Goal: Task Accomplishment & Management: Complete application form

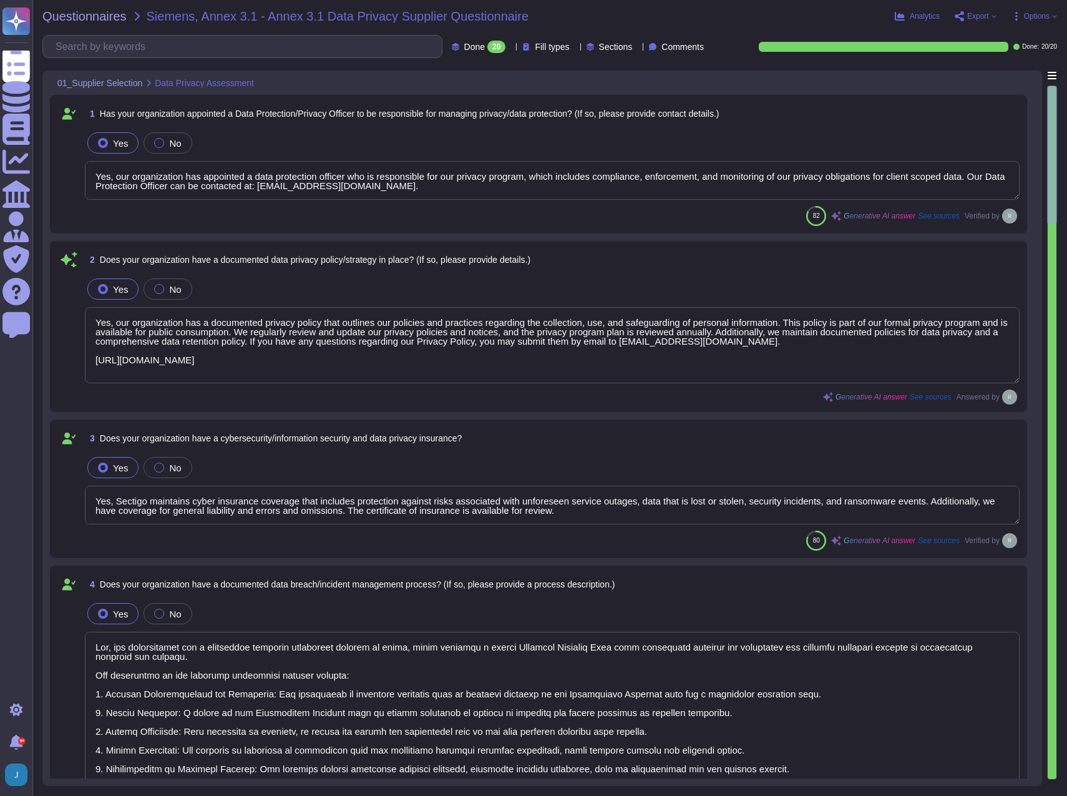
type textarea "Yes, our organization has appointed a data protection officer who is responsibl…"
type textarea "Yes, our organization has a documented privacy policy that outlines our policie…"
type textarea "Yes, Sectigo maintains cyber insurance coverage that includes protection agains…"
type textarea "Yes, our organization has a documented incident management process in place, wh…"
type textarea "Yes, we maintain a record of all sorts of information, including processing act…"
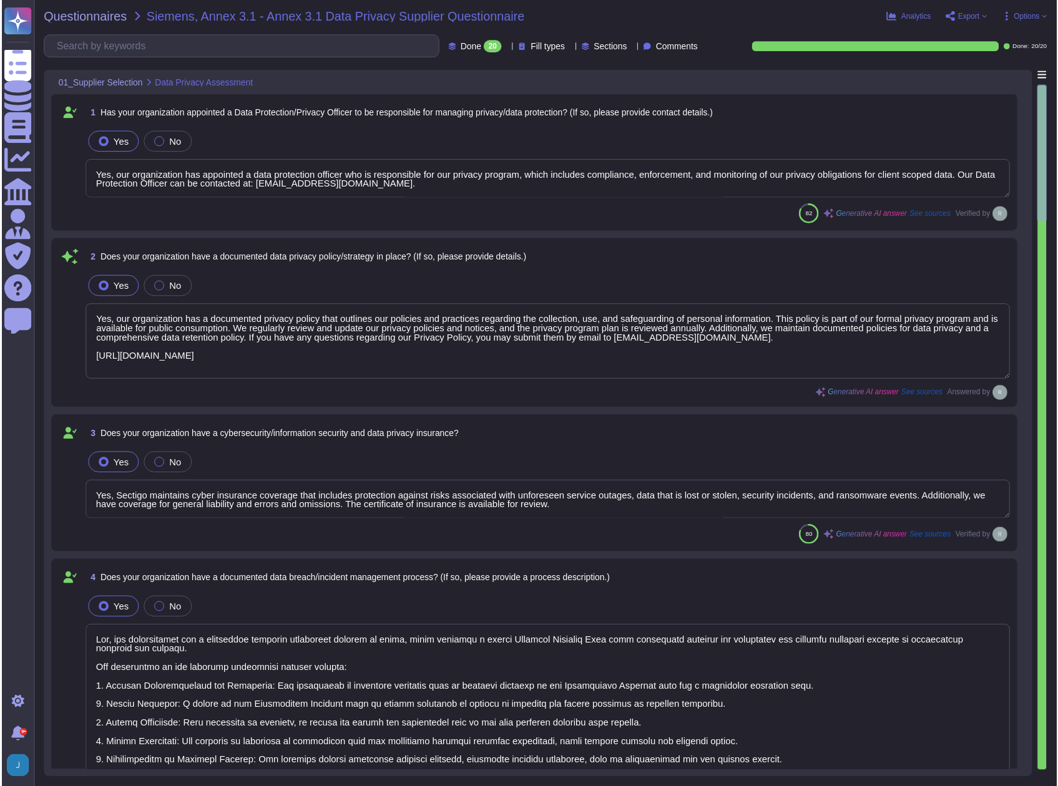
scroll to position [1, 0]
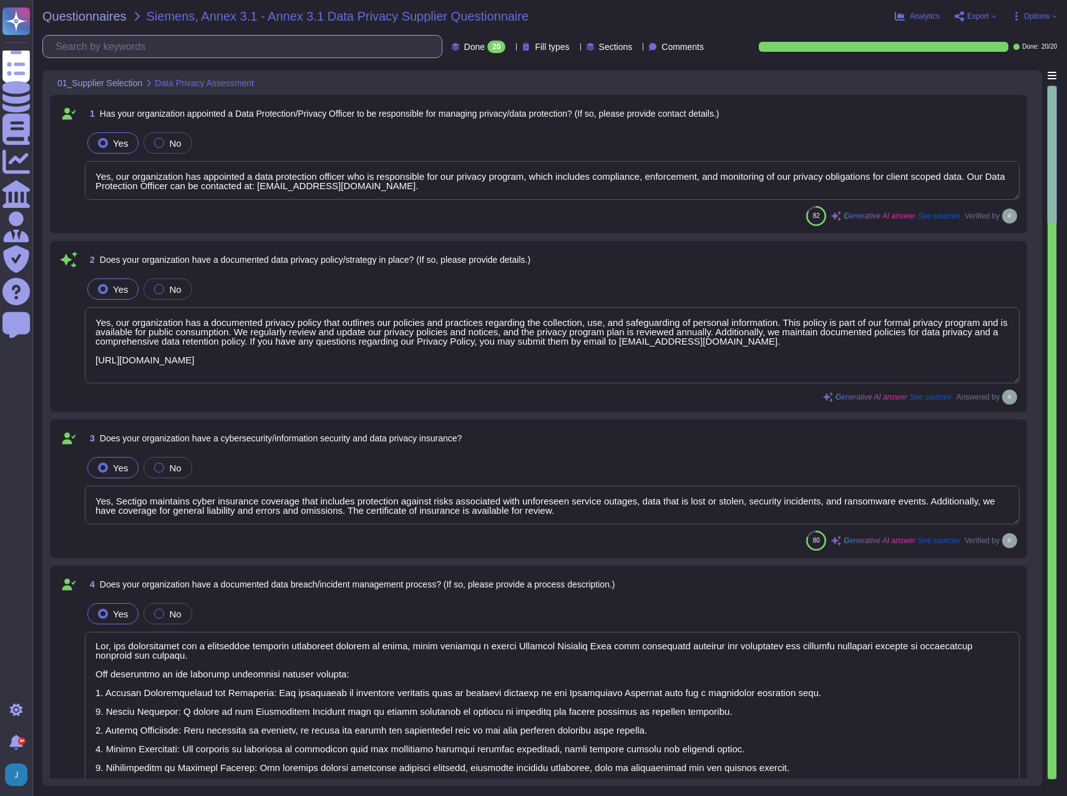
click at [76, 41] on input "text" at bounding box center [245, 47] width 392 height 22
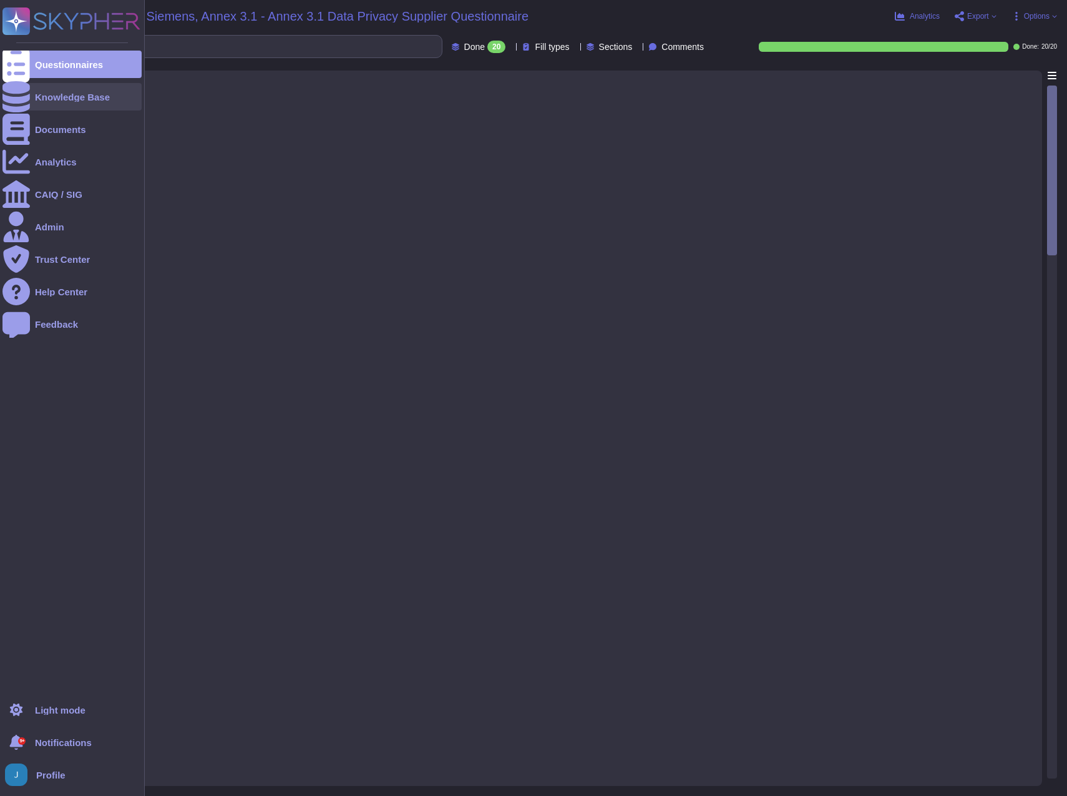
type input "duns"
click at [54, 99] on div "Knowledge Base" at bounding box center [72, 96] width 75 height 9
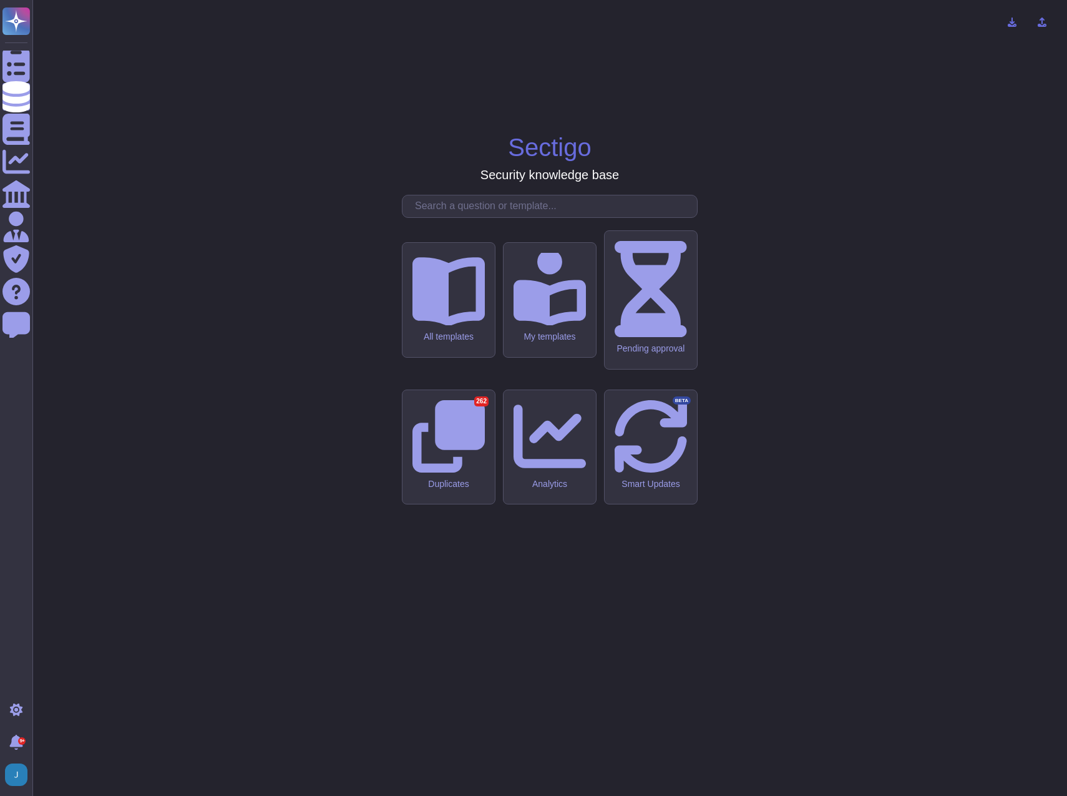
click at [457, 217] on input "text" at bounding box center [553, 206] width 288 height 22
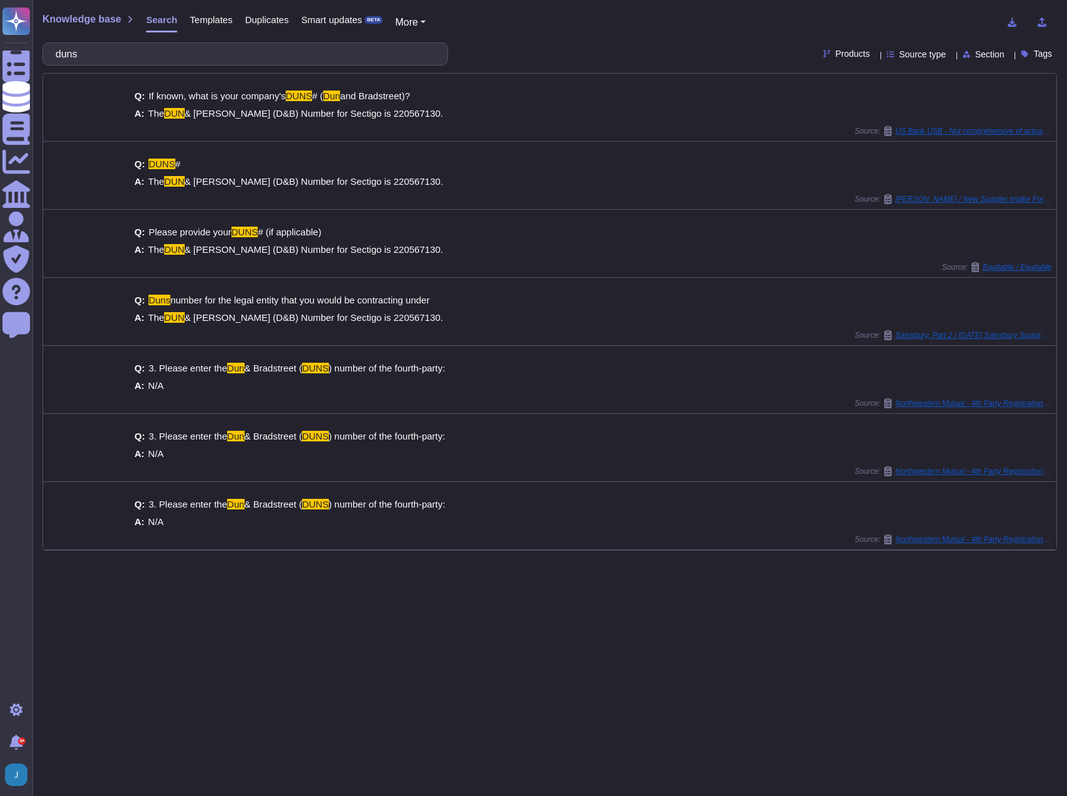
type input "duns"
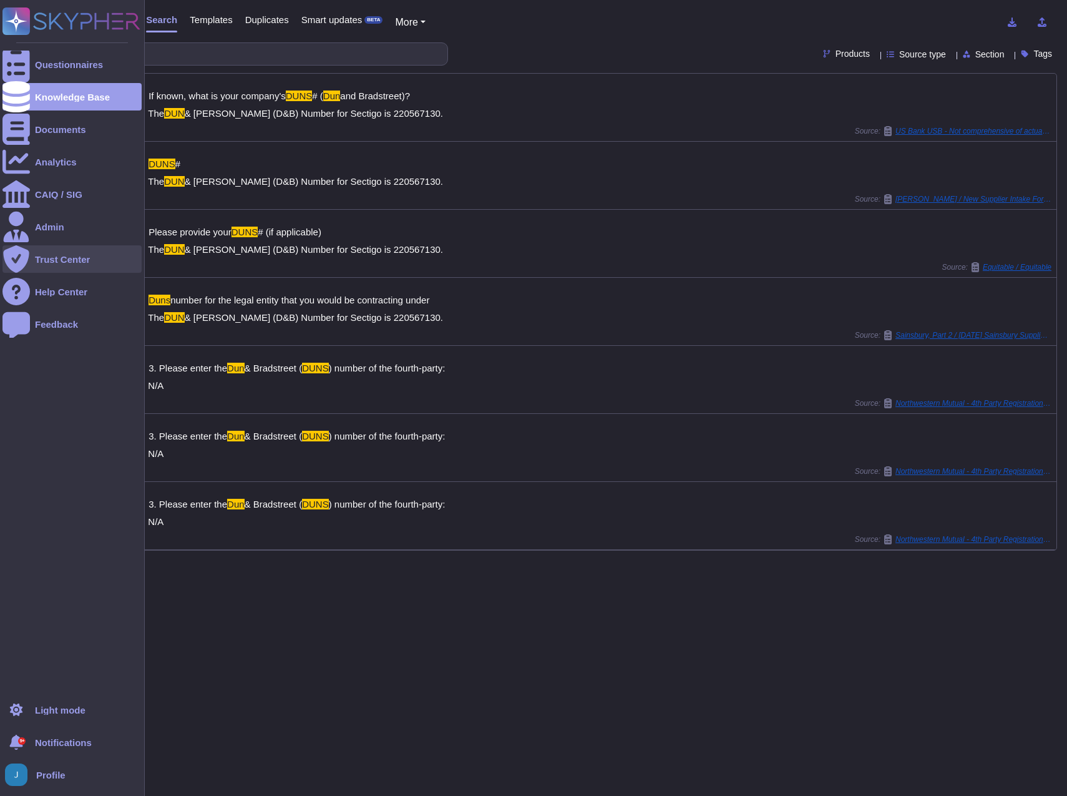
click at [80, 266] on div "Trust Center" at bounding box center [71, 258] width 139 height 27
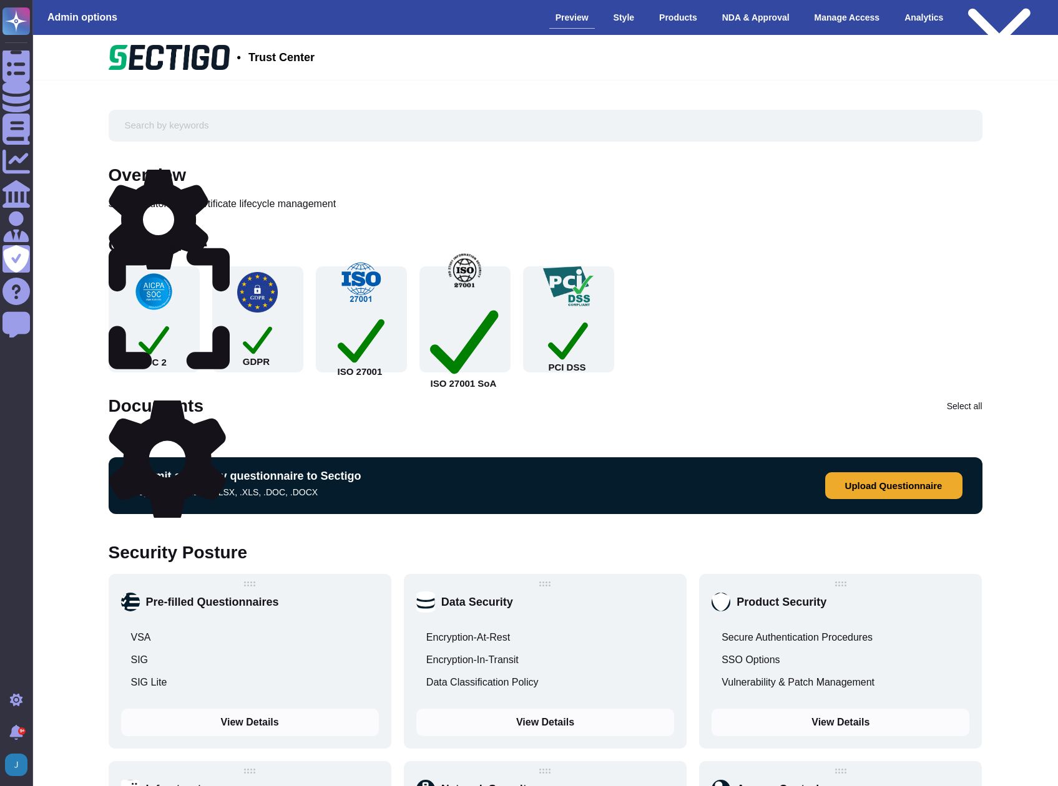
click at [142, 303] on img at bounding box center [154, 291] width 41 height 41
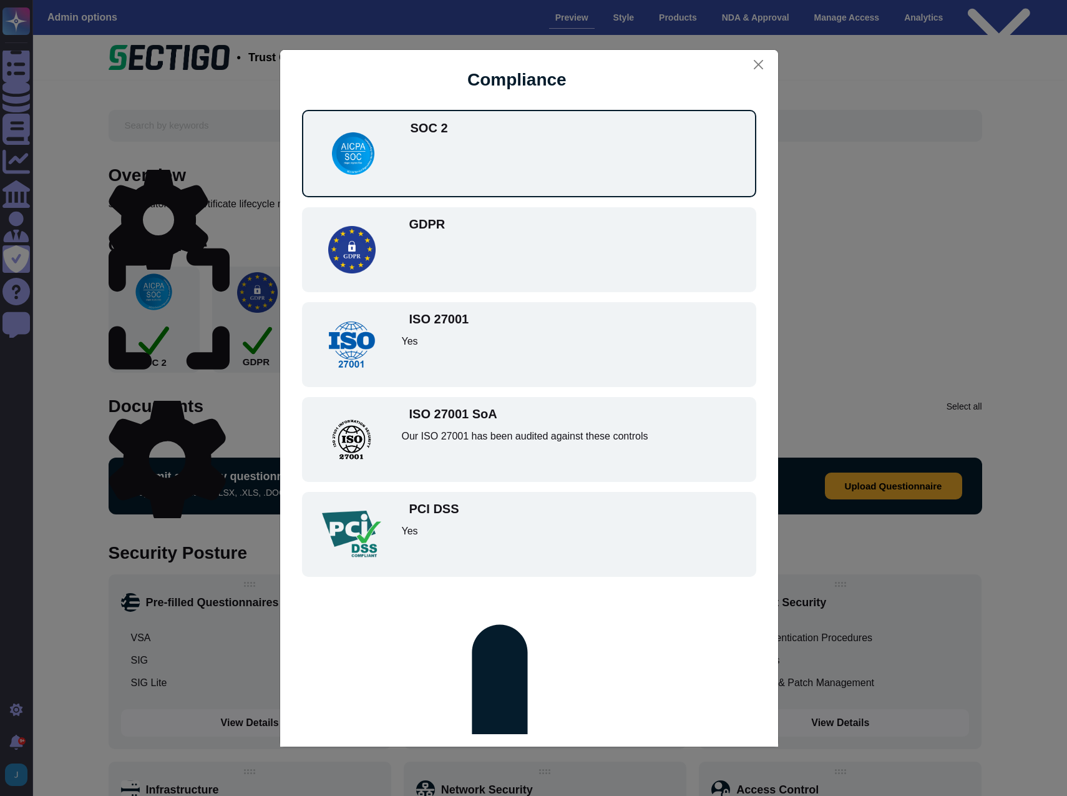
click at [884, 203] on div "Compliance SOC 2 GDPR ISO 27001 Yes ISO 27001 SoA Our ISO 27001 has been audite…" at bounding box center [533, 398] width 1067 height 796
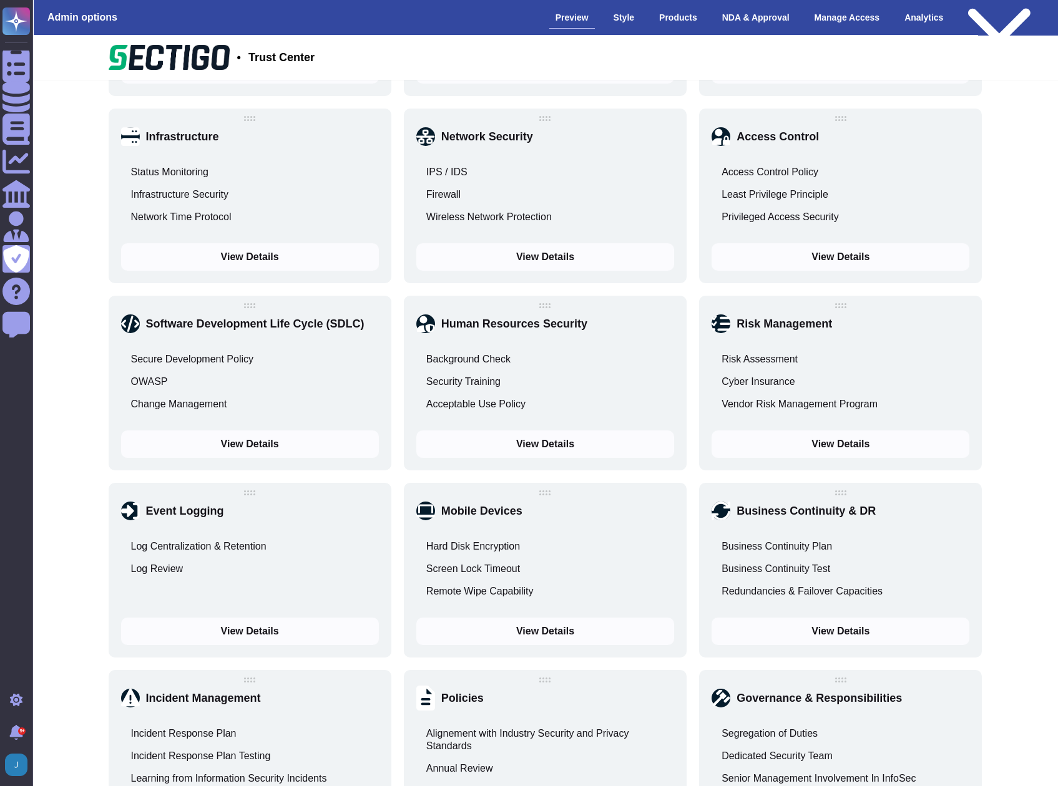
scroll to position [686, 0]
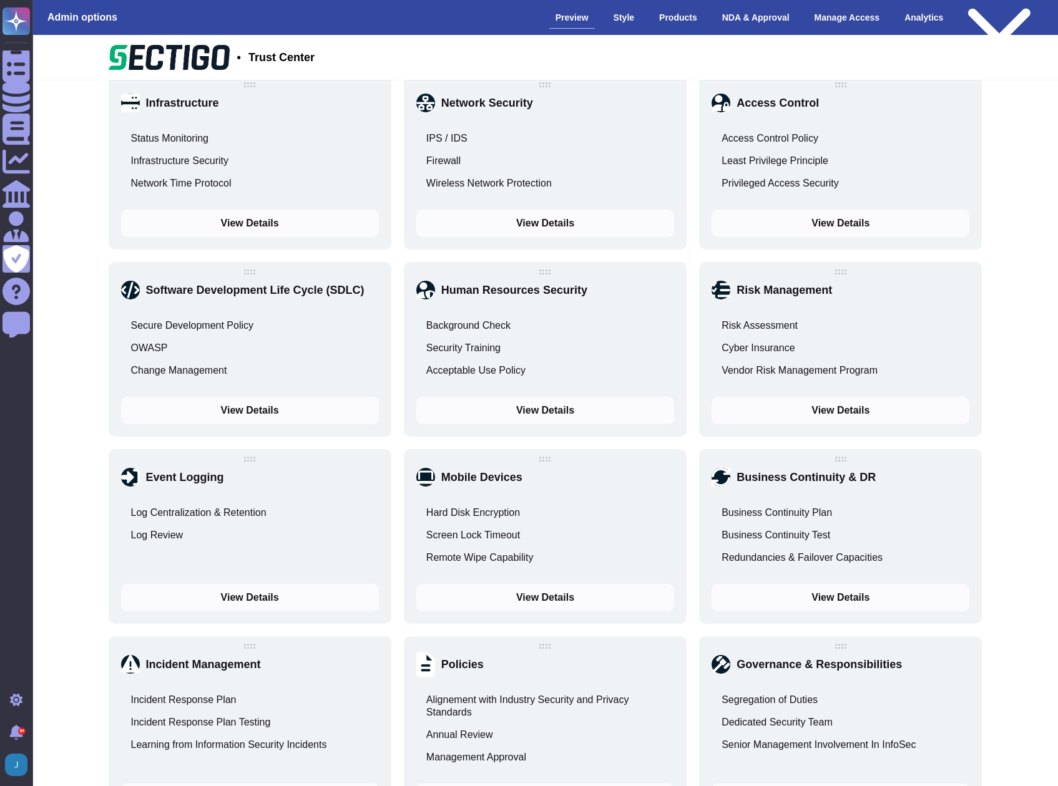
click at [805, 229] on button "View Details" at bounding box center [840, 223] width 258 height 27
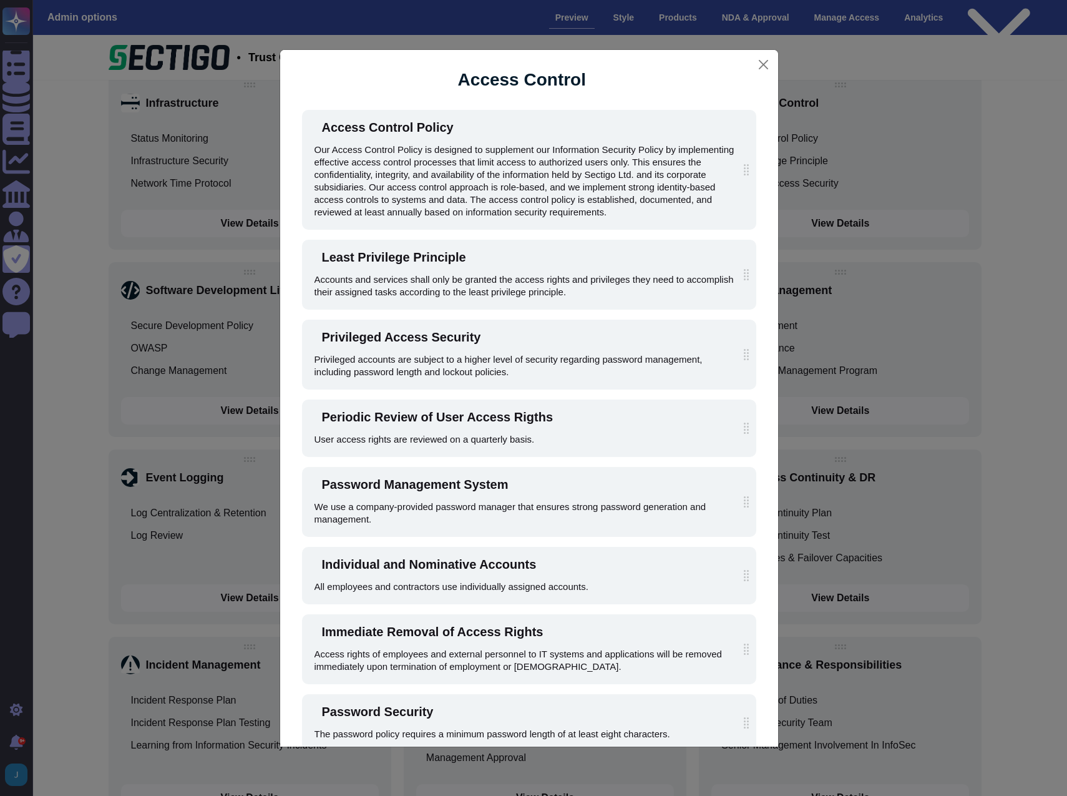
click at [967, 117] on div "Access Control Access Control Policy Our Access Control Policy is designed to s…" at bounding box center [533, 398] width 1067 height 796
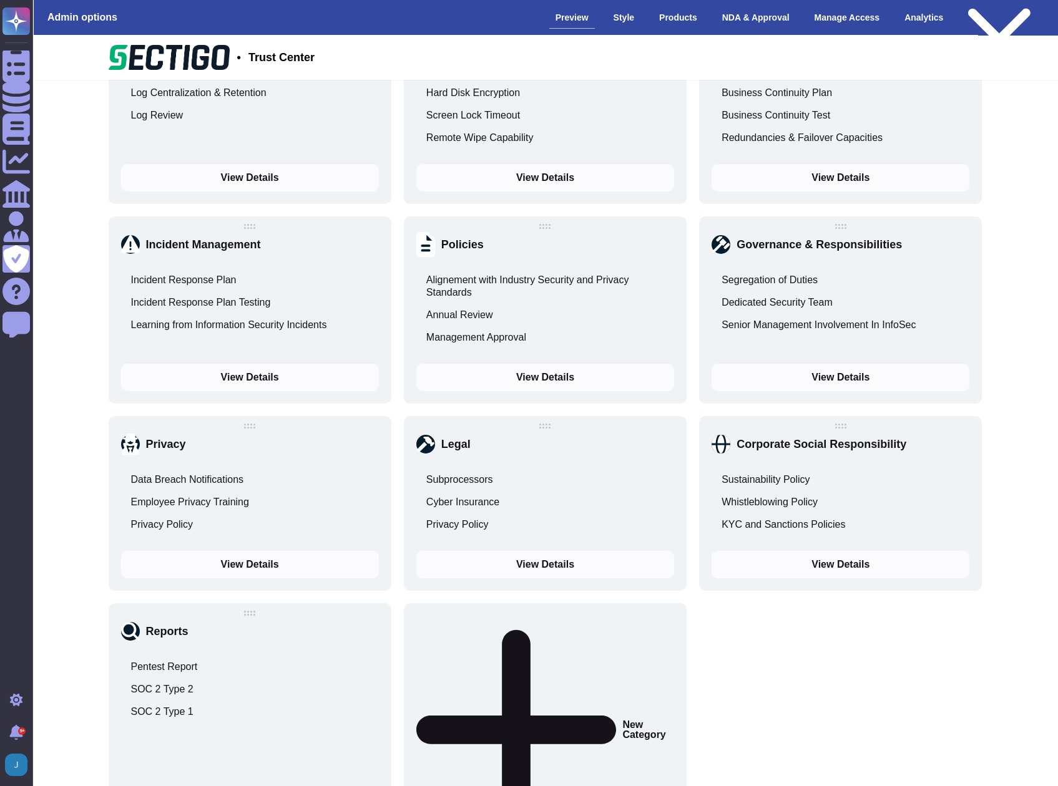
scroll to position [1123, 0]
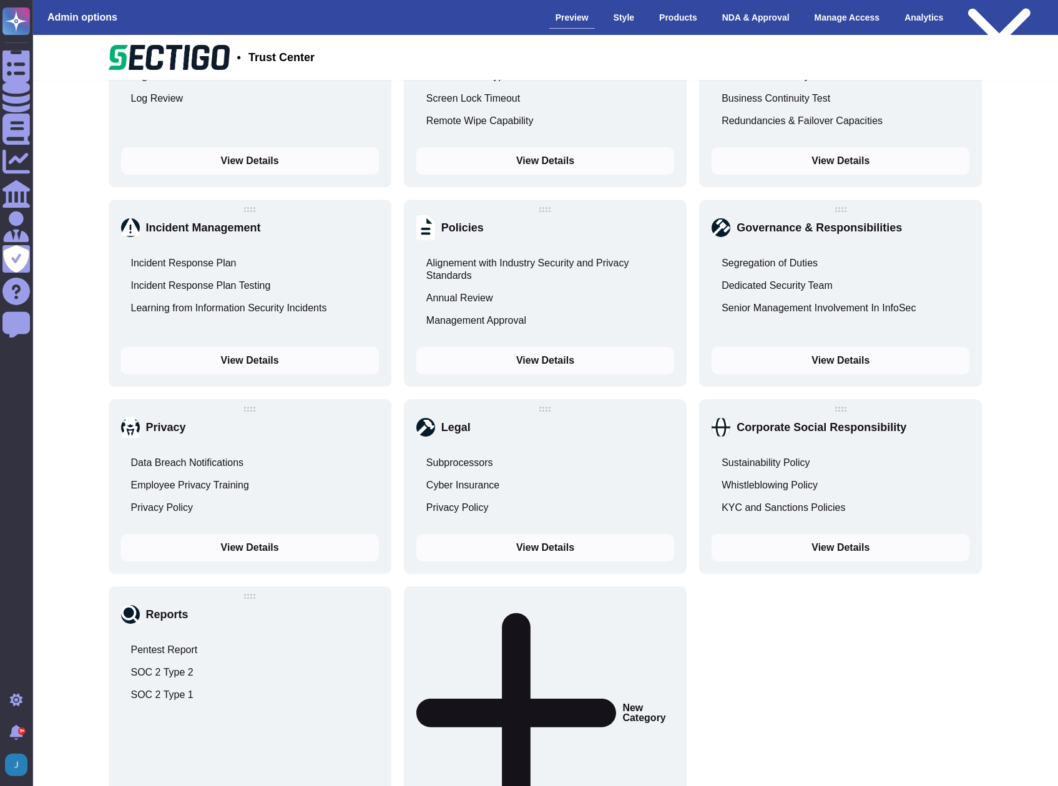
click at [895, 684] on div "Pre-filled Questionnaires VSA SIG SIG Lite View Details Data Security Encryptio…" at bounding box center [545, 145] width 873 height 1389
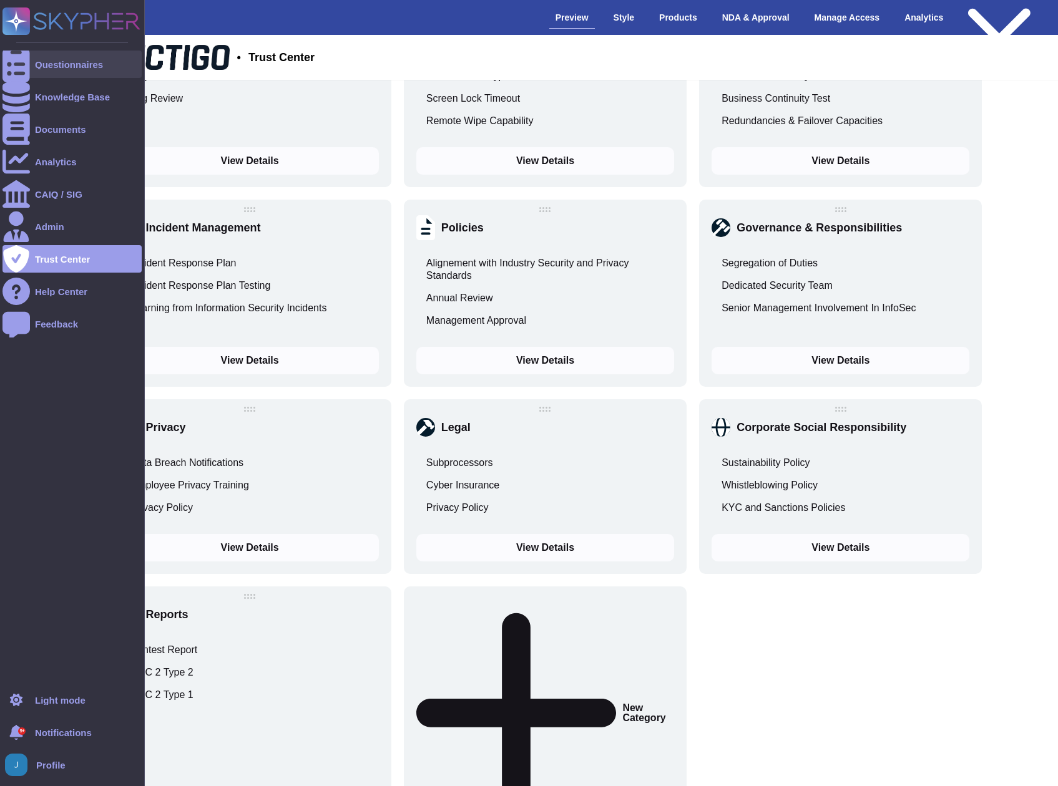
click at [42, 63] on div "Questionnaires" at bounding box center [69, 64] width 68 height 9
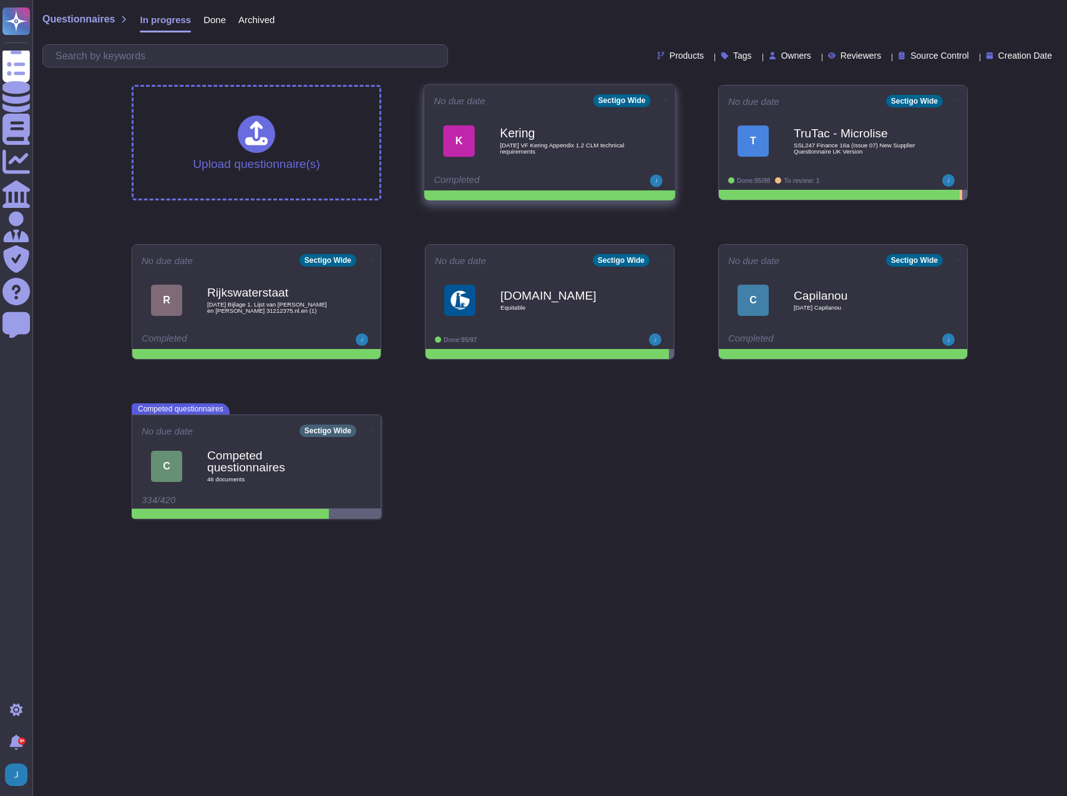
click at [564, 142] on span "[DATE] VF Kering Appendix 1.2 CLM technical requirements" at bounding box center [563, 148] width 126 height 12
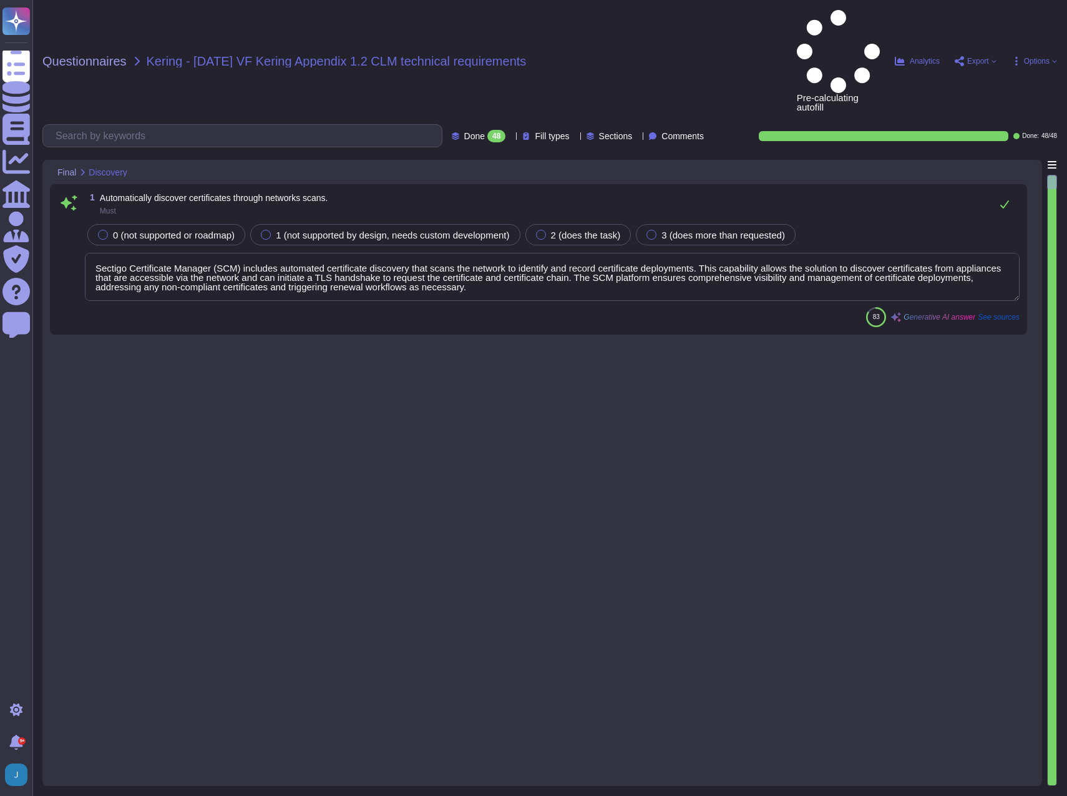
type textarea "Sectigo Certificate Manager (SCM) includes automated certificate discovery that…"
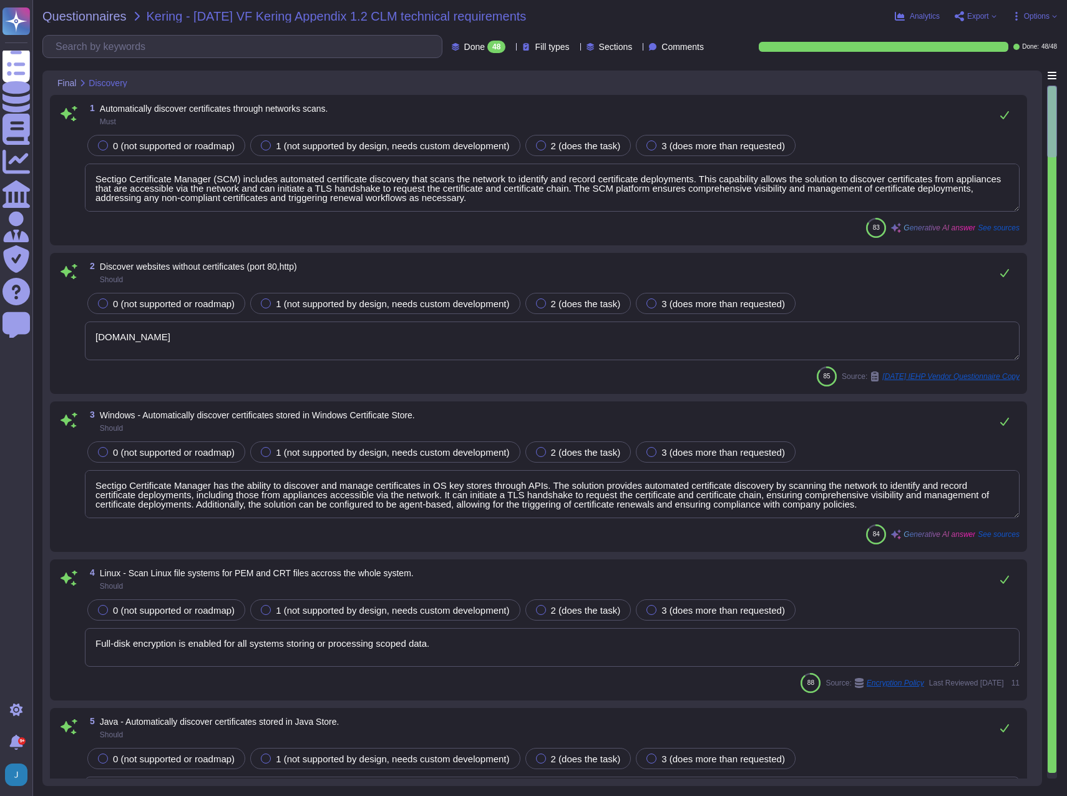
type textarea "[DOMAIN_NAME]"
type textarea "Sectigo Certificate Manager has the ability to discover and manage certificates…"
type textarea "Full-disk encryption is enabled for all systems storing or processing scoped da…"
type textarea "Yes, Sectigo Certificate Manager has the ability to discover and manage certifi…"
type textarea "Sectigo Certificate Manager can discover certificates from appliances, includin…"
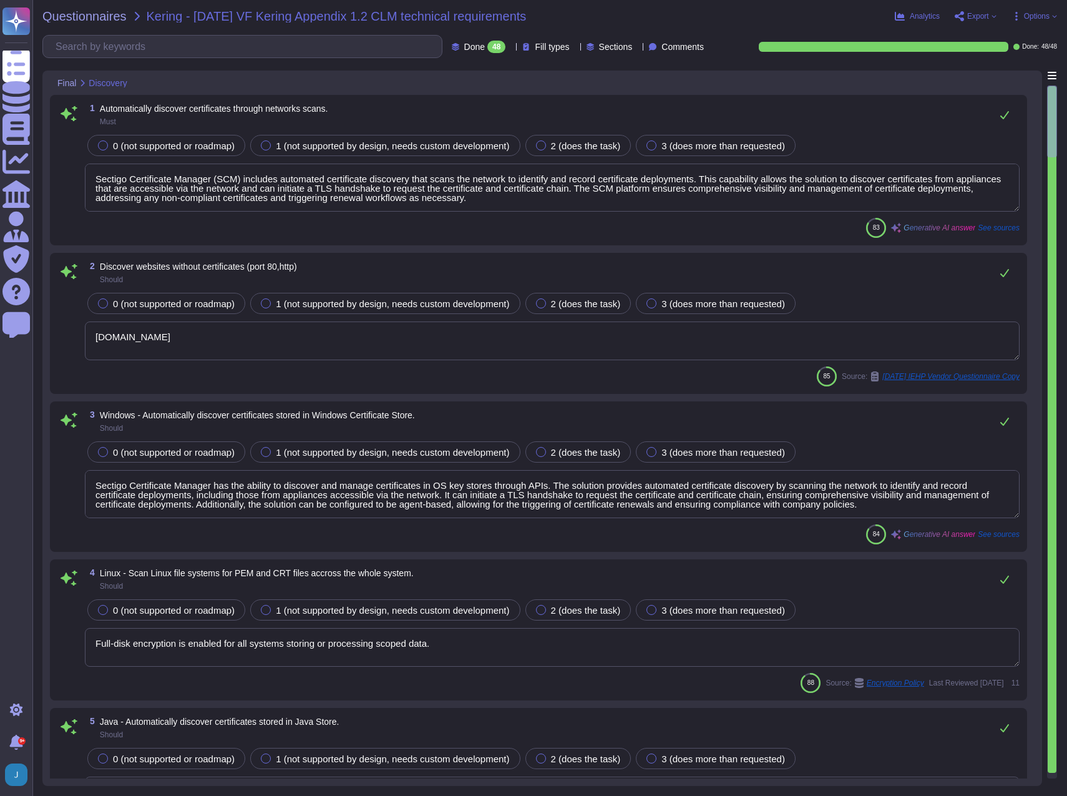
type textarea "We integrate with AWS and Google Cloud Platform (GCP) to discover certificates.…"
click at [89, 7] on div "Questionnaires Kering - [DATE] VF Kering Appendix 1.2 CLM technical requirement…" at bounding box center [549, 398] width 1034 height 796
click at [87, 21] on span "Questionnaires" at bounding box center [84, 16] width 84 height 12
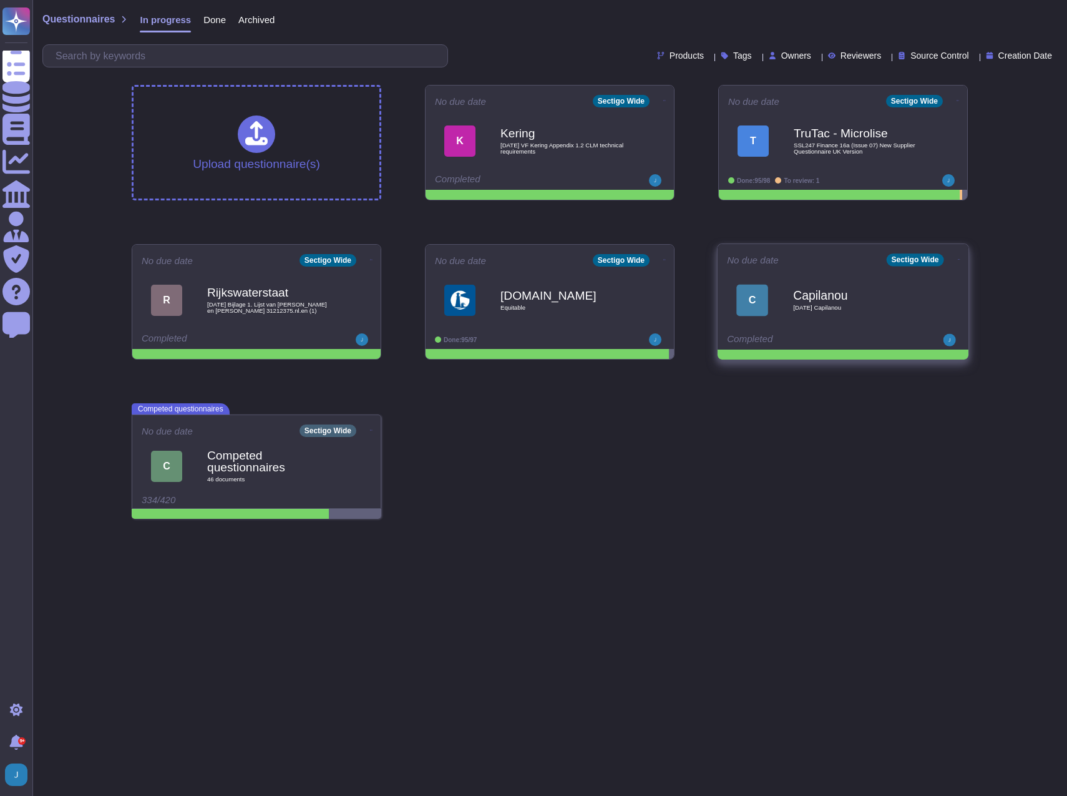
click at [822, 291] on b "Capilanou" at bounding box center [856, 295] width 126 height 12
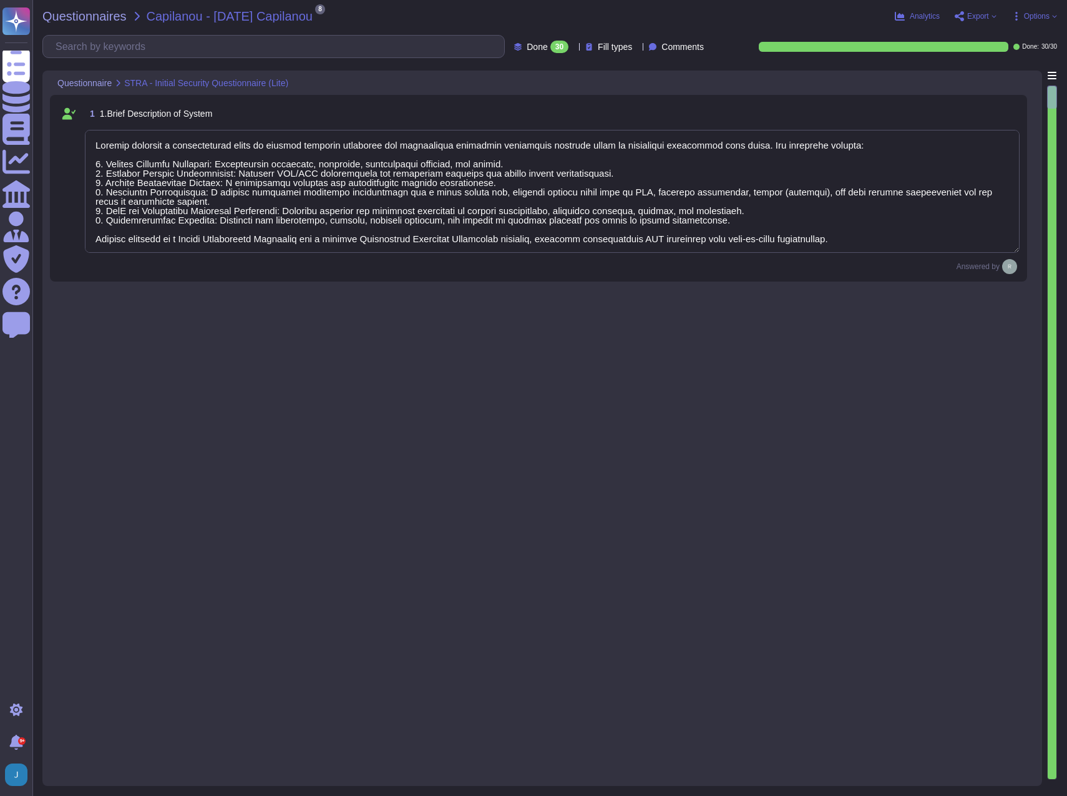
type textarea "Sectigo provides a comprehensive range of digital identity solutions and certif…"
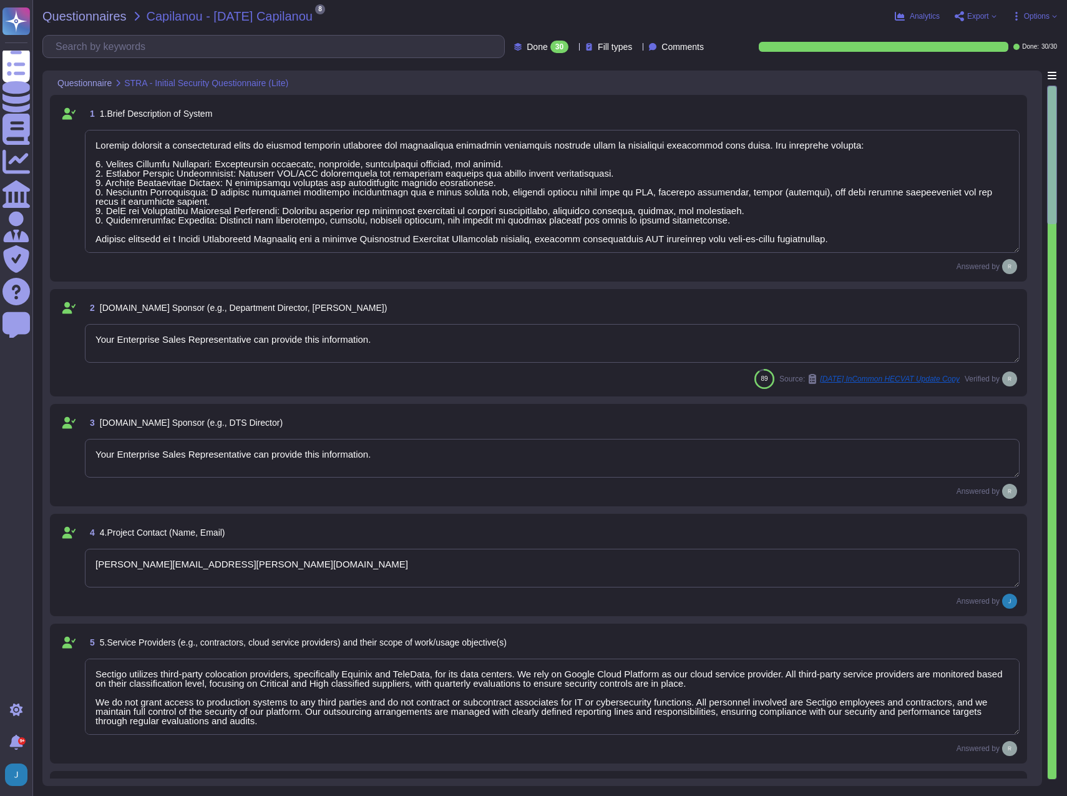
type textarea "Your Enterprise Sales Representative can provide this information."
type textarea "[PERSON_NAME][EMAIL_ADDRESS][PERSON_NAME][DOMAIN_NAME]"
type textarea "Sectigo utilizes third-party colocation providers, specifically Equinix and Tel…"
type textarea "Your Enterprise Sales representative will share."
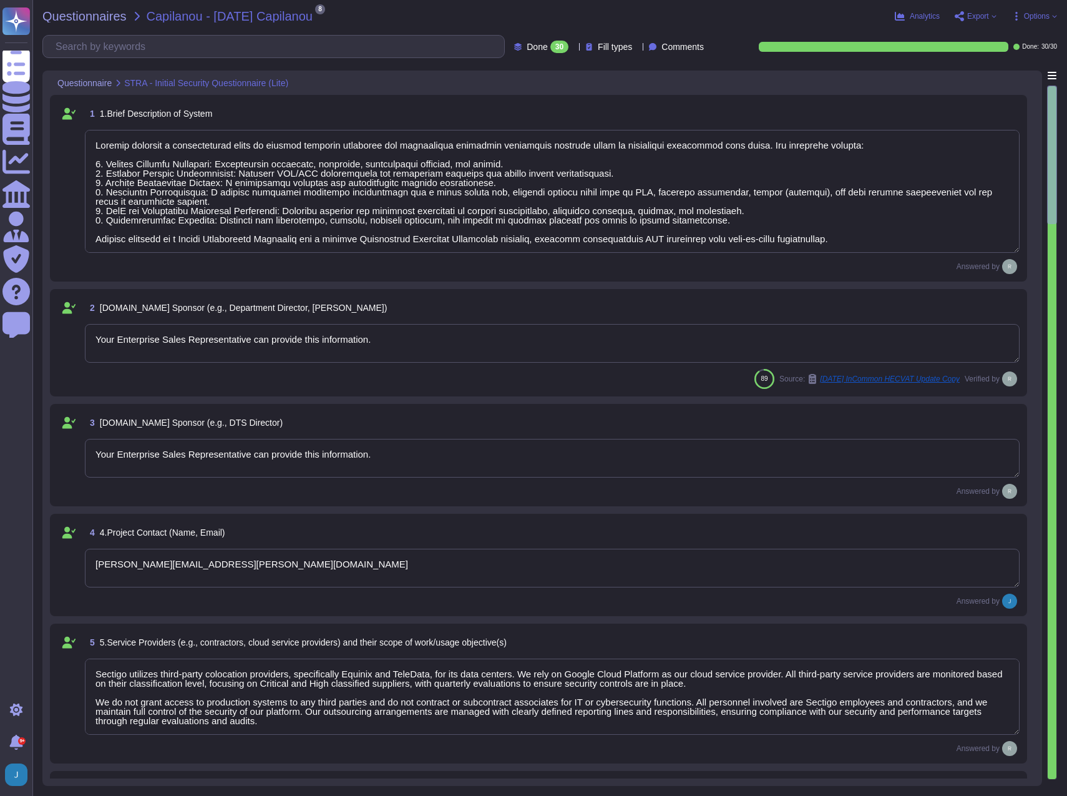
type textarea "A Privacy Impact Assessment (PIA) may not have been conducted for this product …"
type textarea "The system stores the following types of data: 1. Personally Identifiable Infor…"
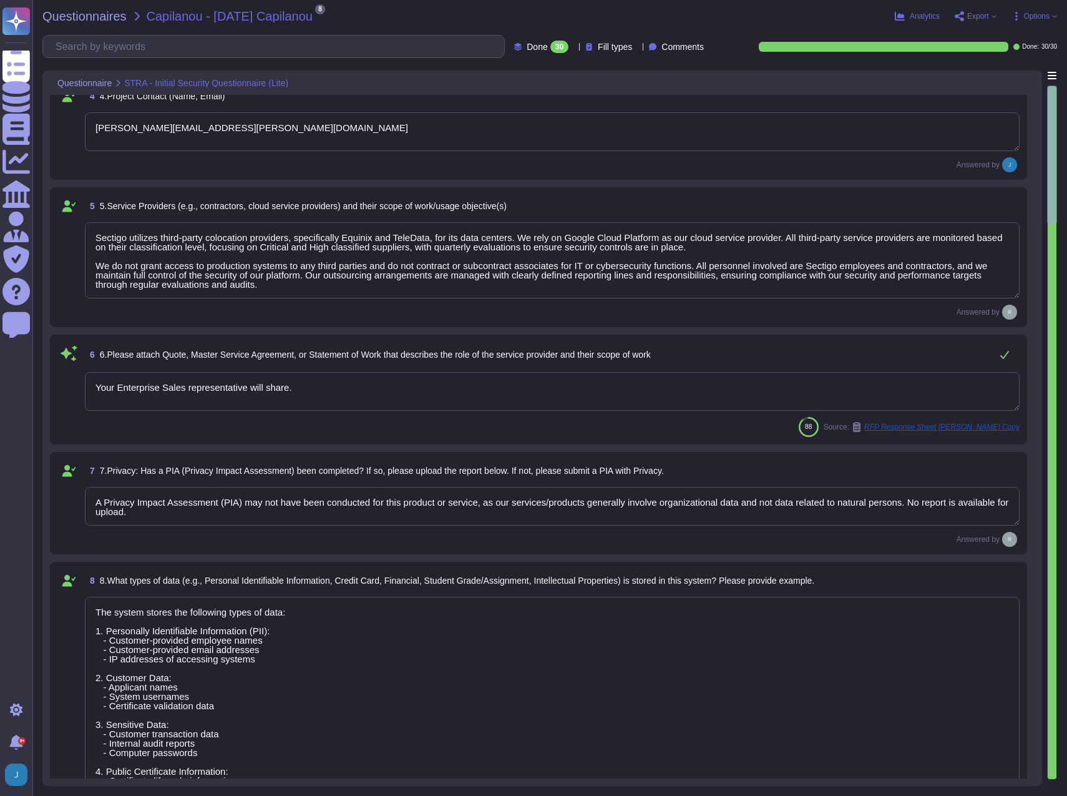
scroll to position [437, 0]
type textarea "A significant data breach could have detrimental effects on [GEOGRAPHIC_DATA], …"
type textarea "Yes, the system can interact and integrate with other existing systems. We offe…"
click at [505, 391] on textarea "Your Enterprise Sales representative will share." at bounding box center [552, 390] width 935 height 39
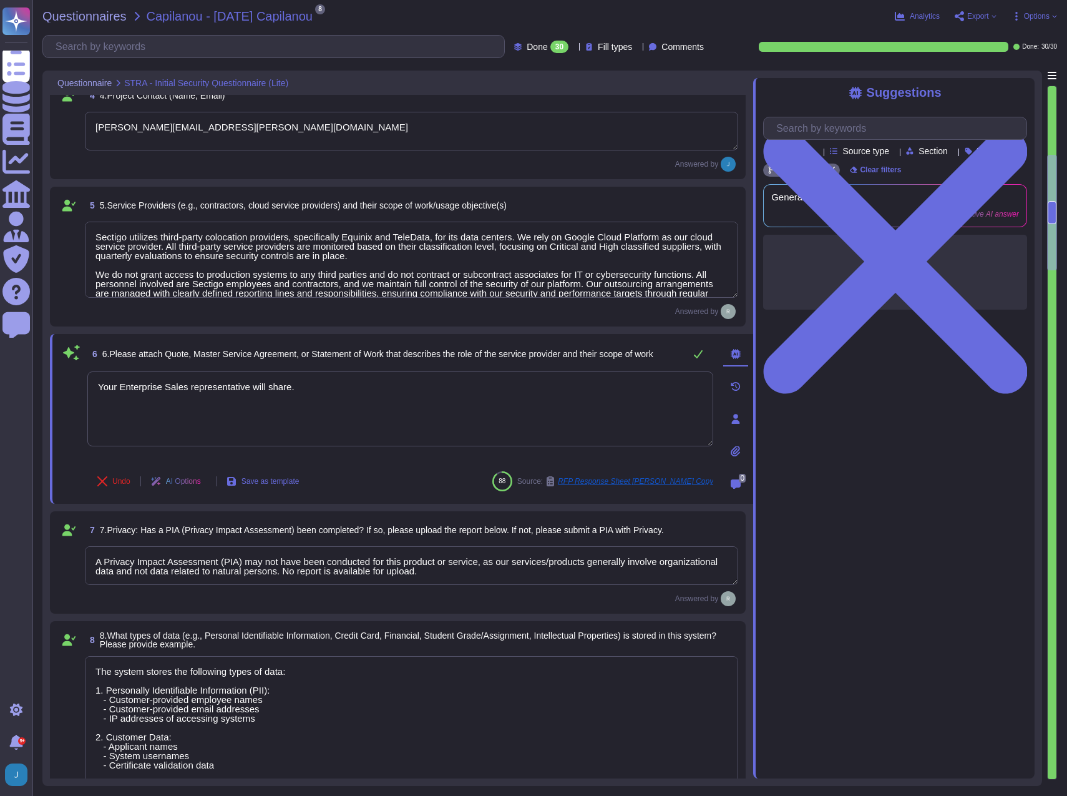
click at [734, 452] on icon at bounding box center [736, 451] width 10 height 10
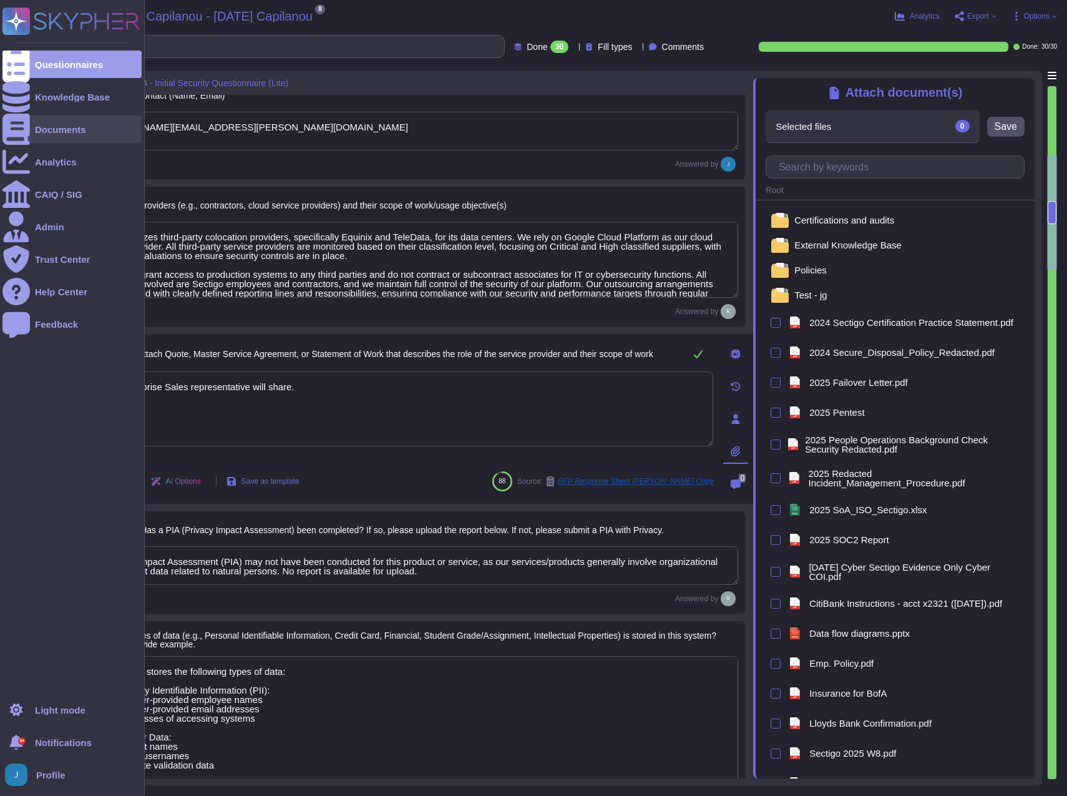
click at [44, 122] on div "Documents" at bounding box center [71, 128] width 139 height 27
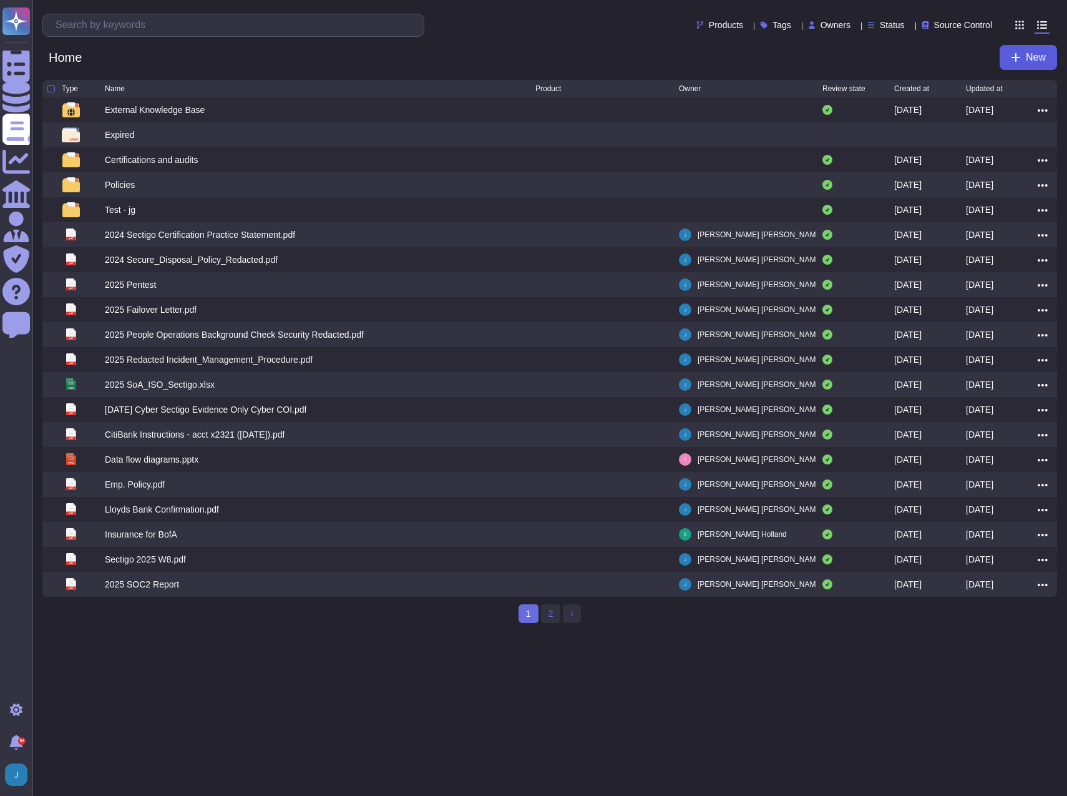
click at [1013, 56] on icon at bounding box center [1016, 57] width 10 height 10
click at [953, 90] on div "File from local" at bounding box center [965, 96] width 110 height 19
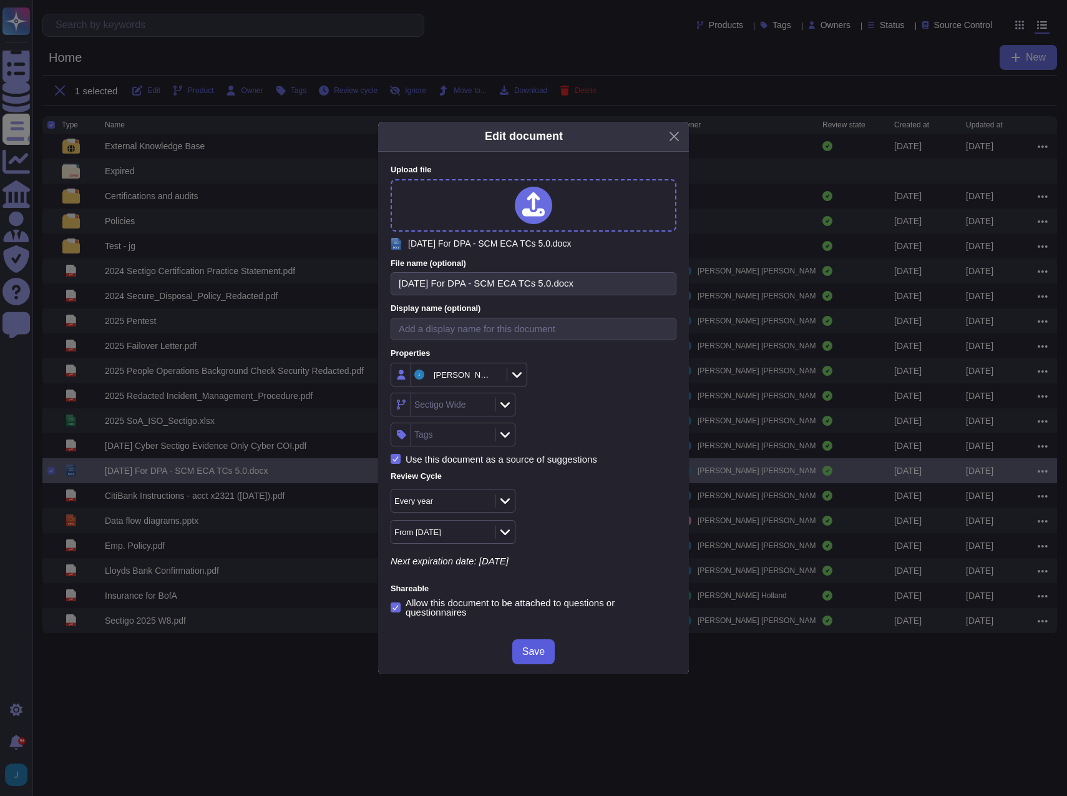
click at [535, 661] on button "Save" at bounding box center [533, 651] width 42 height 25
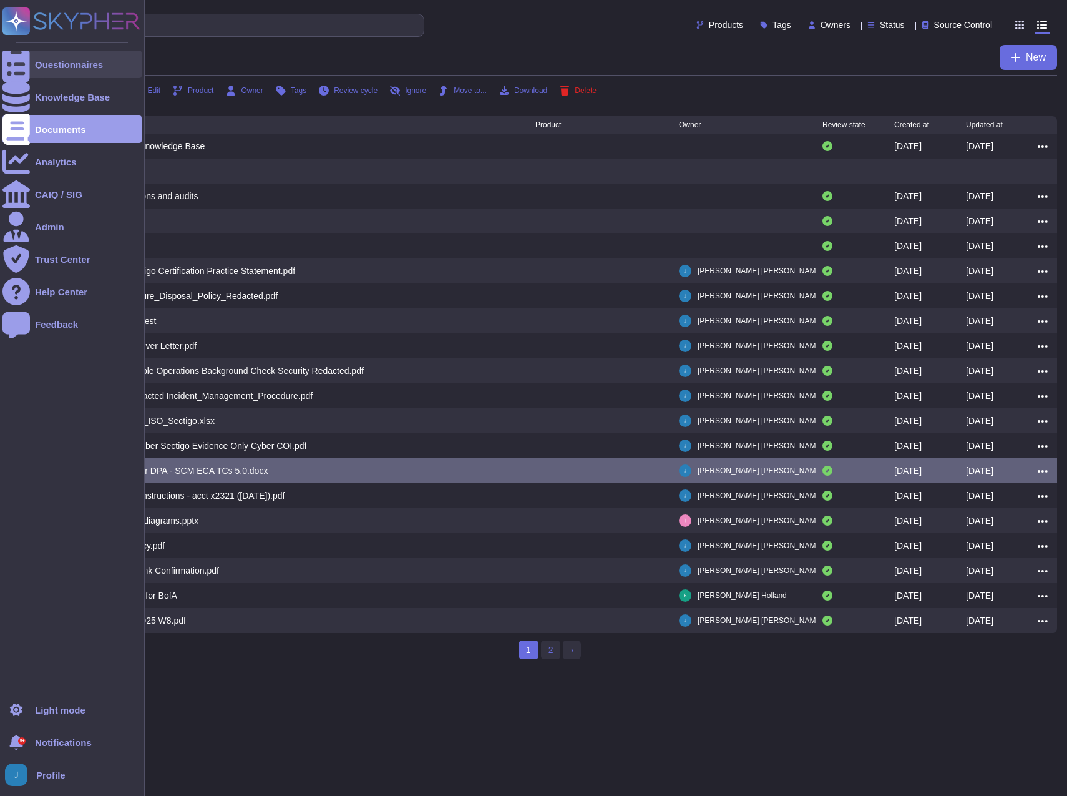
click at [81, 59] on div "Questionnaires" at bounding box center [71, 64] width 139 height 27
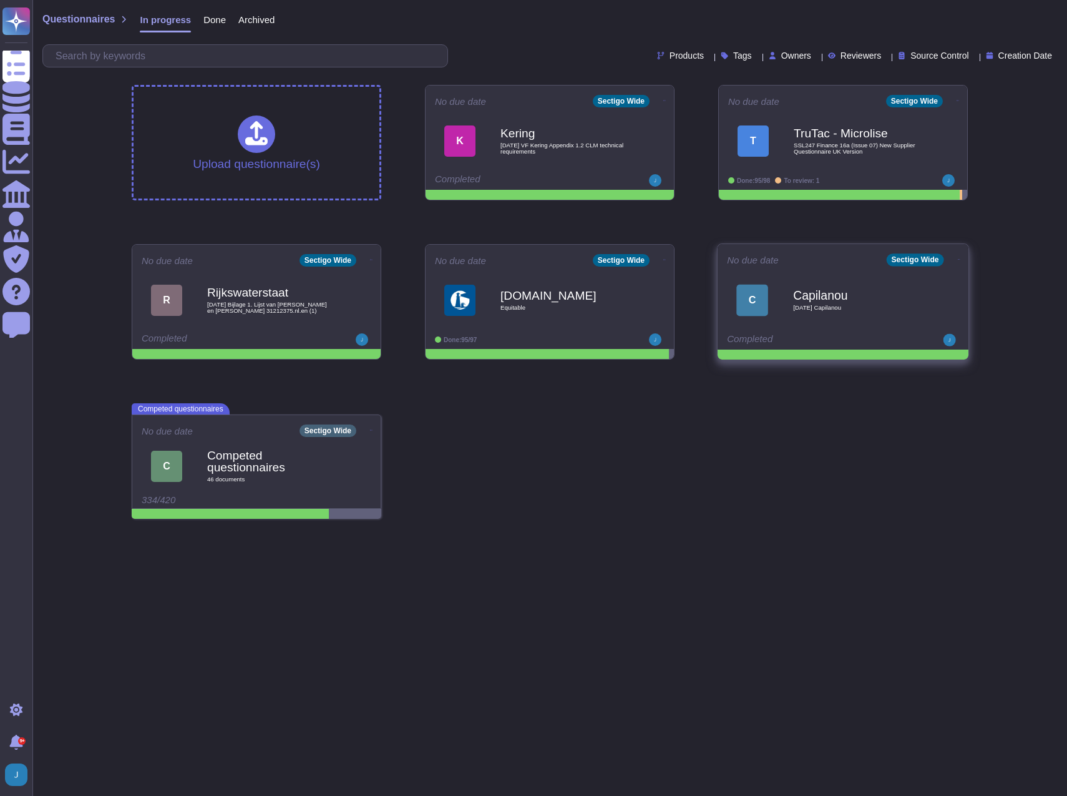
click at [824, 298] on b "Capilanou" at bounding box center [856, 295] width 126 height 12
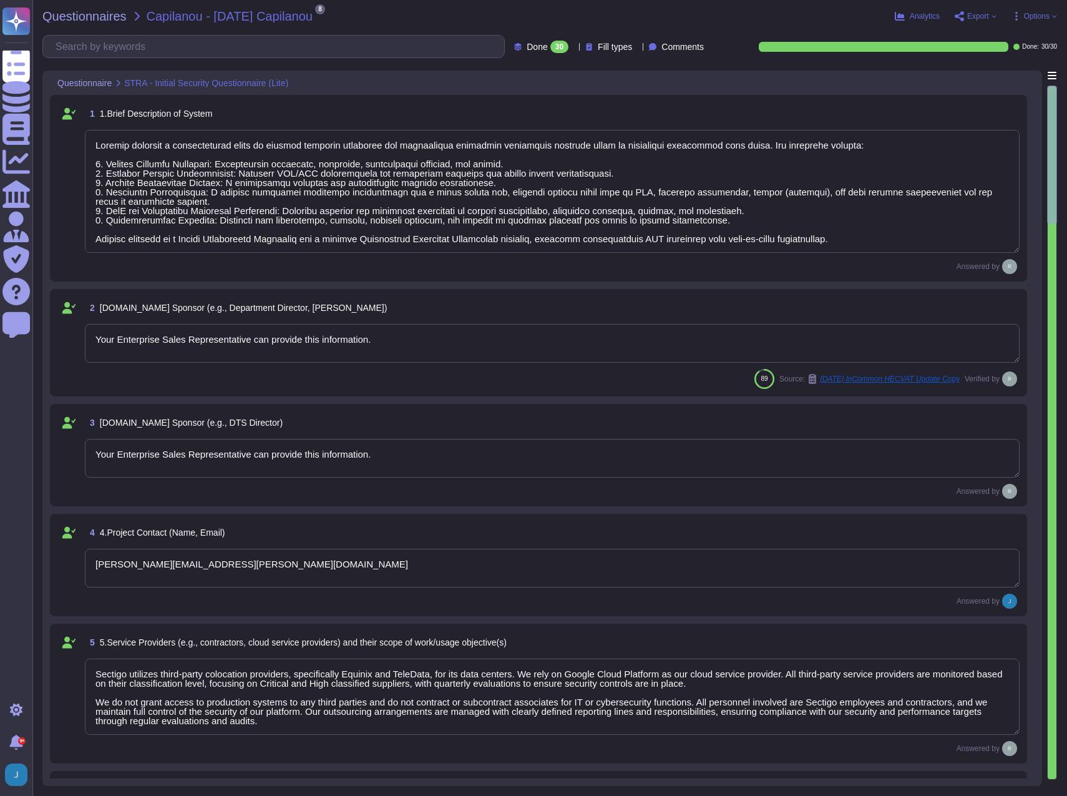
type textarea "Sectigo provides a comprehensive range of digital identity solutions and certif…"
type textarea "Your Enterprise Sales Representative can provide this information."
type textarea "[PERSON_NAME][EMAIL_ADDRESS][PERSON_NAME][DOMAIN_NAME]"
type textarea "Sectigo utilizes third-party colocation providers, specifically Equinix and Tel…"
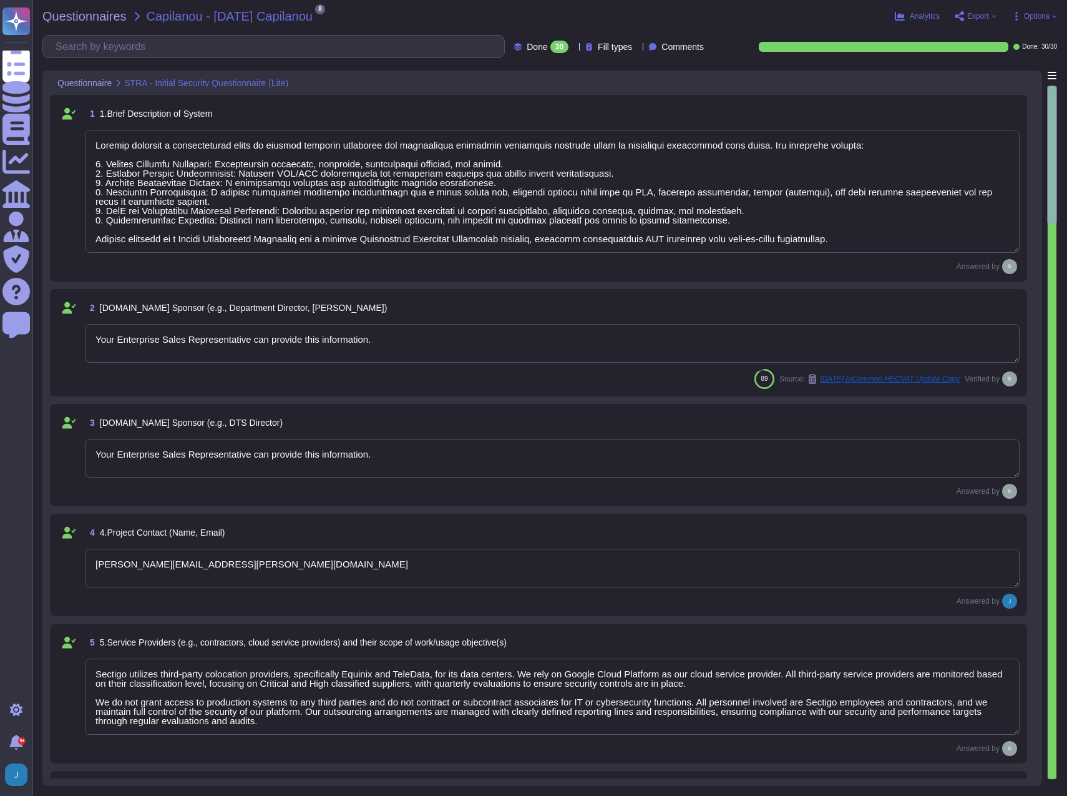
type textarea "Your Enterprise Sales representative will share."
type textarea "A Privacy Impact Assessment (PIA) may not have been conducted for this product …"
type textarea "The system stores the following types of data: 1. Personally Identifiable Infor…"
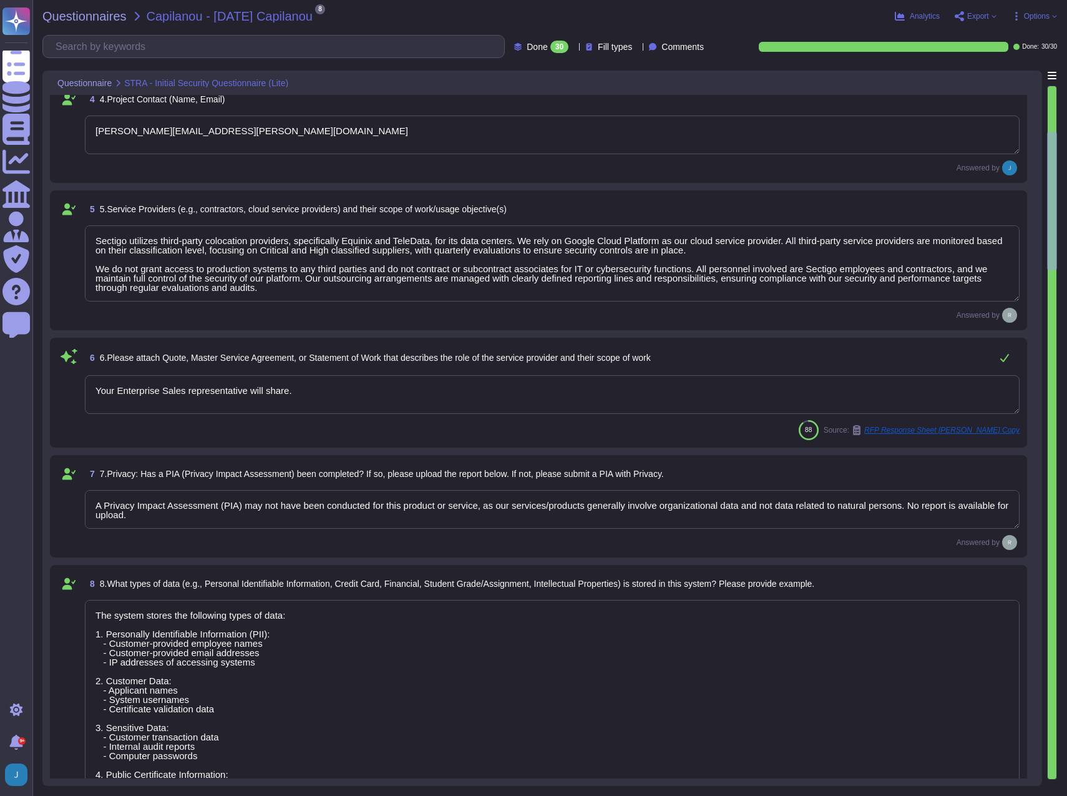
type textarea "A significant data breach could have detrimental effects on [GEOGRAPHIC_DATA], …"
type textarea "Yes, the system can interact and integrate with other existing systems. We offe…"
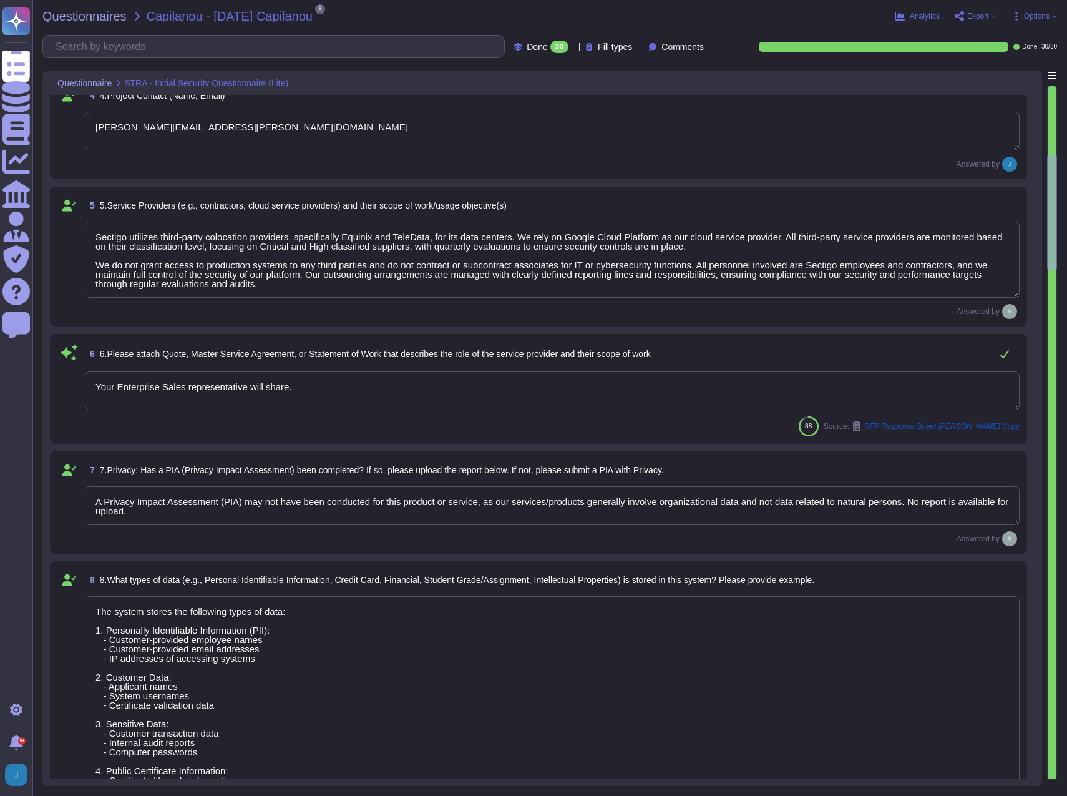
click at [839, 384] on textarea "Your Enterprise Sales representative will share." at bounding box center [552, 390] width 935 height 39
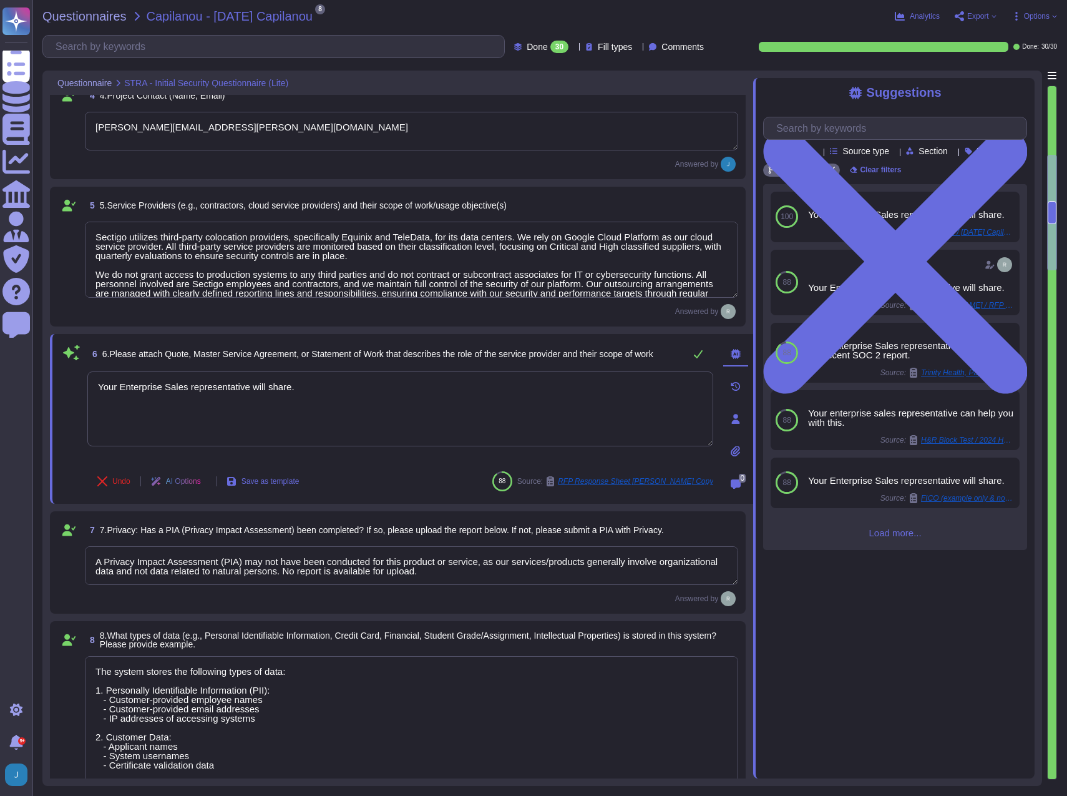
click at [731, 449] on icon at bounding box center [736, 451] width 10 height 10
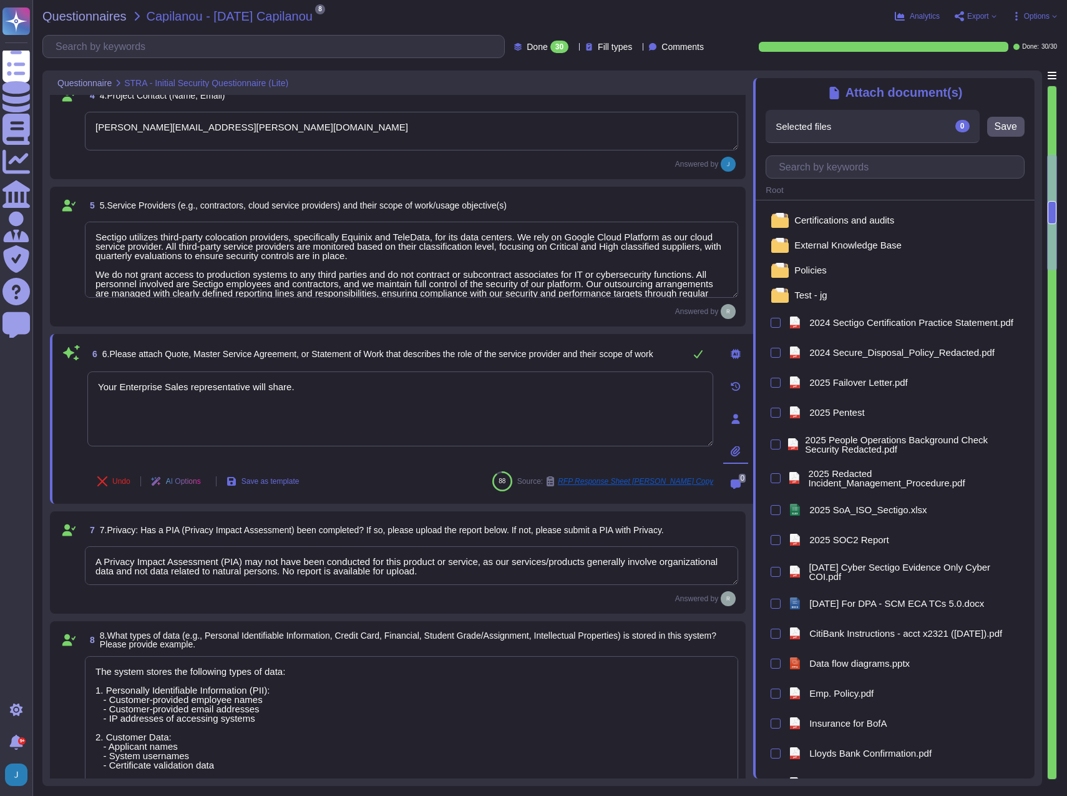
click at [925, 152] on div "Attach document(s) Selected files 0 Save Root Certifications and audits Externa…" at bounding box center [893, 428] width 281 height 700
click at [920, 126] on div "Selected files 0" at bounding box center [872, 126] width 213 height 32
click at [914, 167] on input "text" at bounding box center [897, 167] width 251 height 22
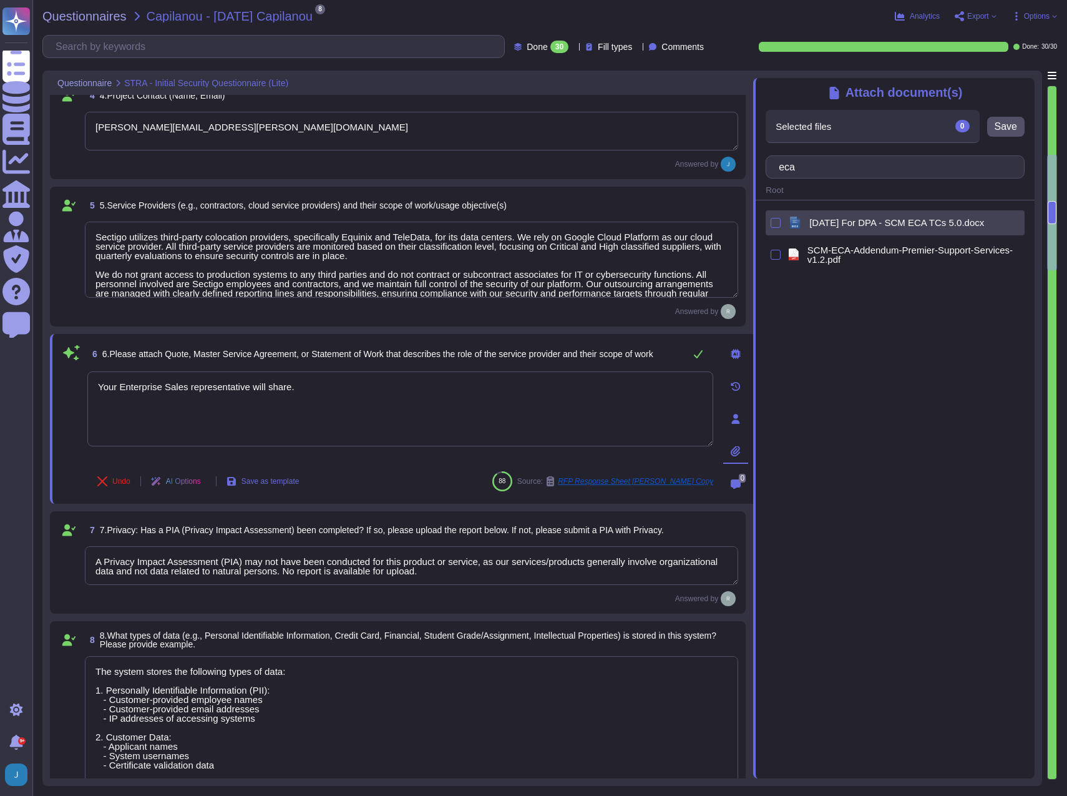
type input "eca"
click at [893, 216] on div "docx [DATE] For DPA - SCM ECA TCs 5.0.docx" at bounding box center [903, 223] width 234 height 20
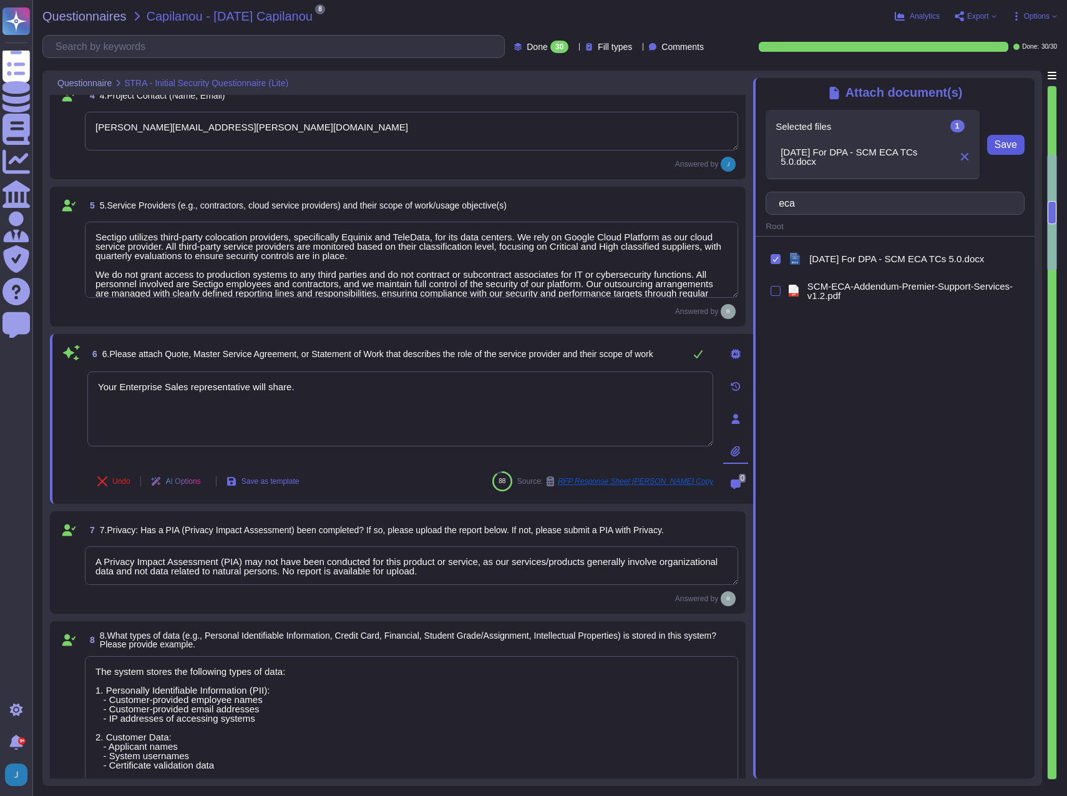
click at [998, 148] on span "Save" at bounding box center [1006, 145] width 22 height 10
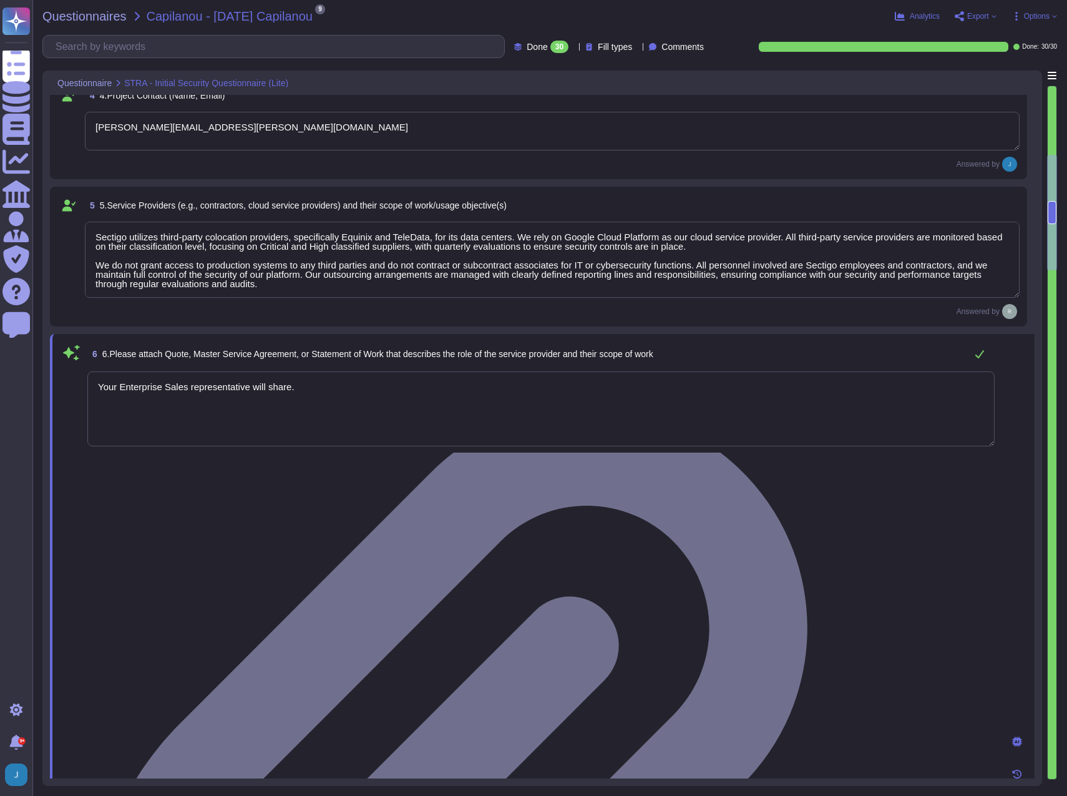
drag, startPoint x: 318, startPoint y: 396, endPoint x: 53, endPoint y: 375, distance: 265.4
click at [53, 375] on div "6 6.Please attach Quote, Master Service Agreement, or Statement of Work that de…" at bounding box center [542, 806] width 985 height 945
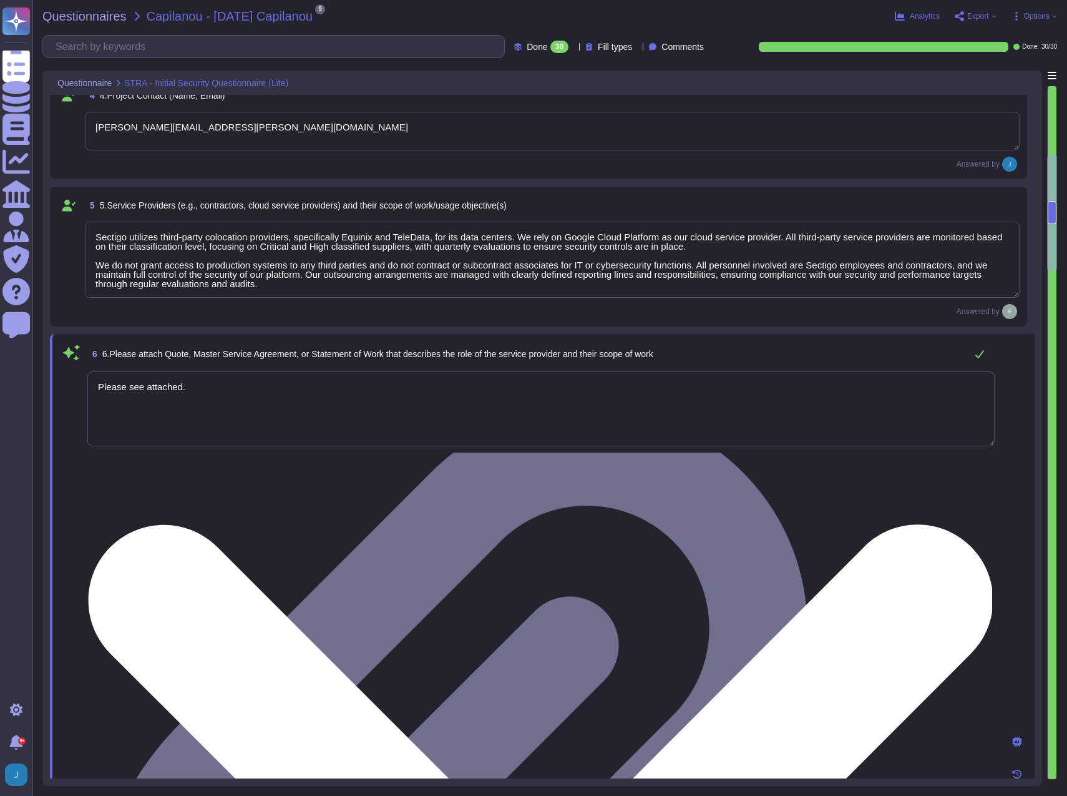
click at [240, 386] on textarea "Please see attached." at bounding box center [540, 408] width 907 height 75
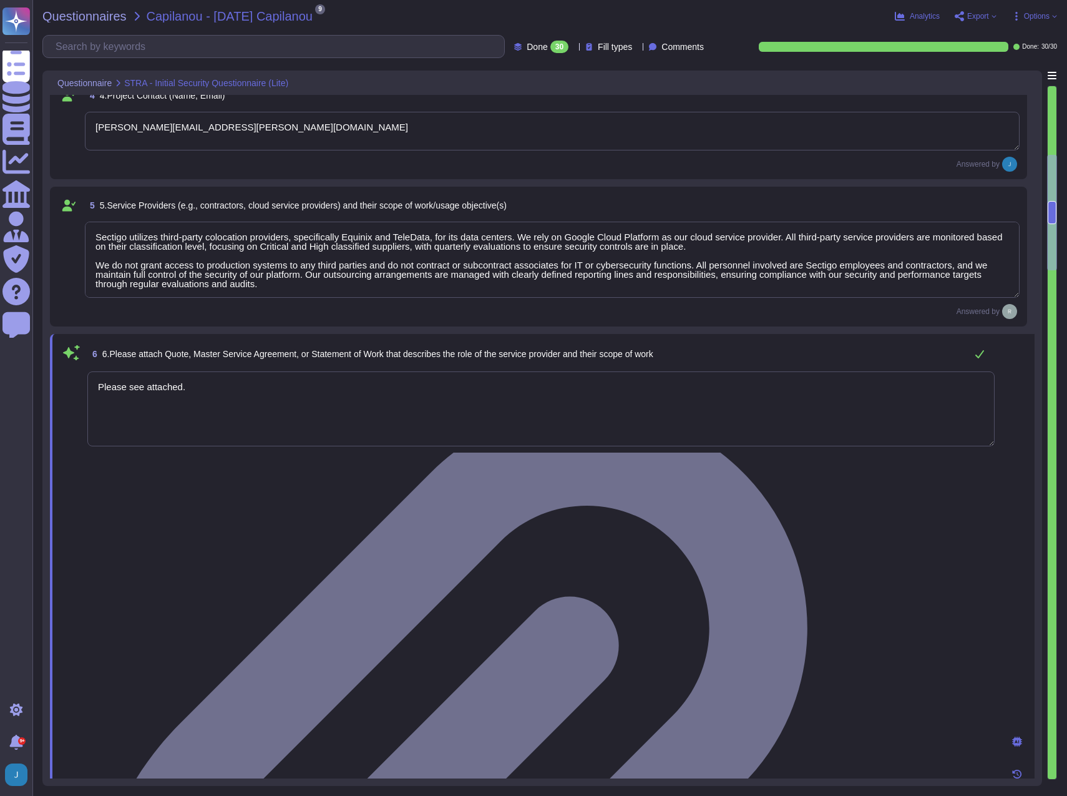
type textarea "Please see attached."
click at [464, 355] on span "6.Please attach Quote, Master Service Agreement, or Statement of Work that desc…" at bounding box center [377, 354] width 551 height 10
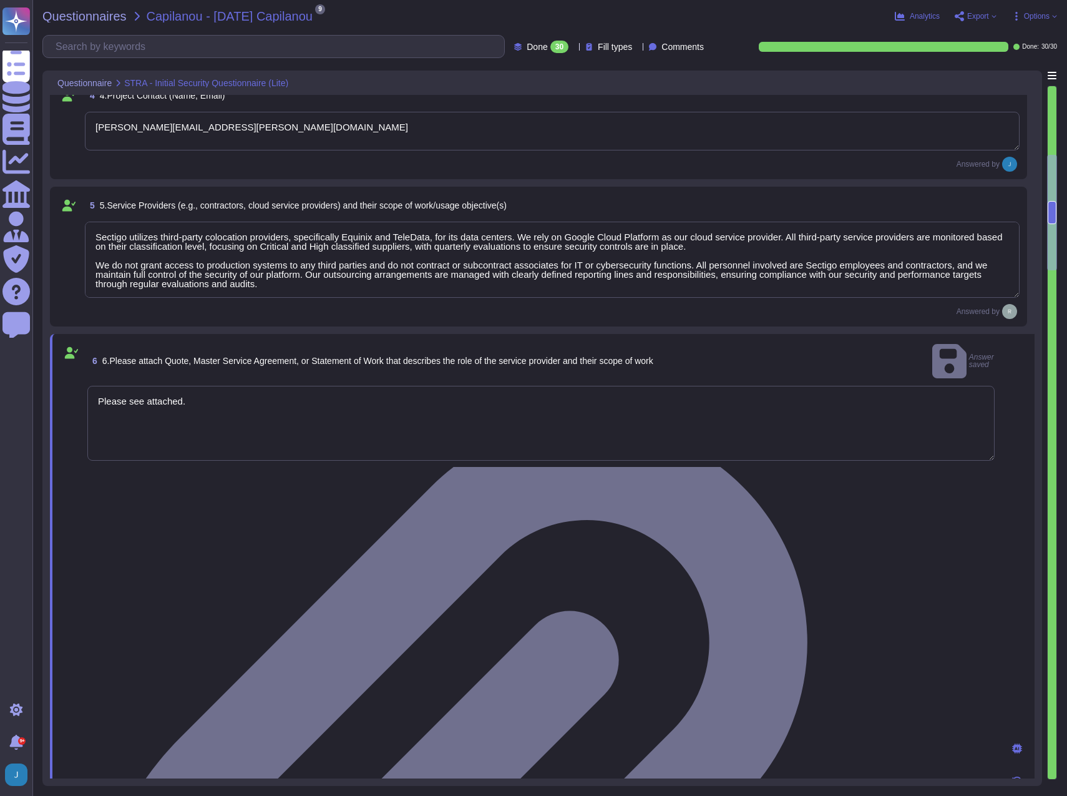
click at [984, 14] on span "Export" at bounding box center [978, 15] width 22 height 7
click at [1000, 75] on p "Download" at bounding box center [1022, 92] width 44 height 35
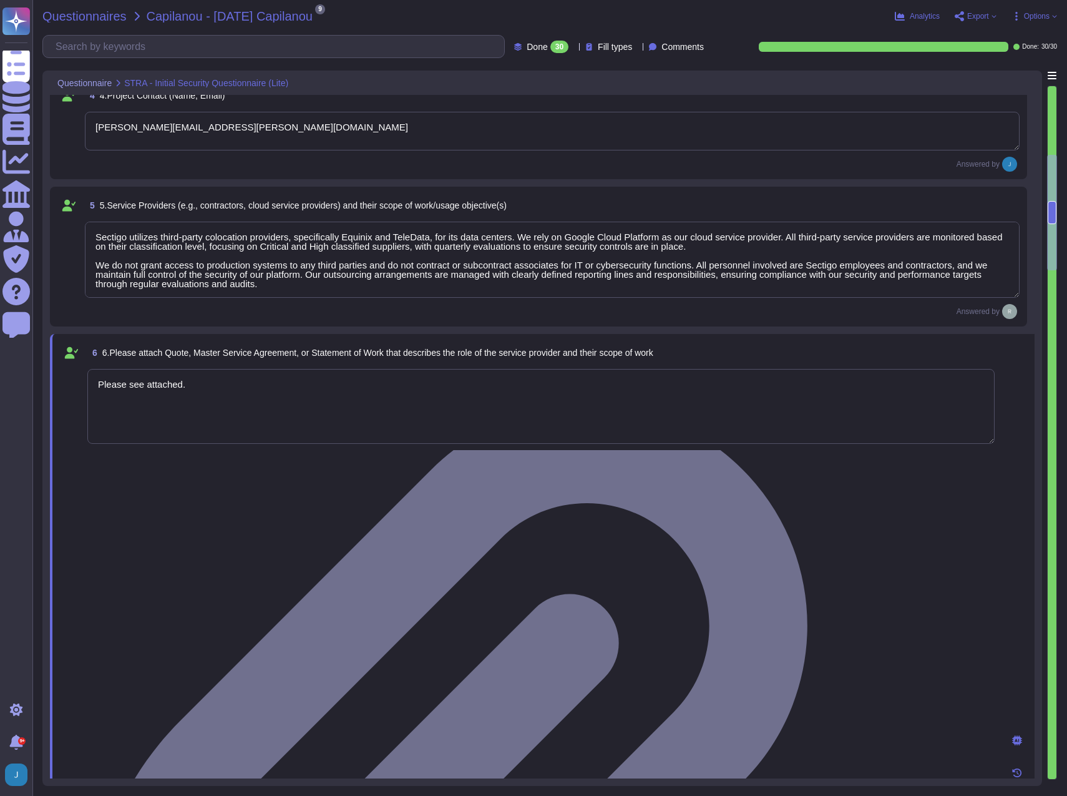
click at [82, 11] on span "Questionnaires" at bounding box center [84, 16] width 84 height 12
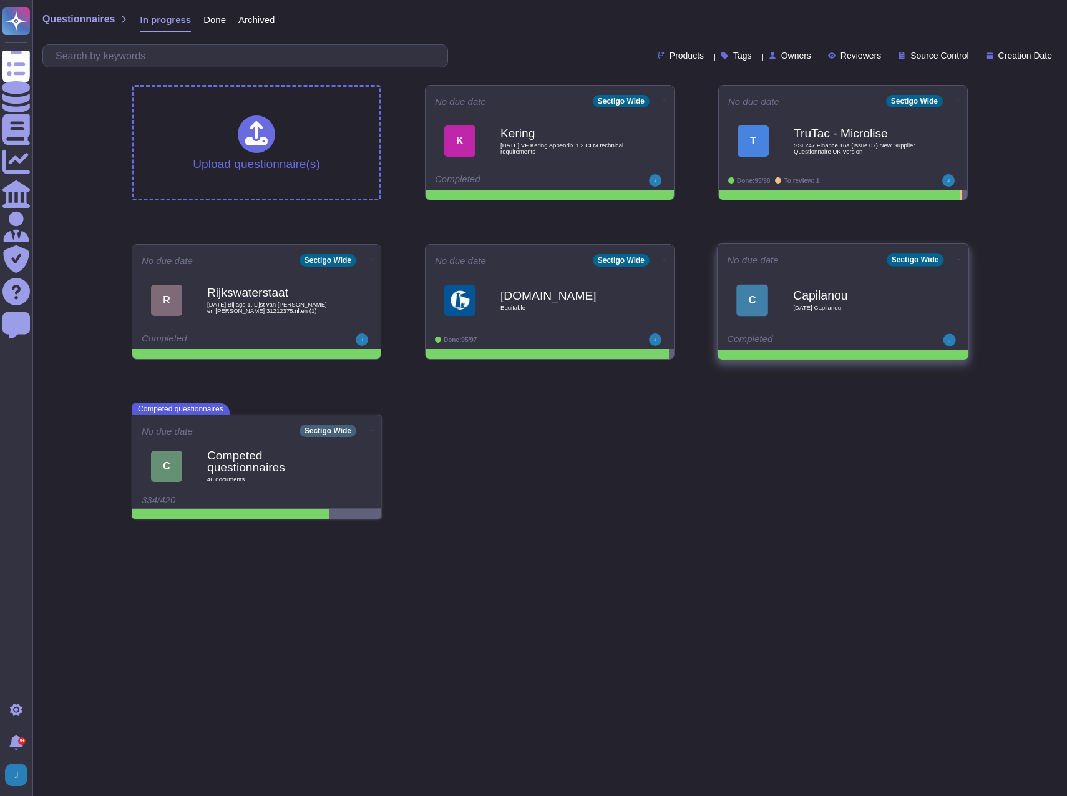
click at [958, 260] on icon at bounding box center [959, 259] width 2 height 3
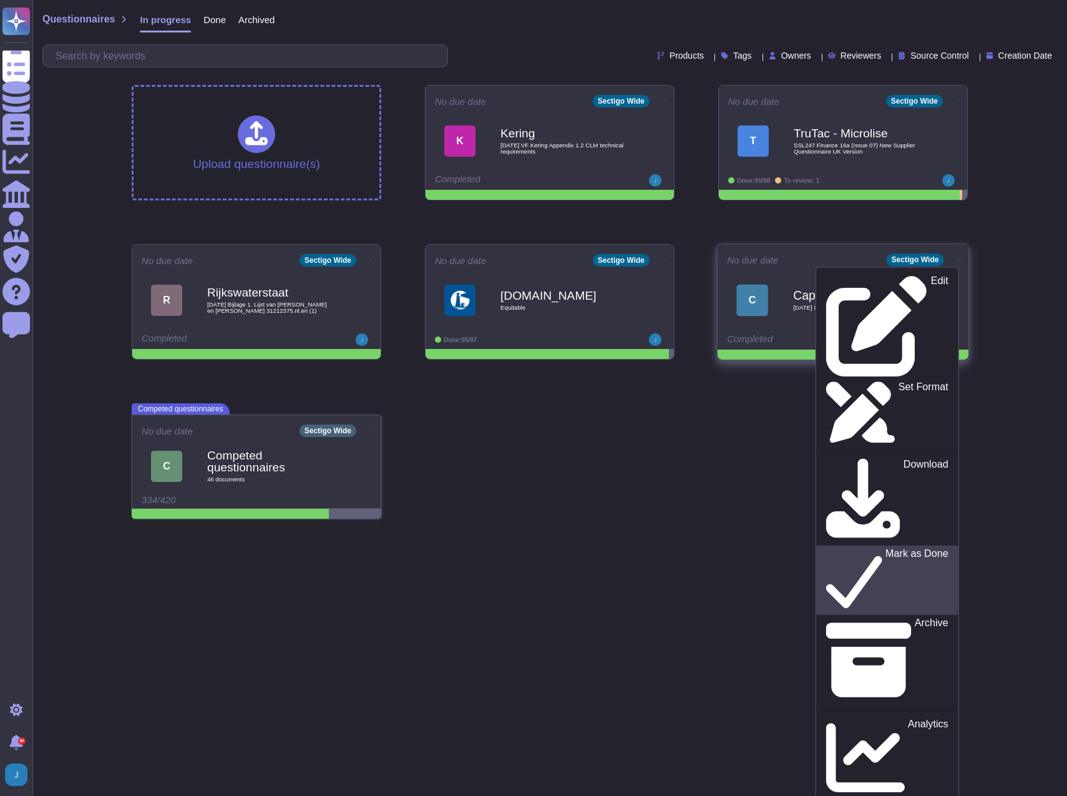
click at [885, 548] on p "Mark as Done" at bounding box center [916, 580] width 63 height 64
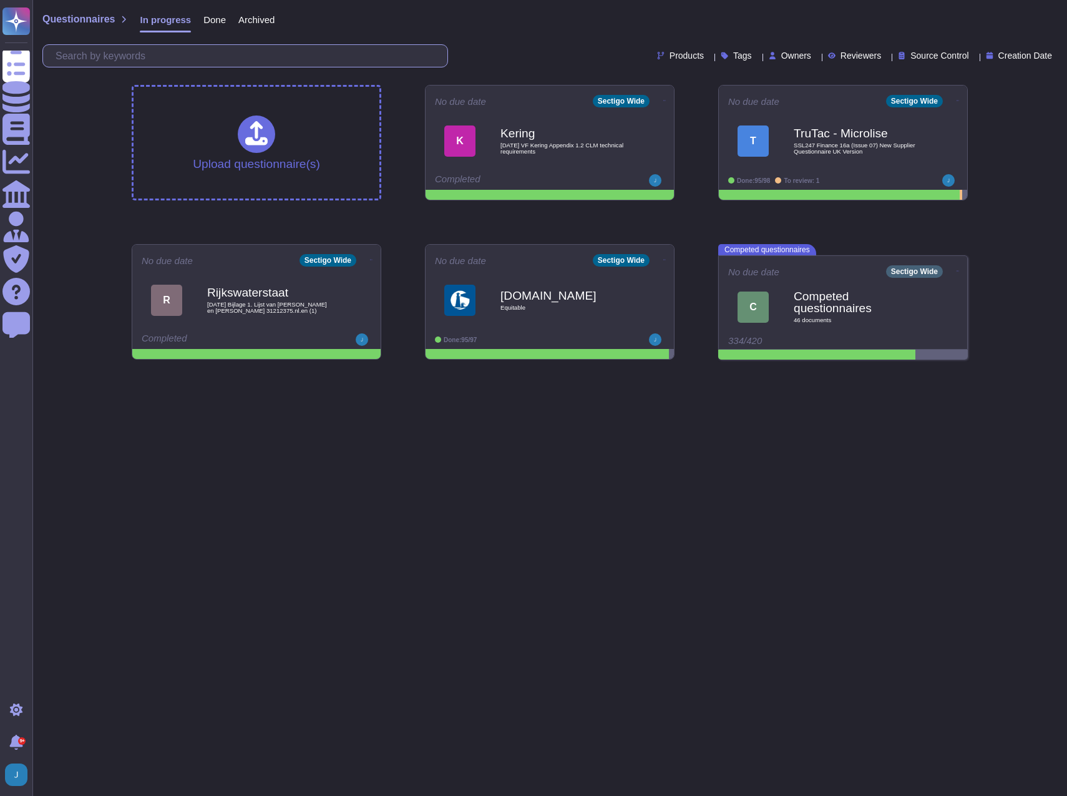
click at [173, 50] on input "text" at bounding box center [248, 56] width 398 height 22
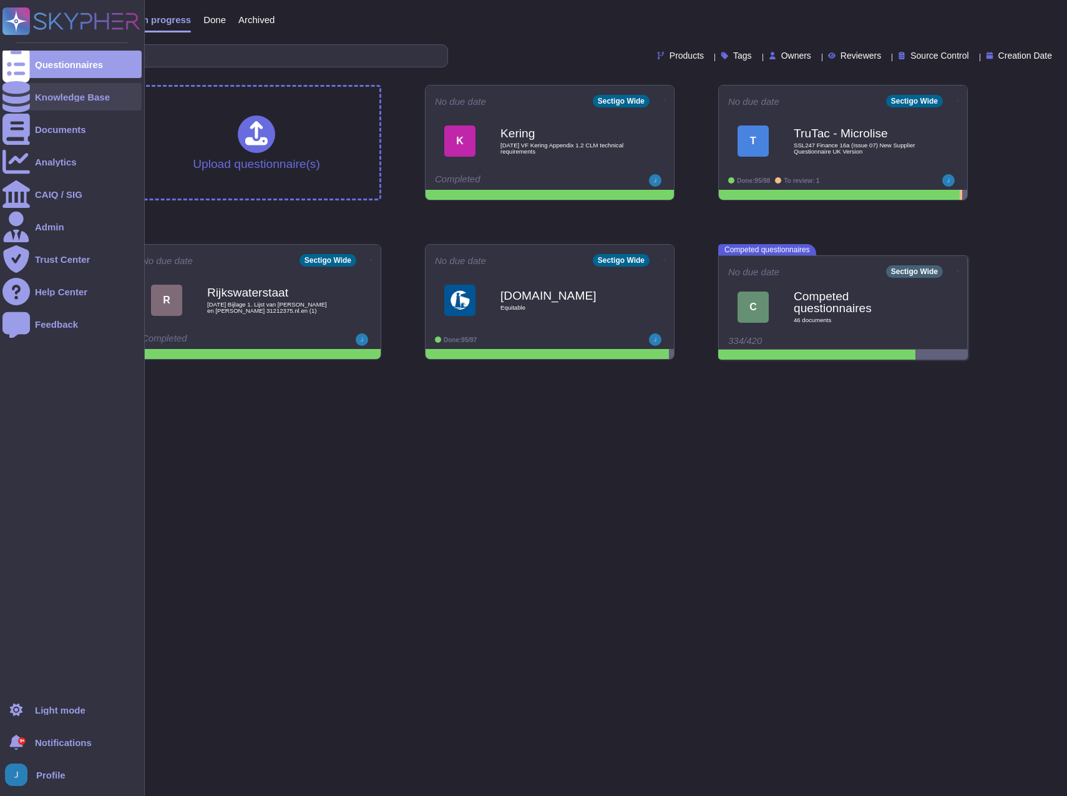
click at [52, 95] on div "Knowledge Base" at bounding box center [72, 96] width 75 height 9
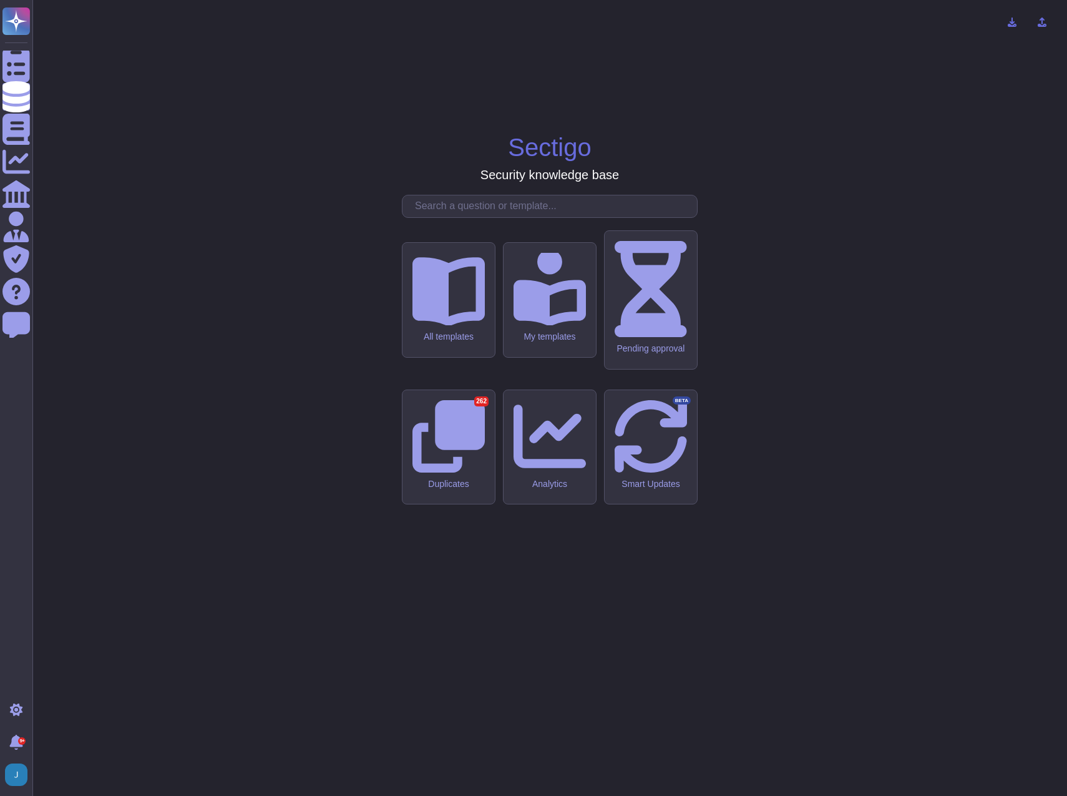
click at [448, 217] on input "text" at bounding box center [553, 206] width 288 height 22
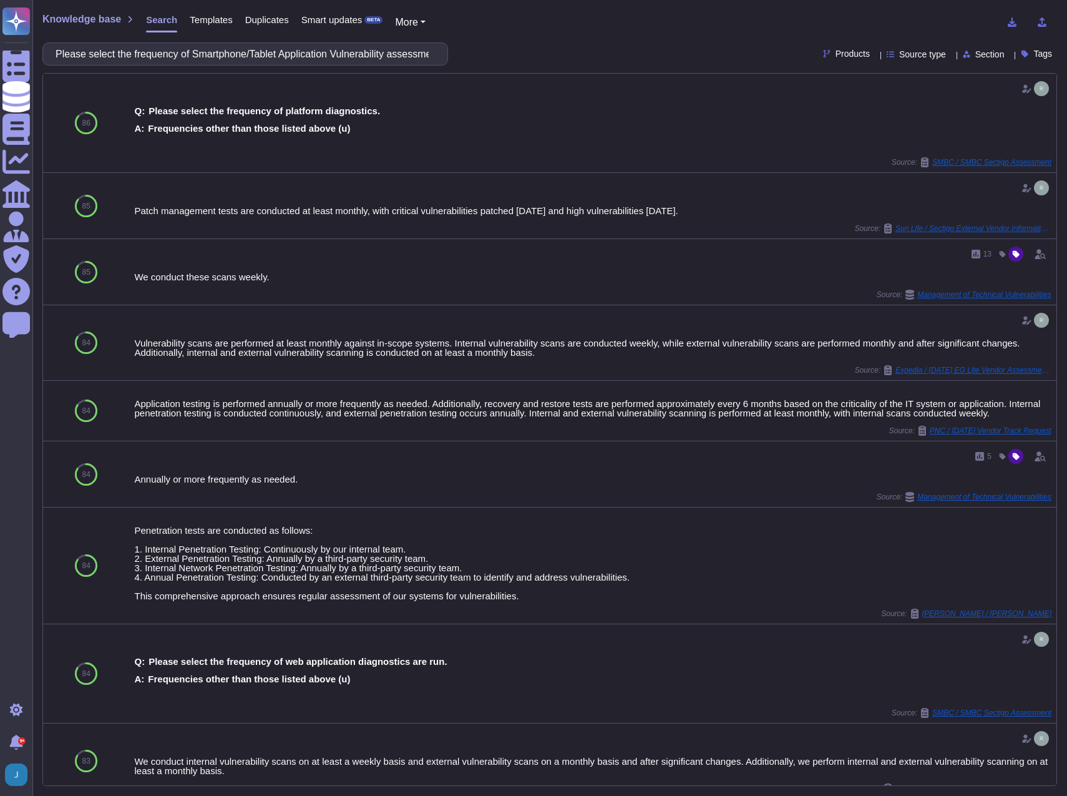
drag, startPoint x: 178, startPoint y: 55, endPoint x: -4, endPoint y: 49, distance: 181.7
click at [0, 49] on html "Questionnaires Knowledge Base Documents Analytics CAIQ / SIG Admin Trust Center…" at bounding box center [533, 398] width 1067 height 796
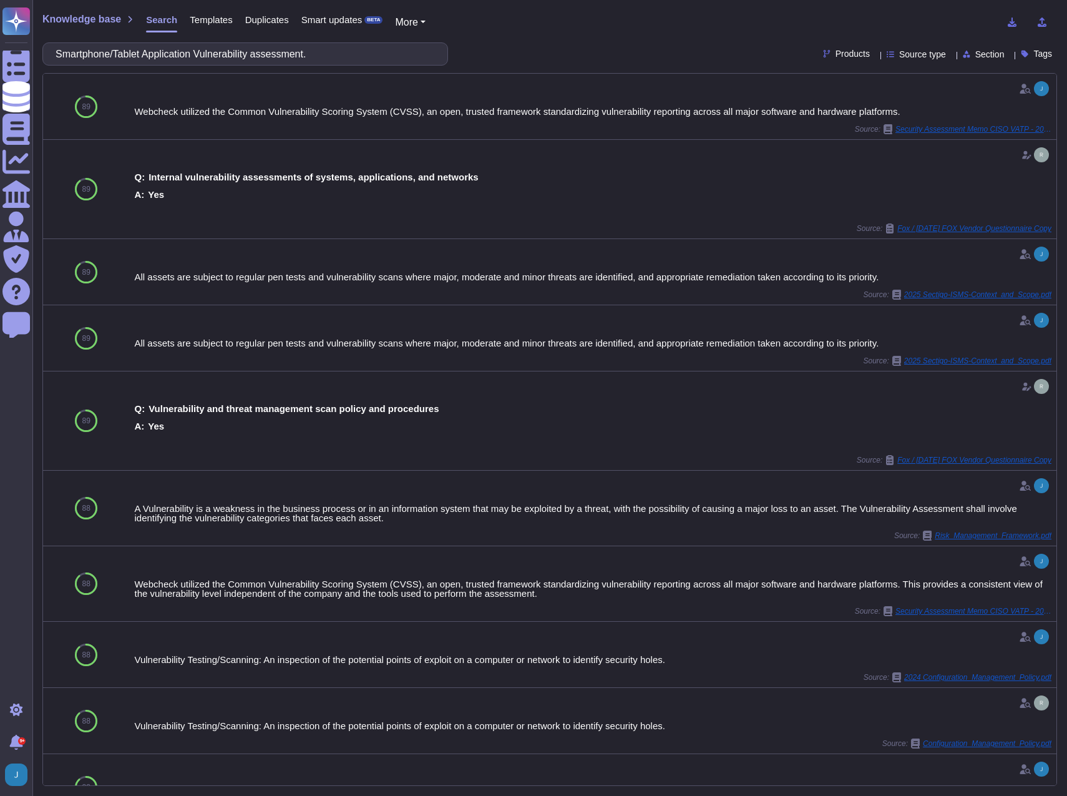
click at [144, 54] on input "Smartphone/Tablet Application Vulnerability assessment." at bounding box center [242, 54] width 386 height 22
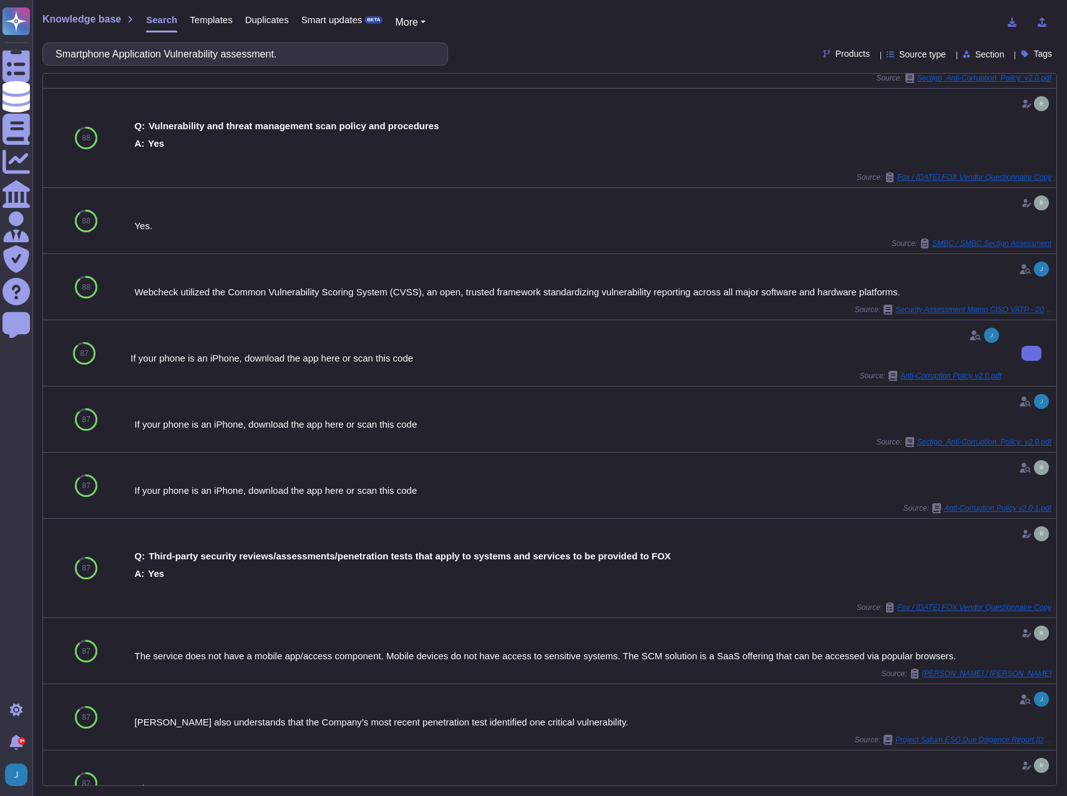
scroll to position [374, 0]
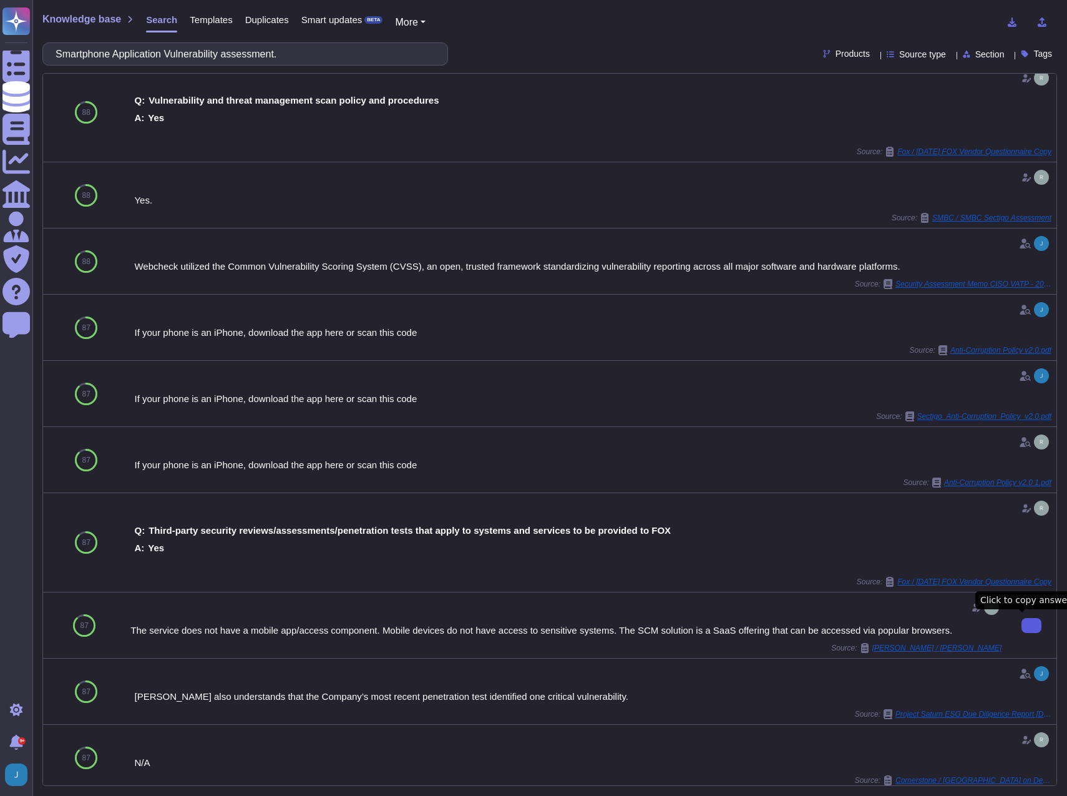
click at [1031, 625] on icon at bounding box center [1031, 625] width 0 height 0
click at [1033, 627] on button at bounding box center [1031, 625] width 20 height 15
click at [344, 37] on div "Knowledge base Search Templates Duplicates Smart updates BETA More Smartphone A…" at bounding box center [549, 398] width 1034 height 796
drag, startPoint x: 347, startPoint y: 56, endPoint x: -4, endPoint y: -24, distance: 359.8
click at [0, 0] on html "Questionnaires Knowledge Base Documents Analytics CAIQ / SIG Admin Trust Center…" at bounding box center [533, 398] width 1067 height 796
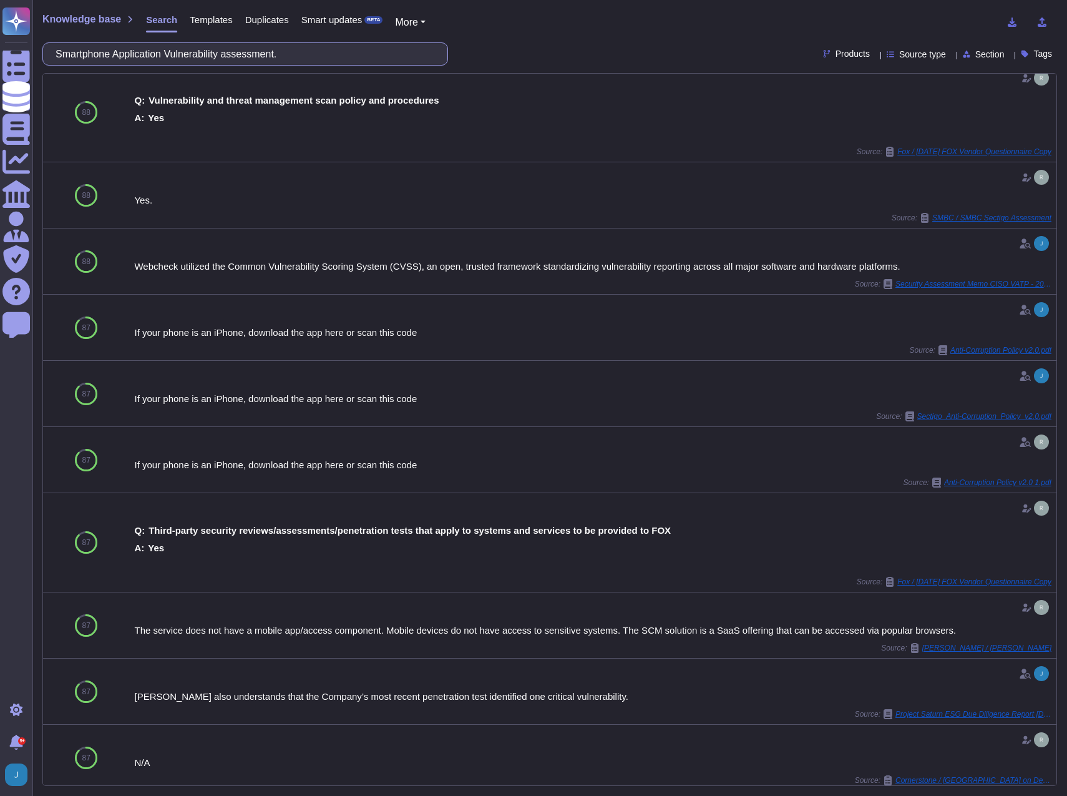
paste input "Please select the frequency of platform diagnostics"
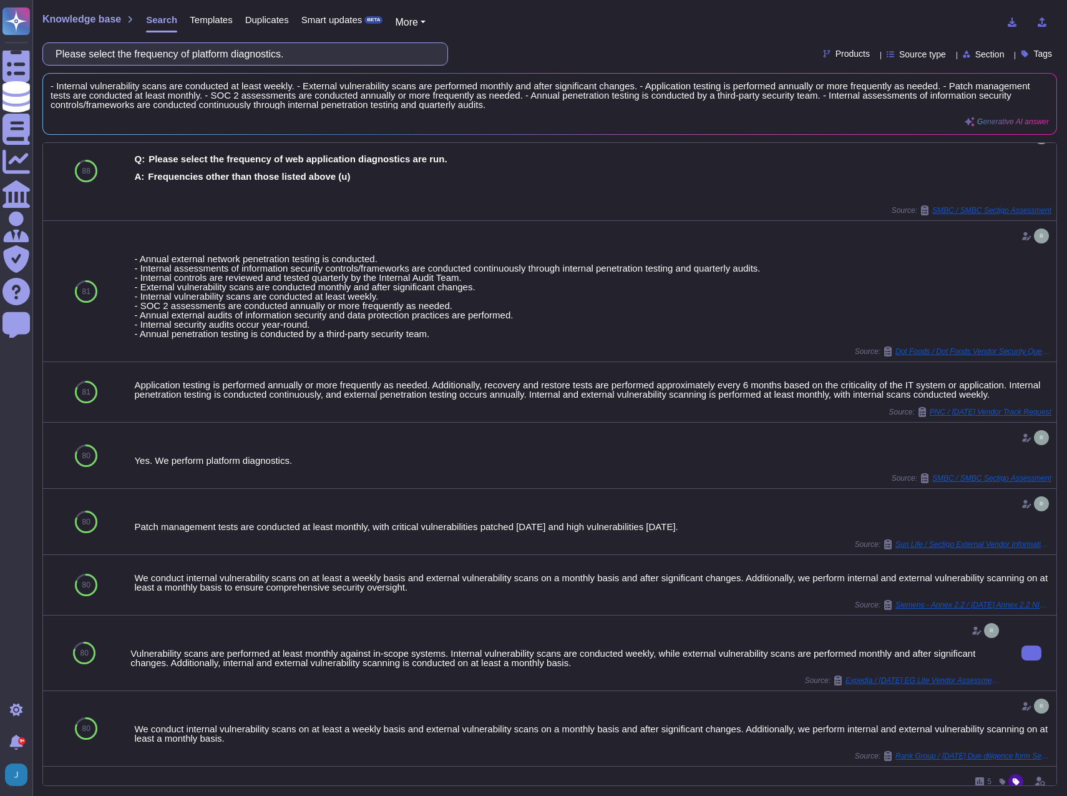
scroll to position [125, 0]
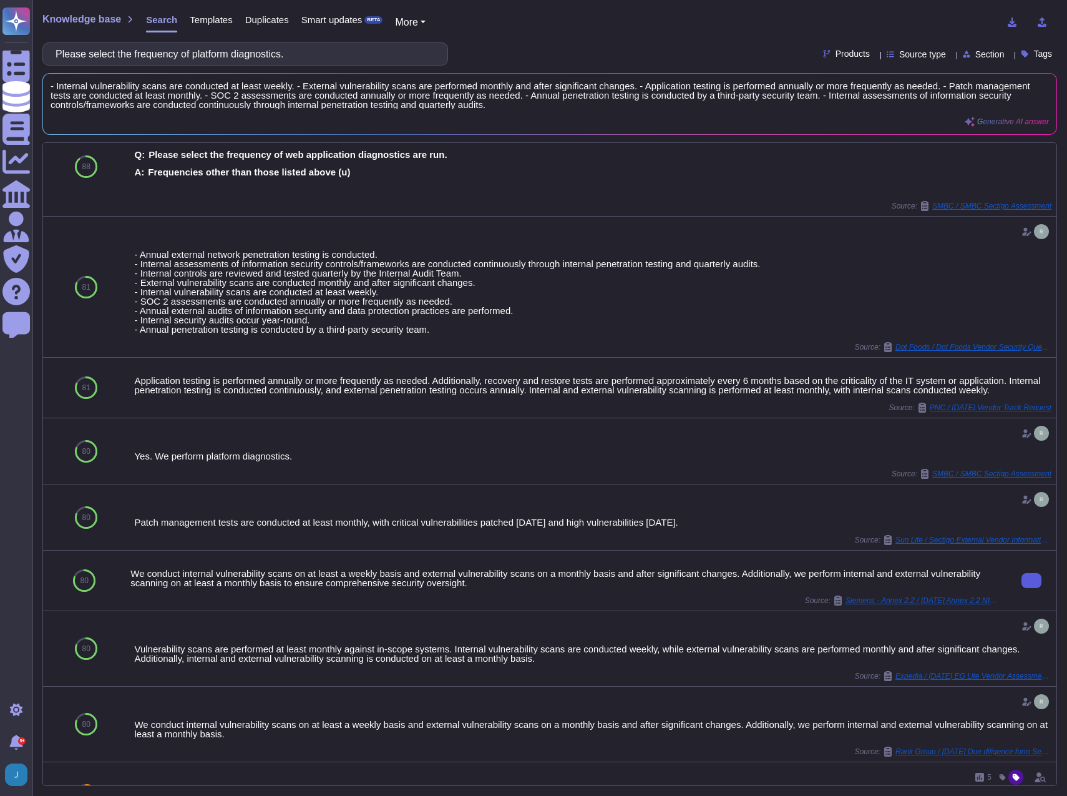
drag, startPoint x: 341, startPoint y: 47, endPoint x: -4, endPoint y: -16, distance: 350.2
click at [0, 0] on html "Questionnaires Knowledge Base Documents Analytics CAIQ / SIG Admin Trust Center…" at bounding box center [533, 398] width 1067 height 796
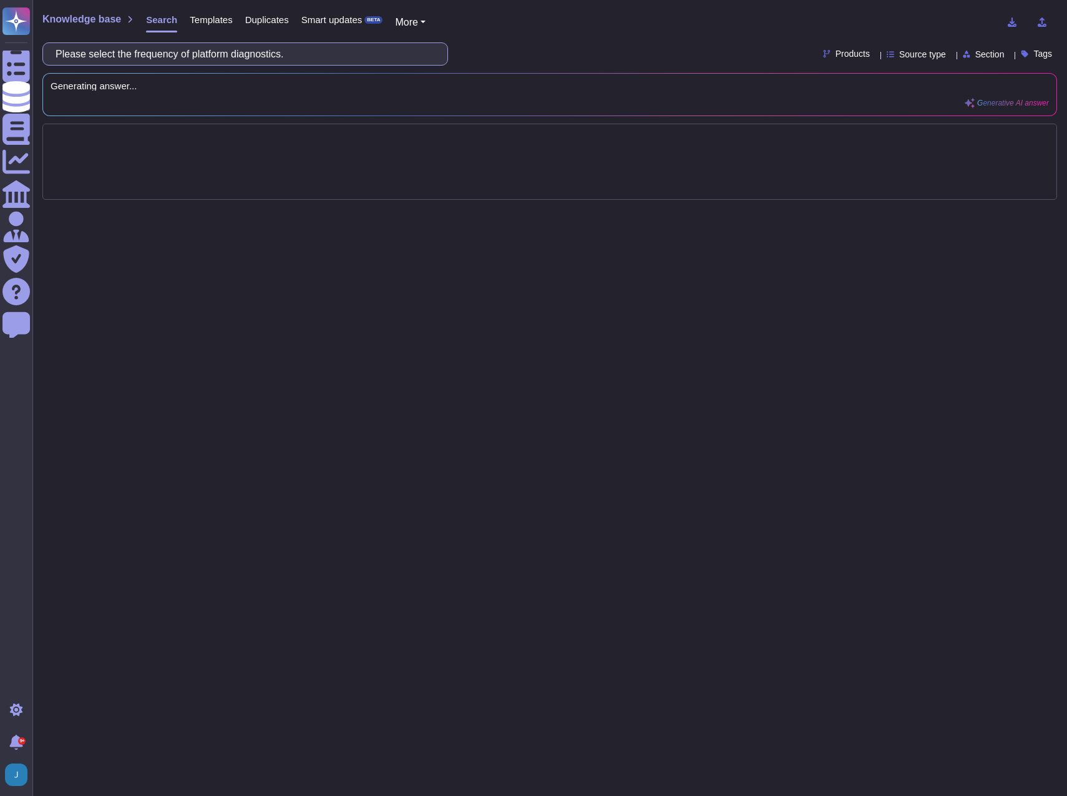
scroll to position [0, 0]
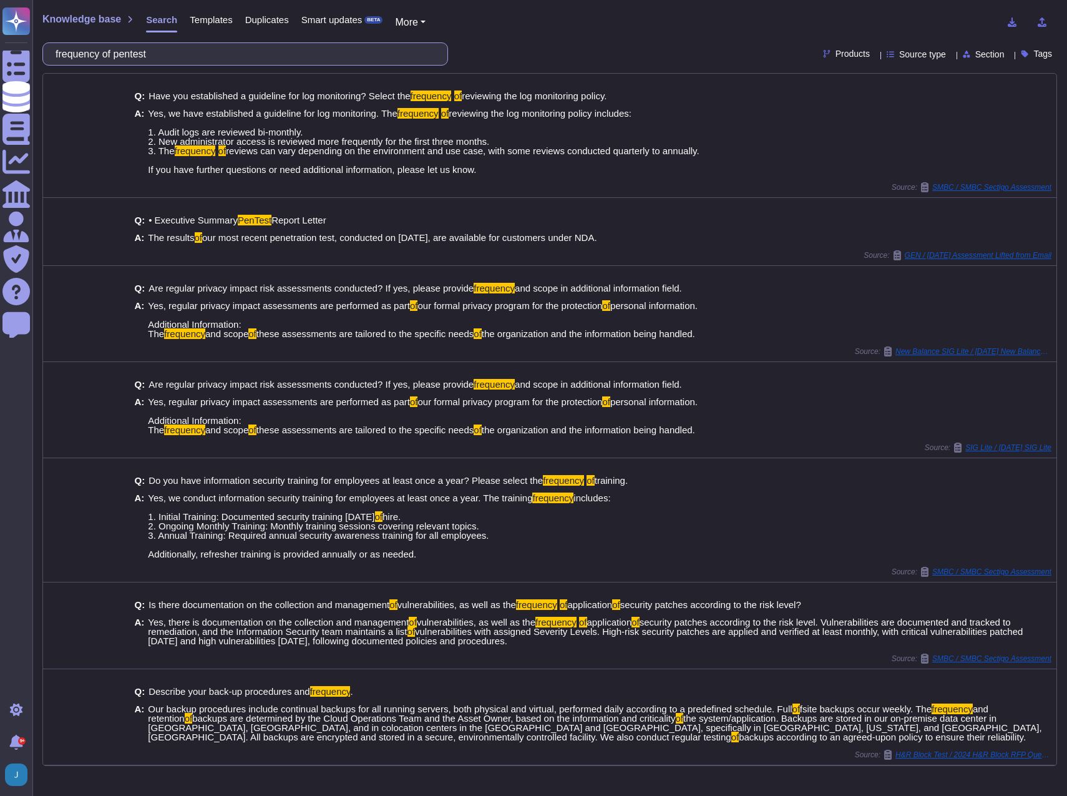
drag, startPoint x: 259, startPoint y: 53, endPoint x: -4, endPoint y: 14, distance: 265.6
click at [0, 14] on html "Questionnaires Knowledge Base Documents Analytics CAIQ / SIG Admin Trust Center…" at bounding box center [533, 398] width 1067 height 796
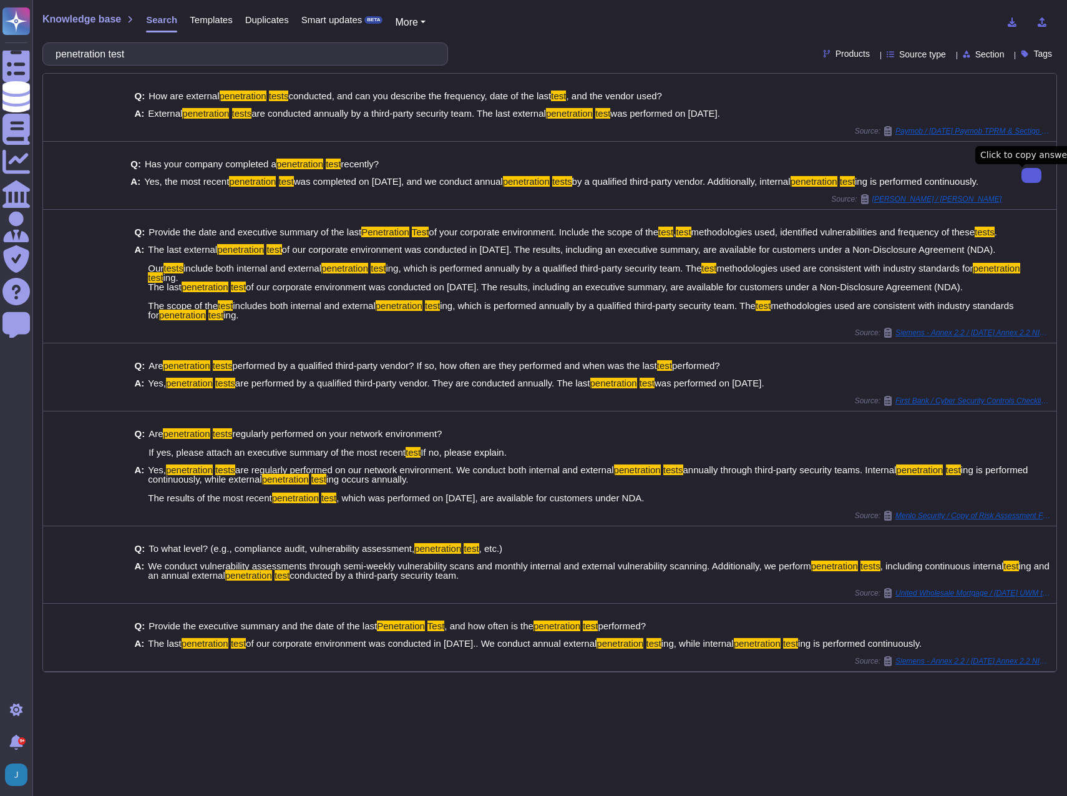
click at [1024, 183] on button at bounding box center [1031, 175] width 20 height 15
drag, startPoint x: 135, startPoint y: 51, endPoint x: 33, endPoint y: 48, distance: 102.4
click at [33, 48] on div "Knowledge base Search Templates Duplicates Smart updates BETA More penetration …" at bounding box center [549, 398] width 1034 height 796
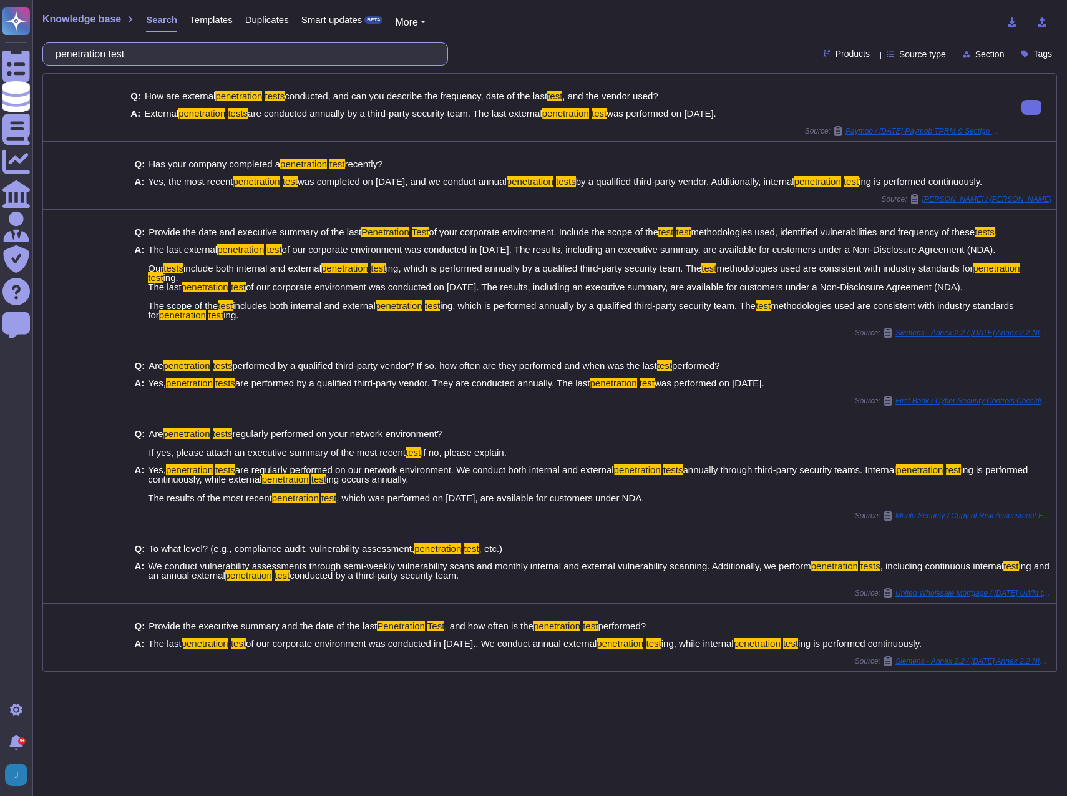
type input "t"
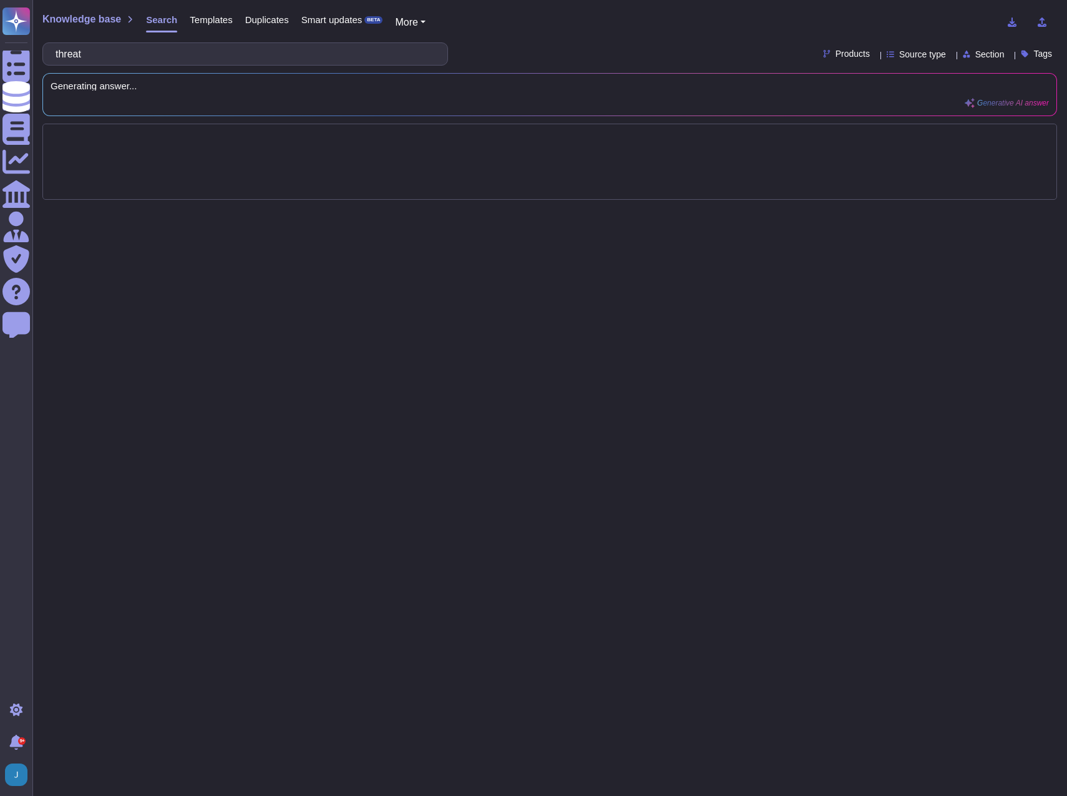
type input "threat"
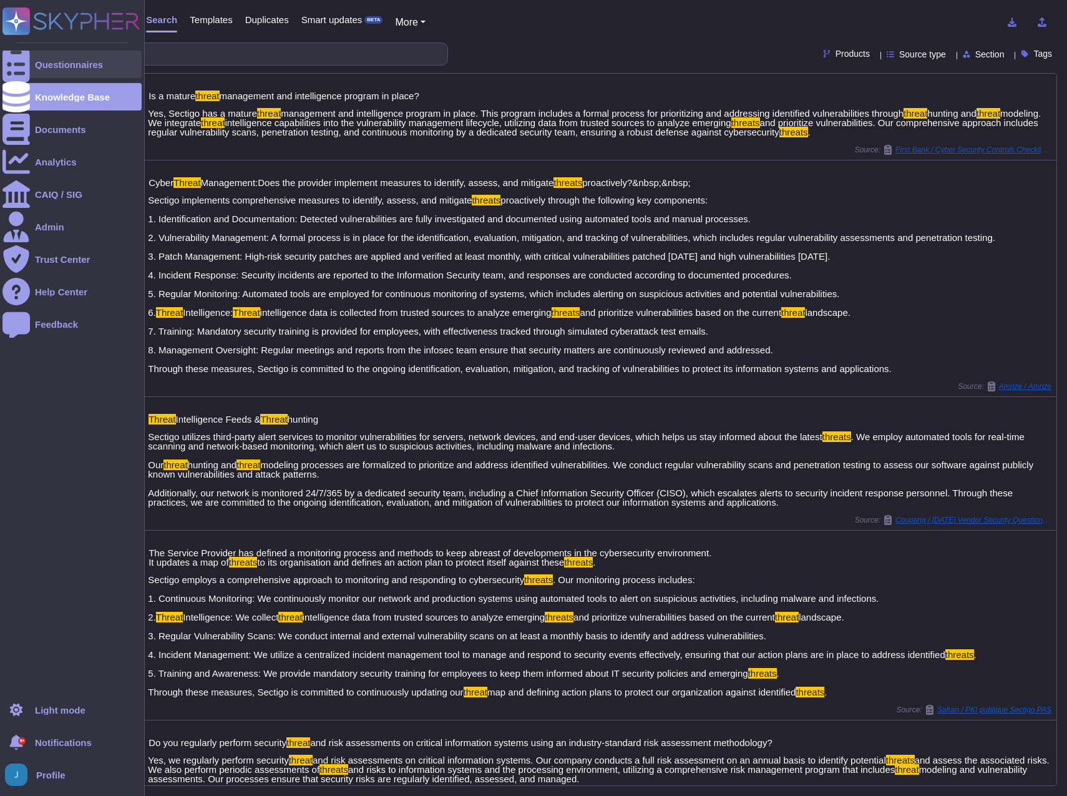
click at [66, 60] on div "Questionnaires" at bounding box center [69, 64] width 68 height 9
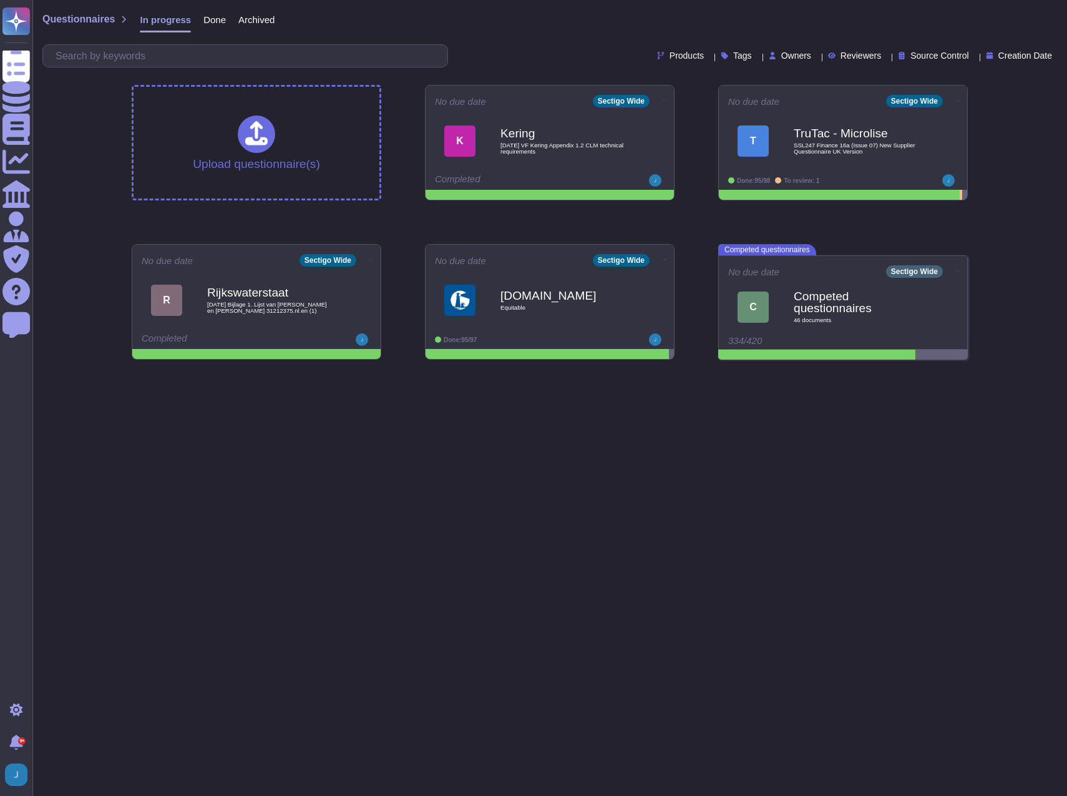
click at [210, 15] on span "Done" at bounding box center [214, 19] width 22 height 9
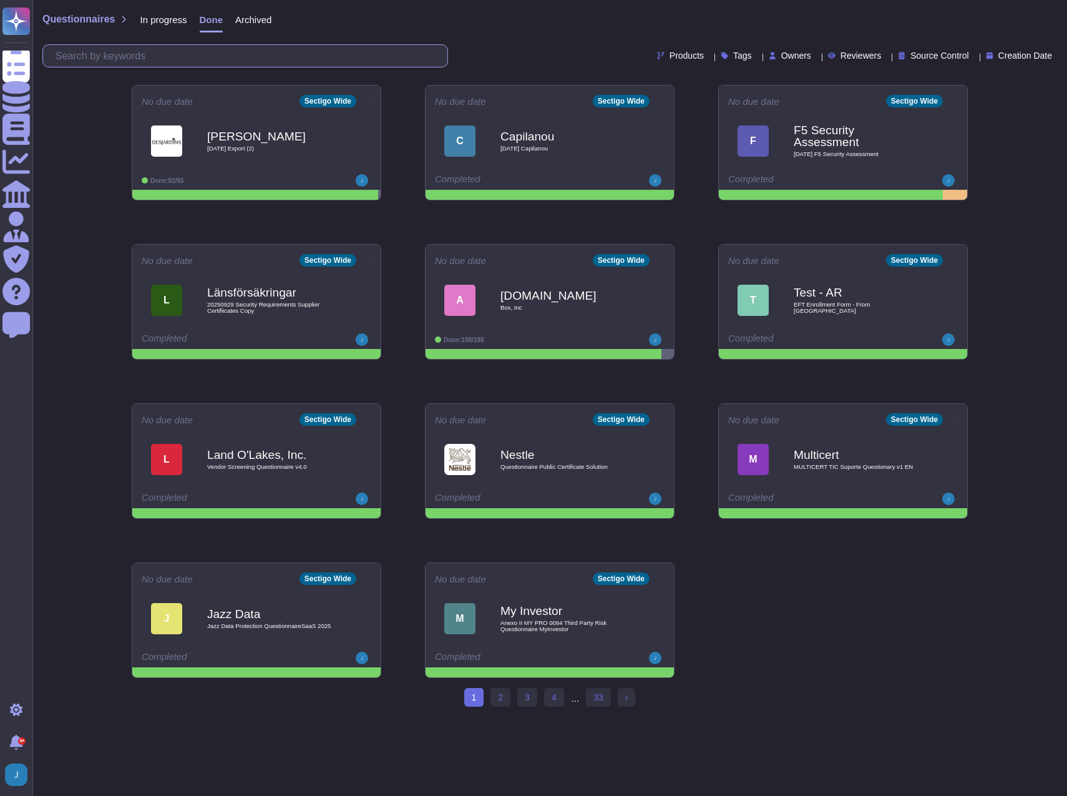
click at [207, 53] on input "text" at bounding box center [248, 56] width 398 height 22
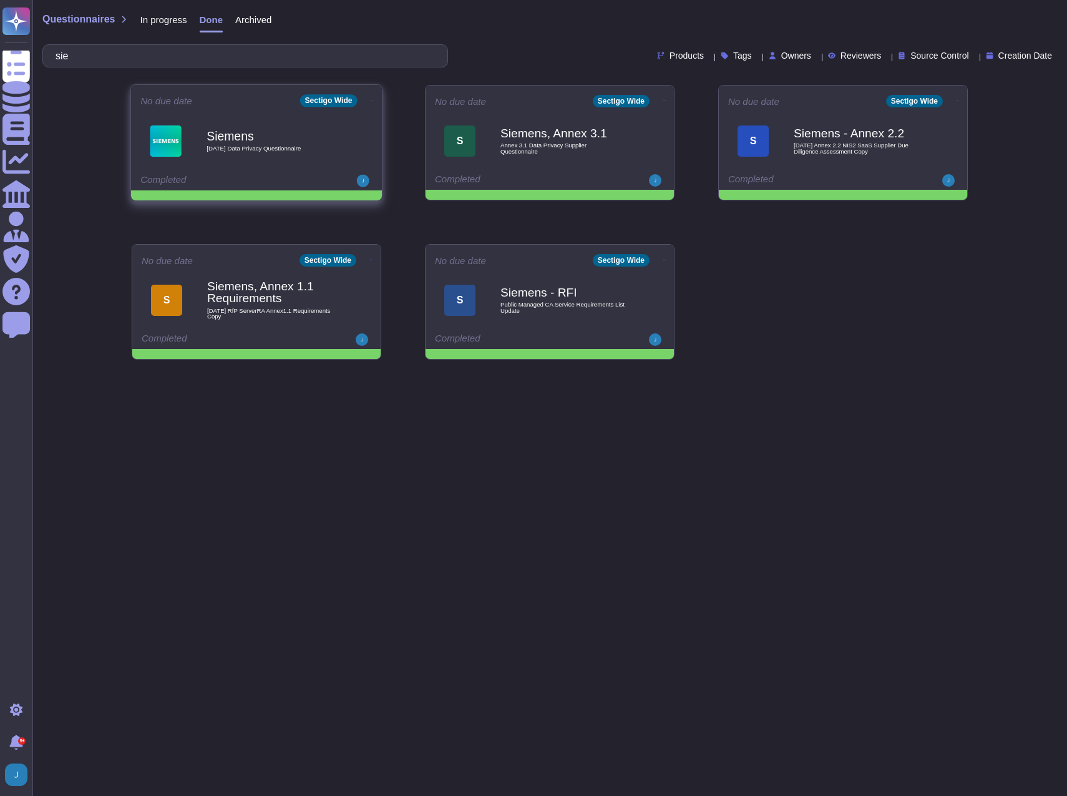
type input "sie"
click at [193, 112] on div "Siemens [DATE] Data Privacy Questionnaire" at bounding box center [256, 140] width 232 height 63
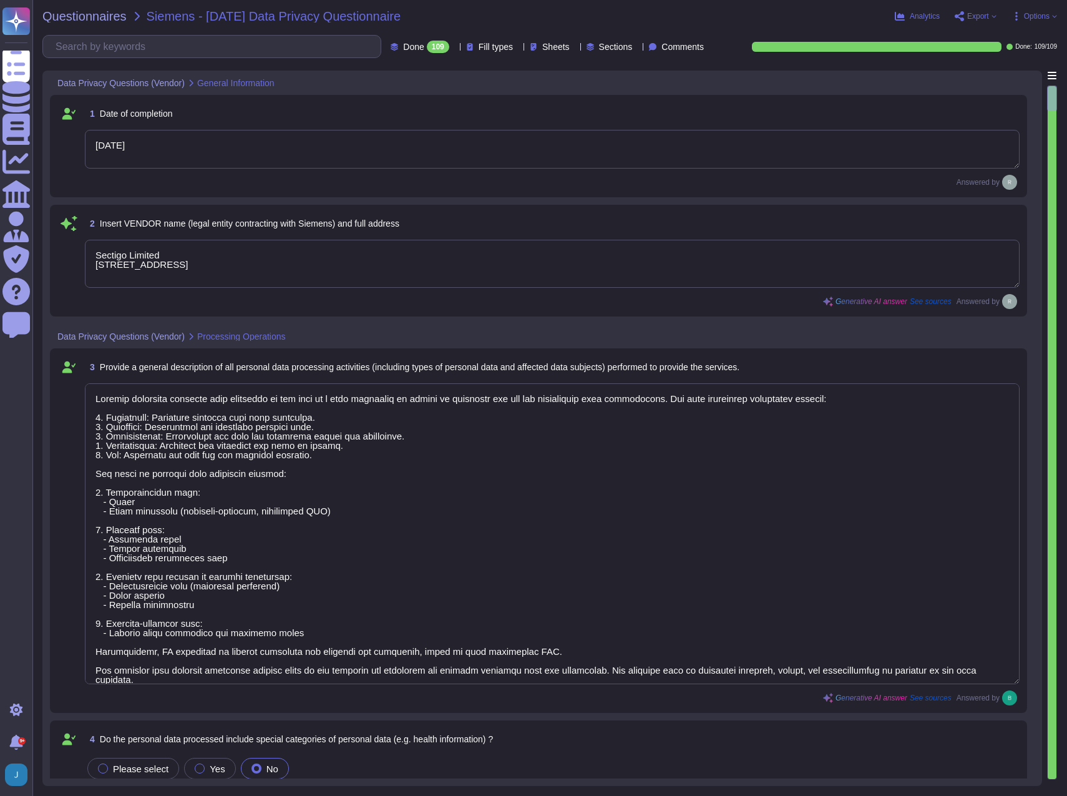
type textarea "[DATE]"
type textarea "Sectigo Limited [STREET_ADDRESS]"
type textarea "Sectigo processes personal data primarily in the role of a data processor on be…"
type textarea "No, the personal data processed does not include special categories of personal…"
type textarea "Yes, our organization has appointed a data protection officer who is responsibl…"
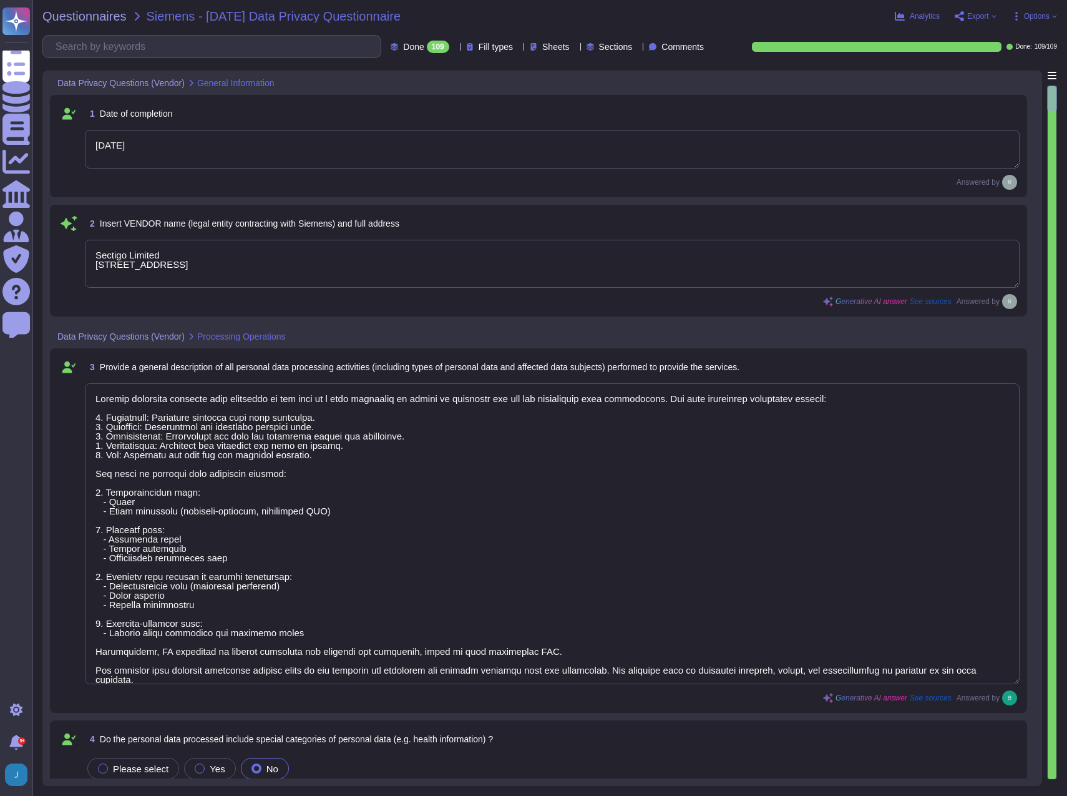
type textarea "Our data centers where the solution is hosted are located in the [GEOGRAPHIC_DA…"
click at [79, 44] on input "text" at bounding box center [214, 47] width 331 height 22
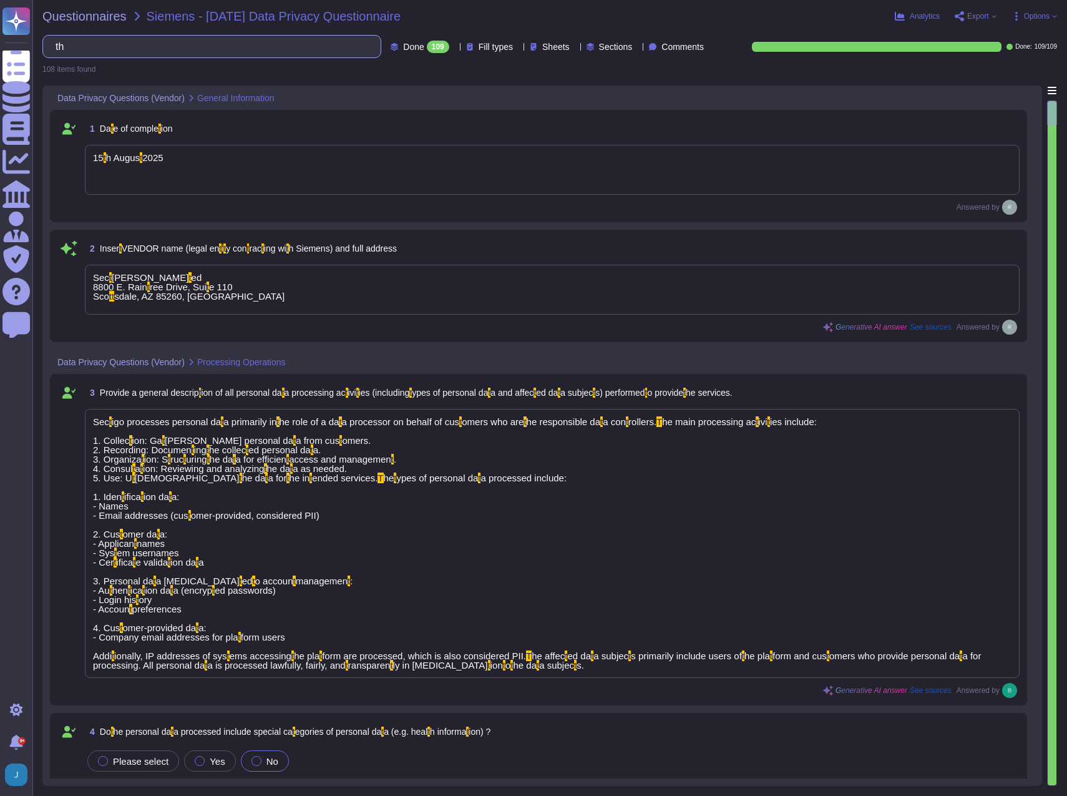
type input "t"
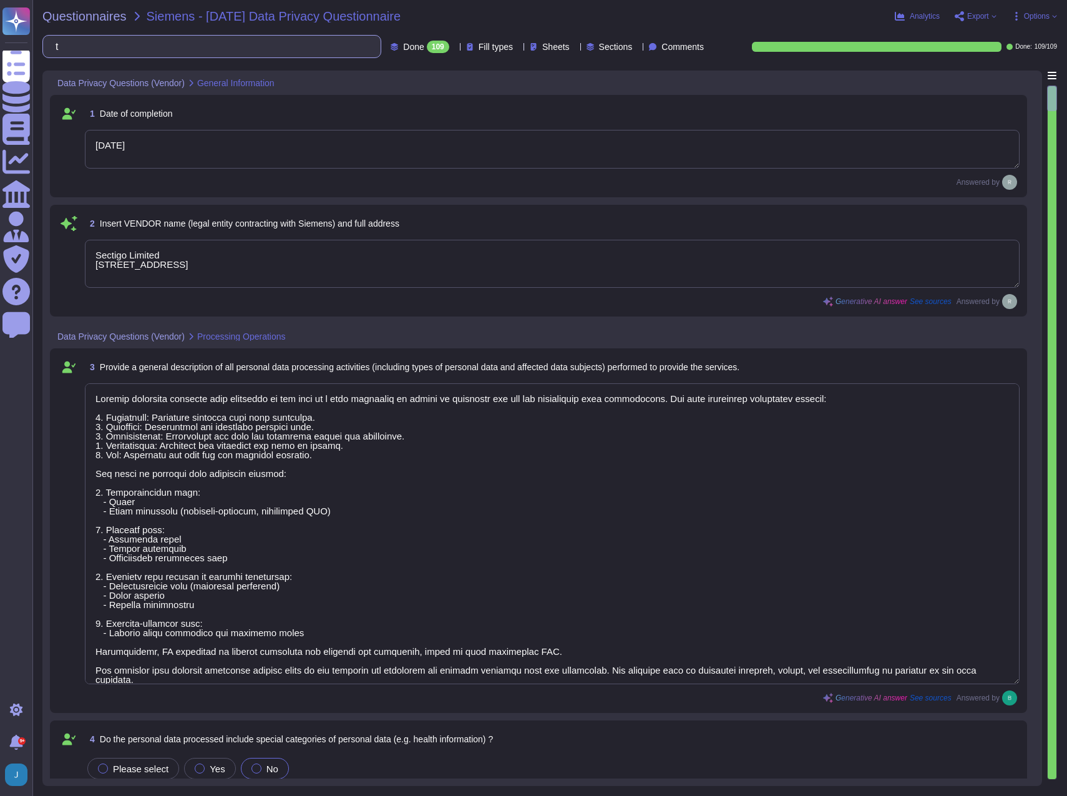
type textarea "Our data centers where the solution is hosted are located in the [GEOGRAPHIC_DA…"
type textarea "[DATE]"
type textarea "Sectigo Limited [STREET_ADDRESS]"
type textarea "Sectigo processes personal data primarily in the role of a data processor on be…"
type textarea "No, the personal data processed does not include special categories of personal…"
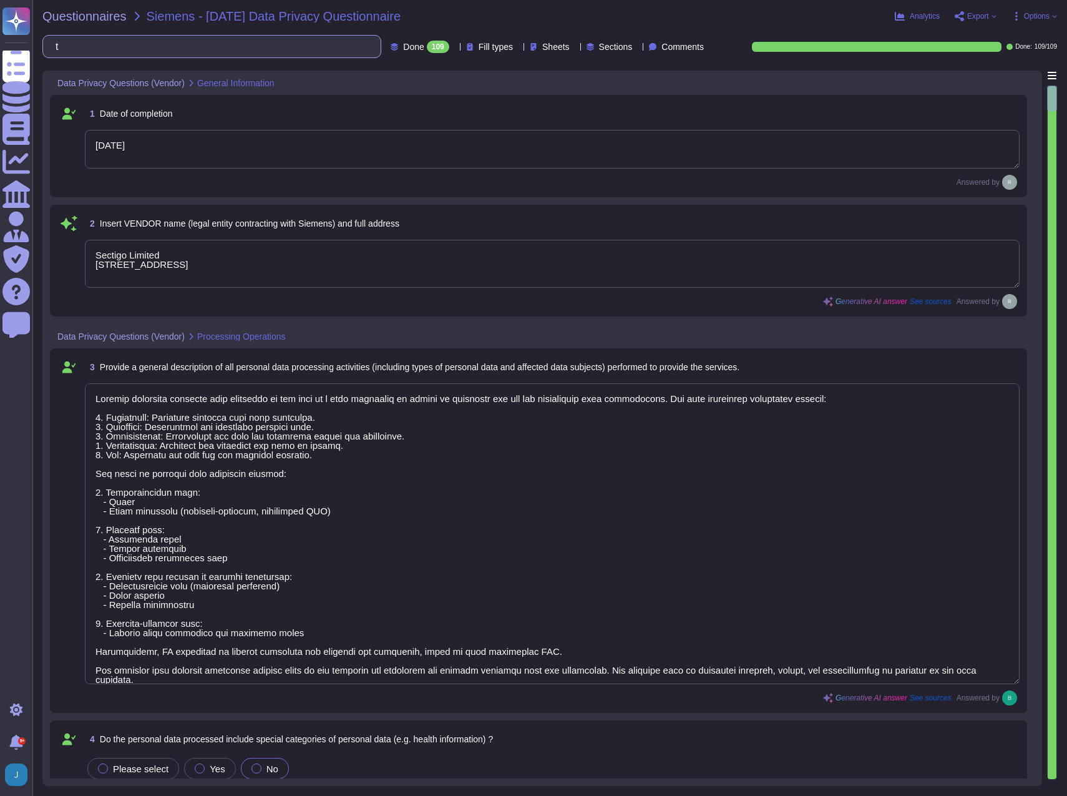
type textarea "Yes, our organization has appointed a data protection officer who is responsibl…"
click at [89, 16] on span "Questionnaires" at bounding box center [84, 16] width 84 height 12
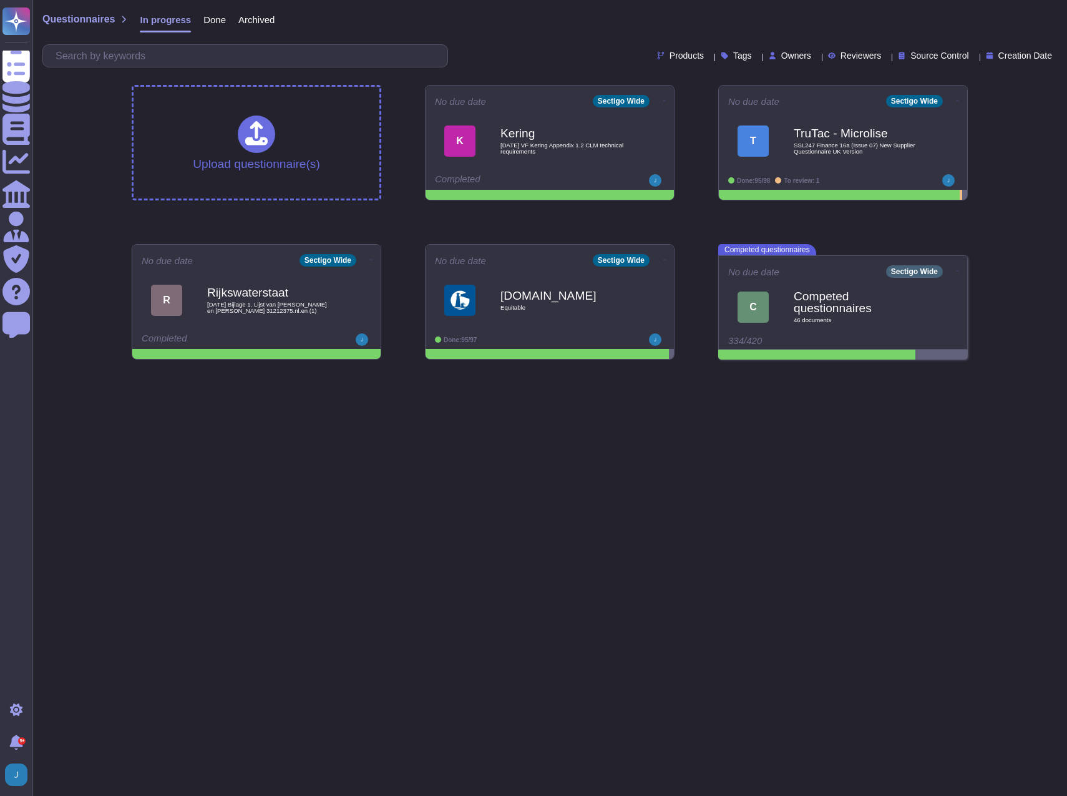
click at [207, 23] on span "Done" at bounding box center [214, 19] width 22 height 9
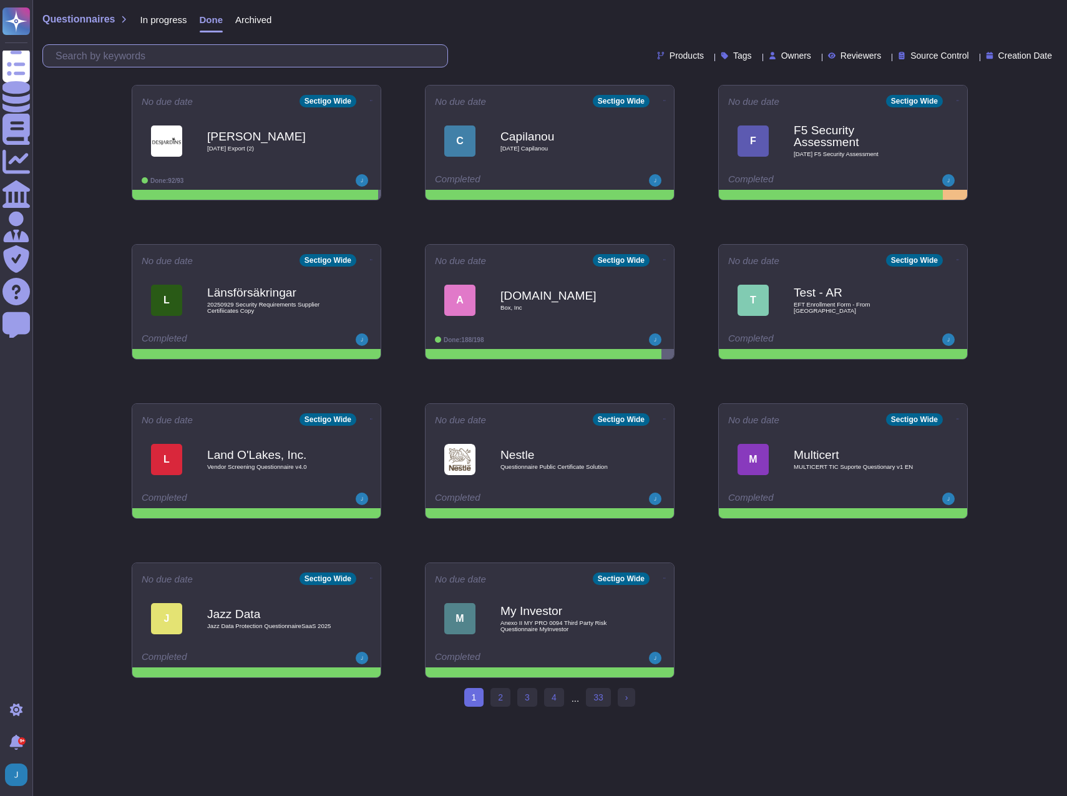
click at [197, 52] on input "text" at bounding box center [248, 56] width 398 height 22
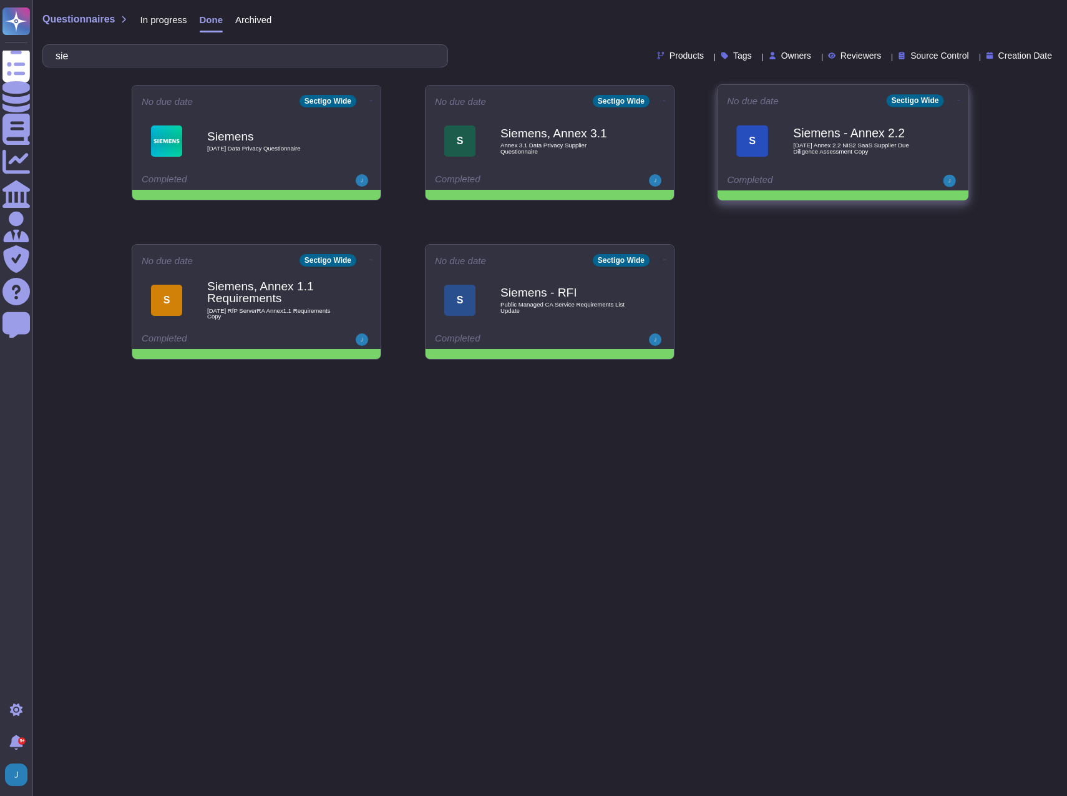
type input "sie"
click at [824, 129] on b "Siemens - Annex 2.2" at bounding box center [856, 133] width 126 height 12
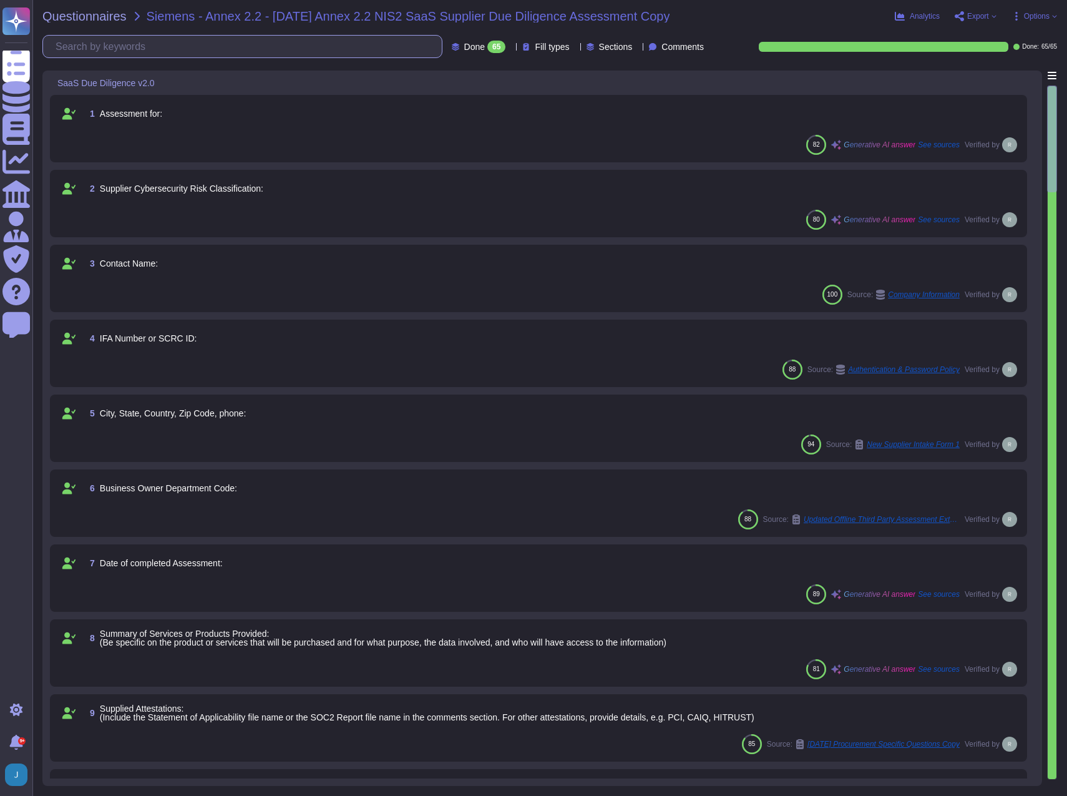
click at [210, 47] on input "text" at bounding box center [245, 47] width 392 height 22
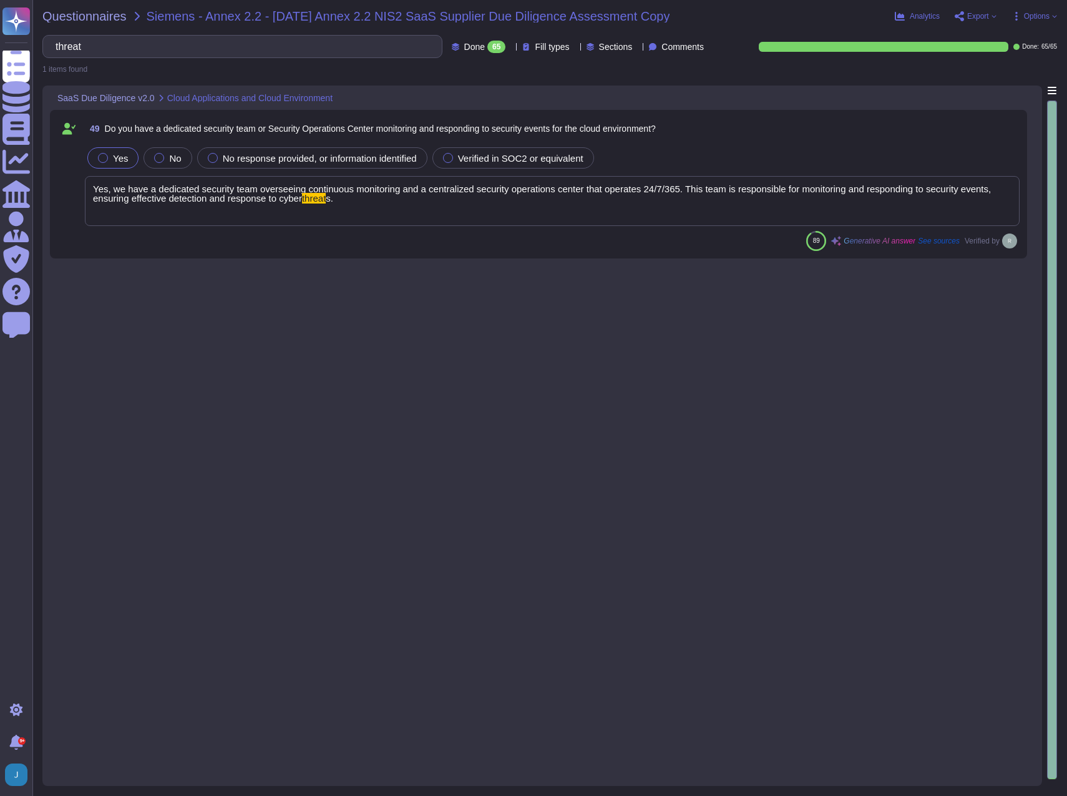
type input "threat"
click at [354, 197] on div "Yes, we have a dedicated security team overseeing continuous monitoring and a c…" at bounding box center [552, 201] width 935 height 50
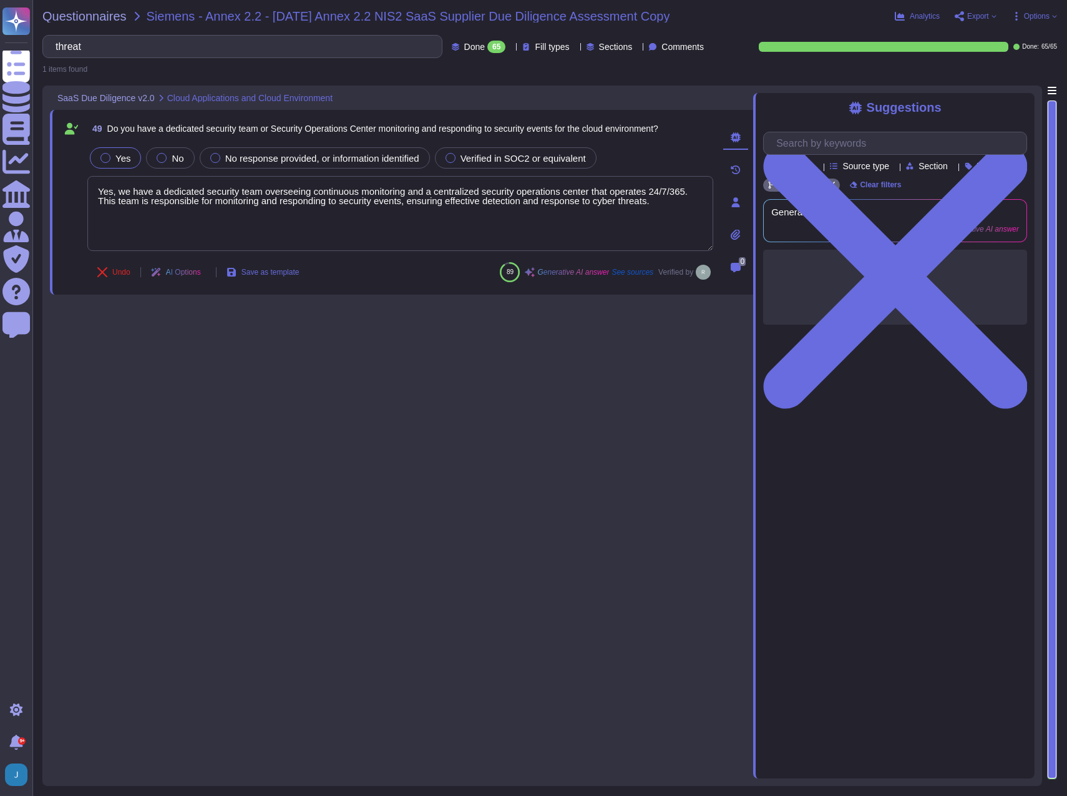
type textarea "Yes, we have a dedicated security team overseeing continuous monitoring and a c…"
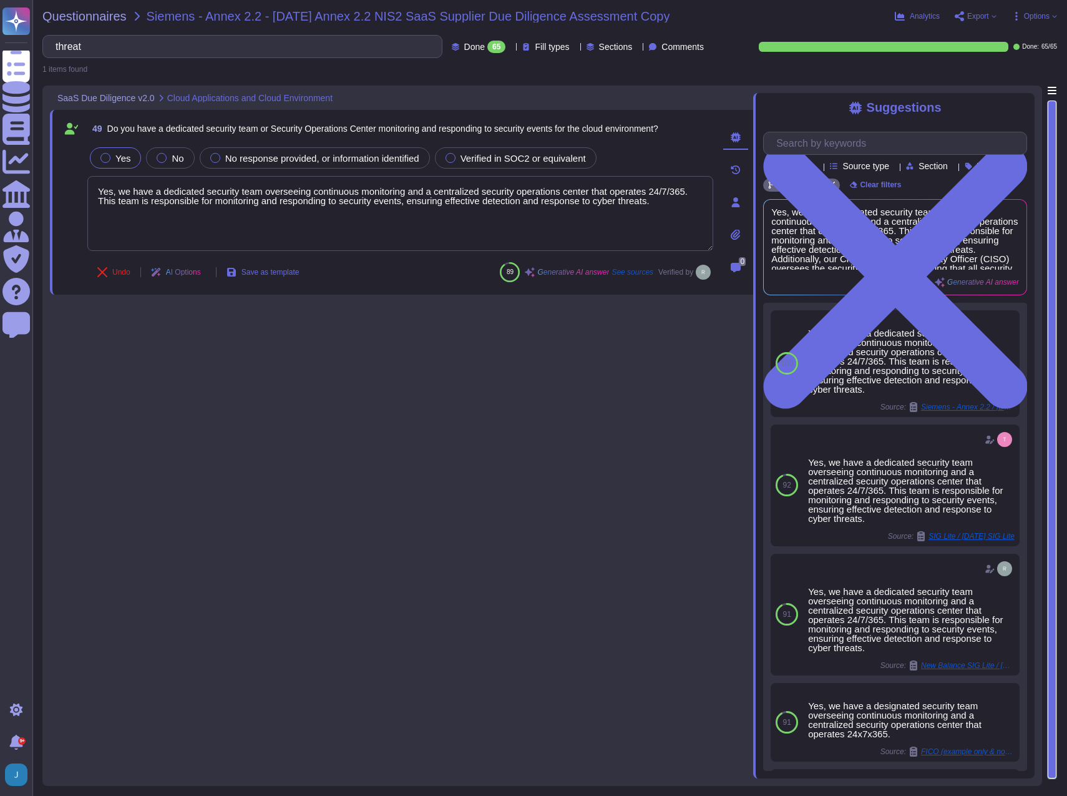
drag, startPoint x: 658, startPoint y: 208, endPoint x: 80, endPoint y: 170, distance: 579.0
click at [80, 170] on div "49 Do you have a dedicated security team or Security Operations Center monitori…" at bounding box center [386, 202] width 653 height 170
click at [369, 263] on div "Undo AI Options Save as template 89 Generative AI answer See sources Verified by" at bounding box center [400, 272] width 626 height 30
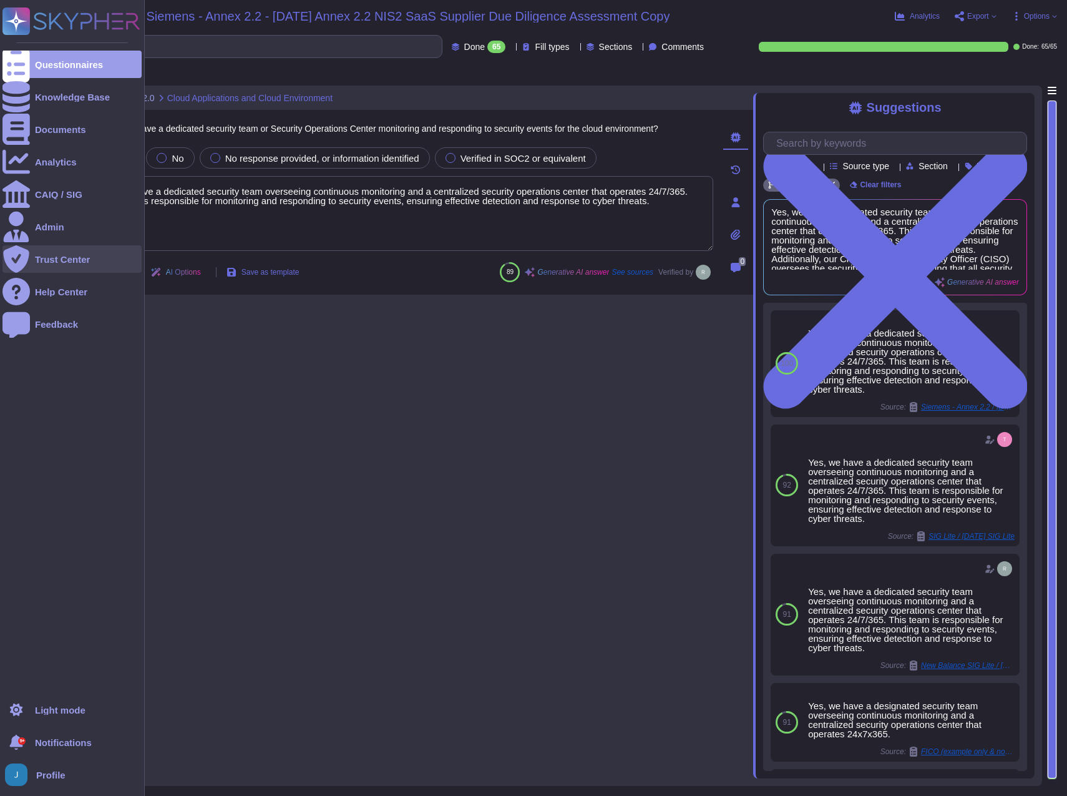
click at [59, 261] on div "Trust Center" at bounding box center [62, 259] width 55 height 9
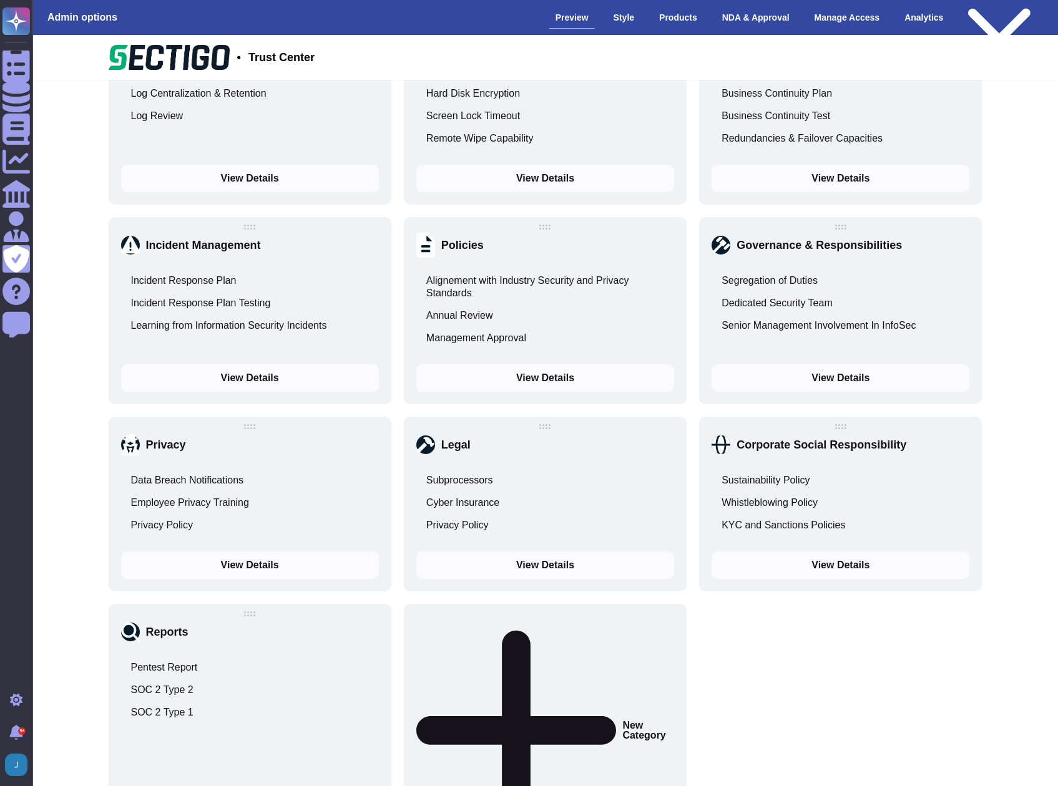
scroll to position [870, 0]
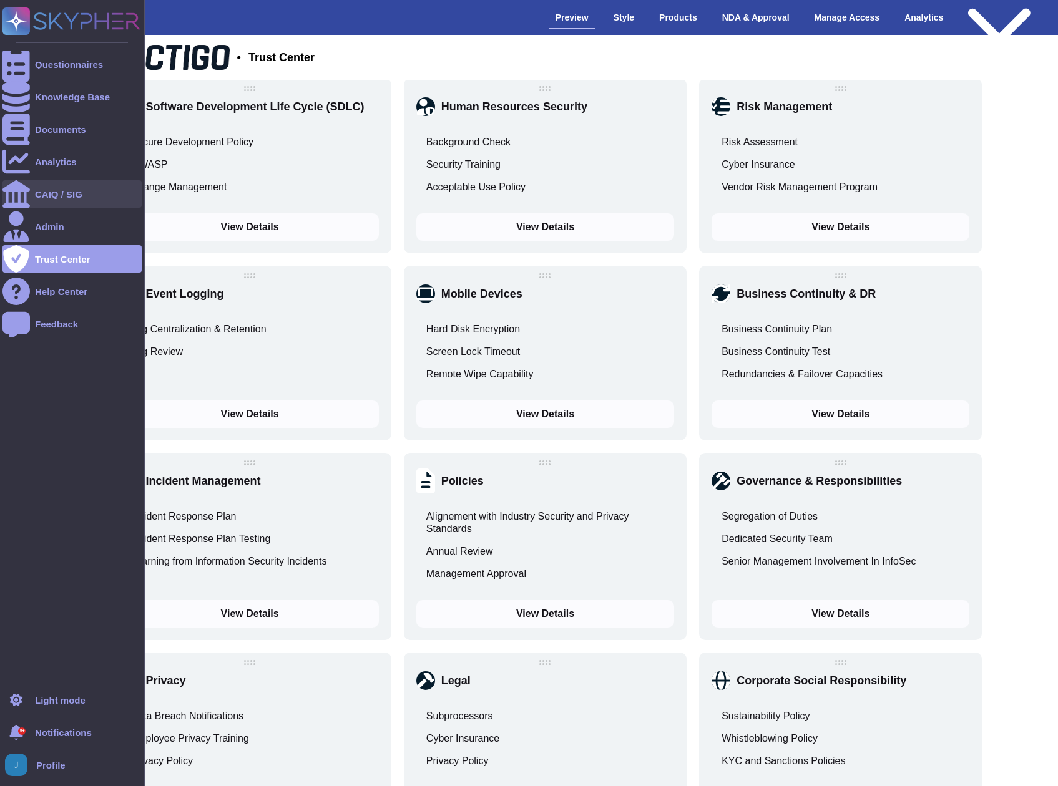
click at [52, 195] on div "CAIQ / SIG" at bounding box center [58, 194] width 47 height 9
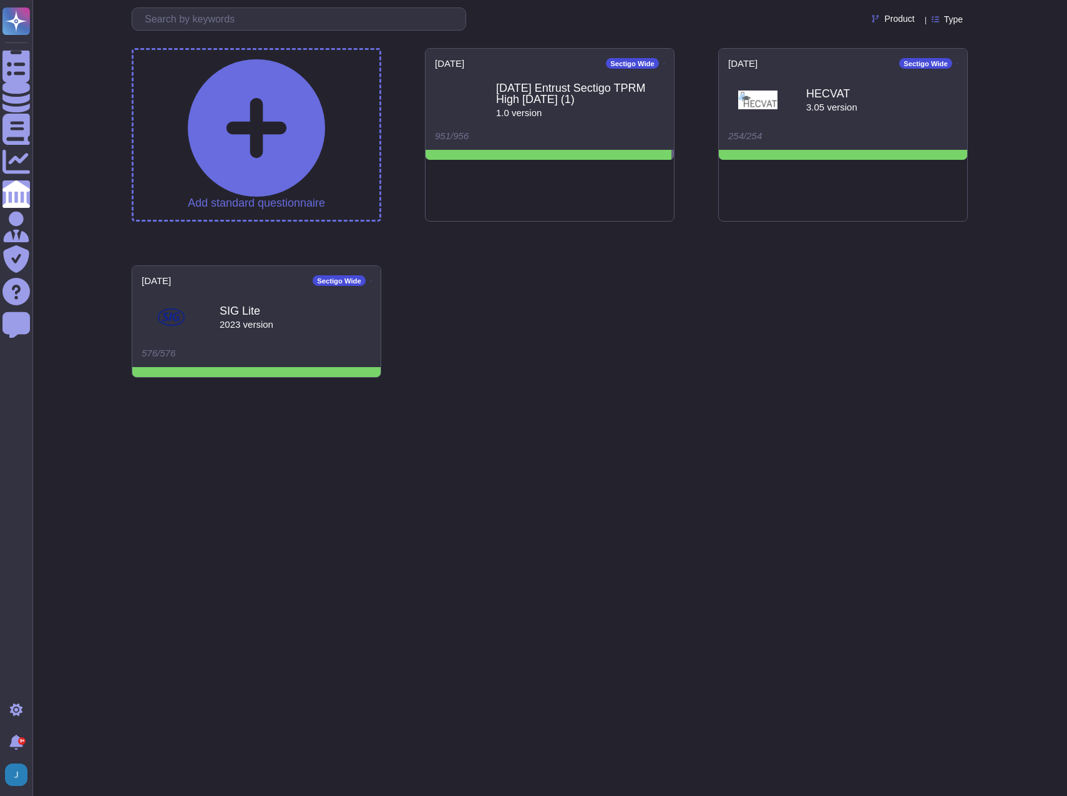
click at [653, 400] on html "Questionnaires Knowledge Base Documents Analytics CAIQ / SIG Admin Trust Center…" at bounding box center [533, 200] width 1067 height 400
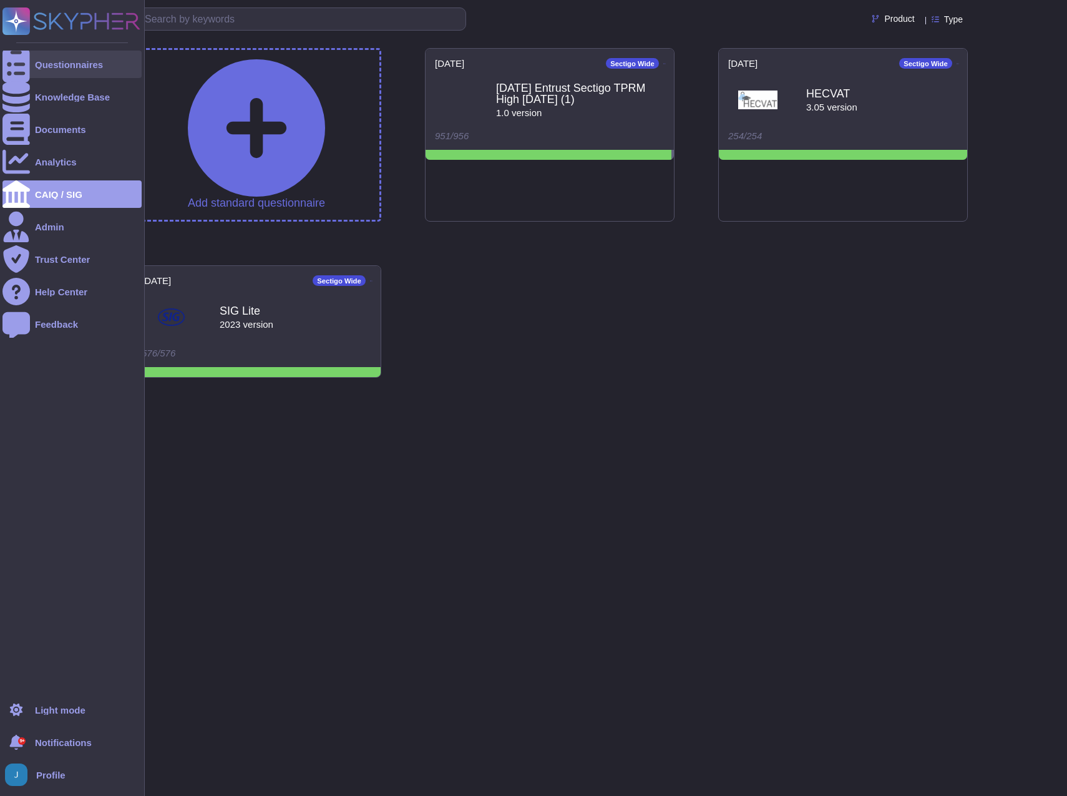
click at [61, 64] on div "Questionnaires" at bounding box center [69, 64] width 68 height 9
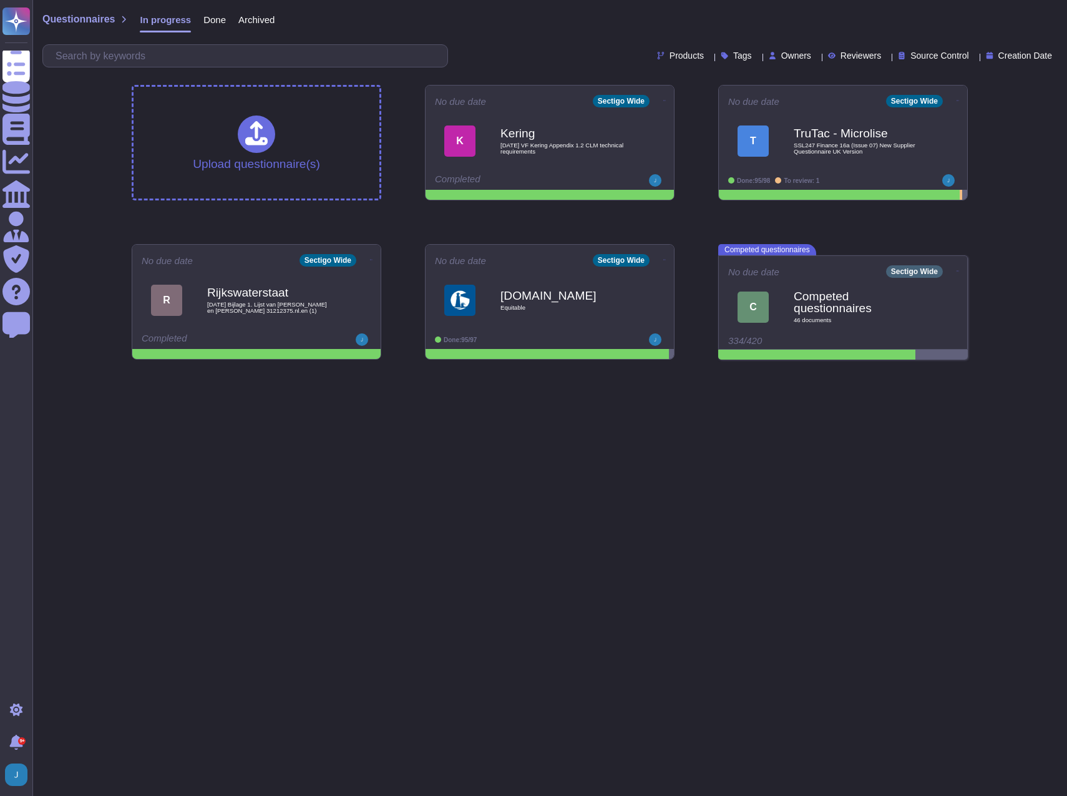
click at [220, 22] on span "Done" at bounding box center [214, 19] width 22 height 9
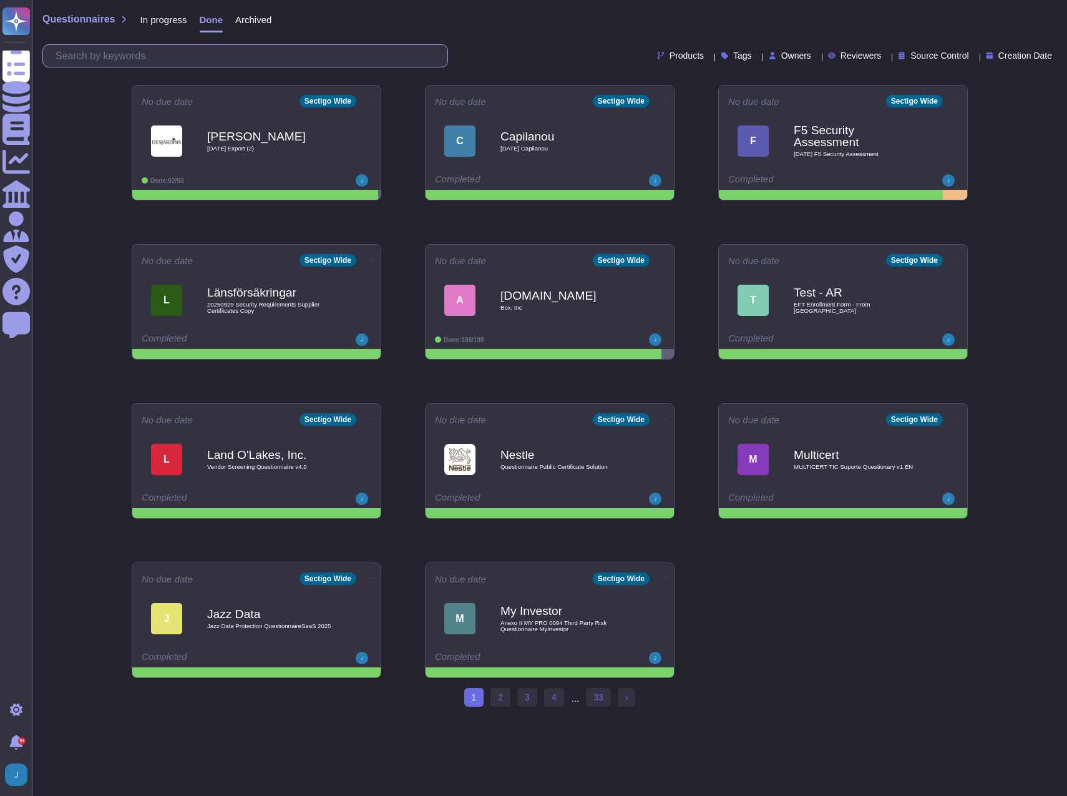
click at [212, 54] on input "text" at bounding box center [248, 56] width 398 height 22
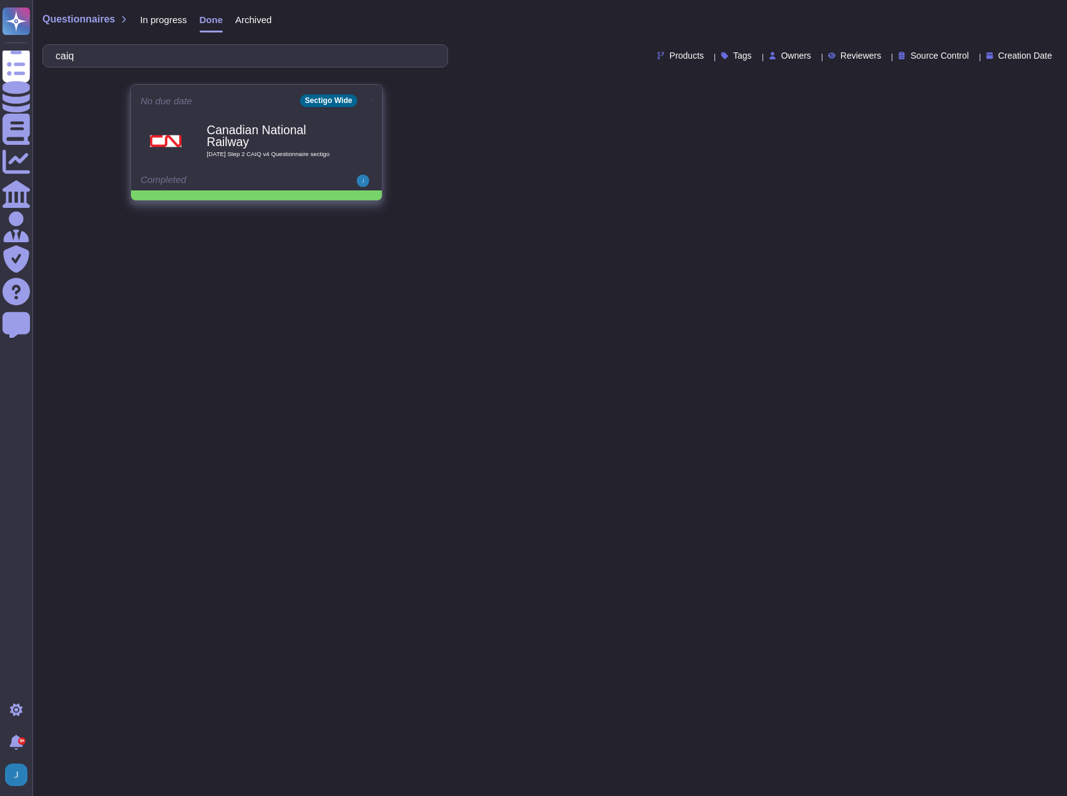
type input "caiq"
click at [236, 132] on b "Canadian National Railway" at bounding box center [270, 136] width 126 height 24
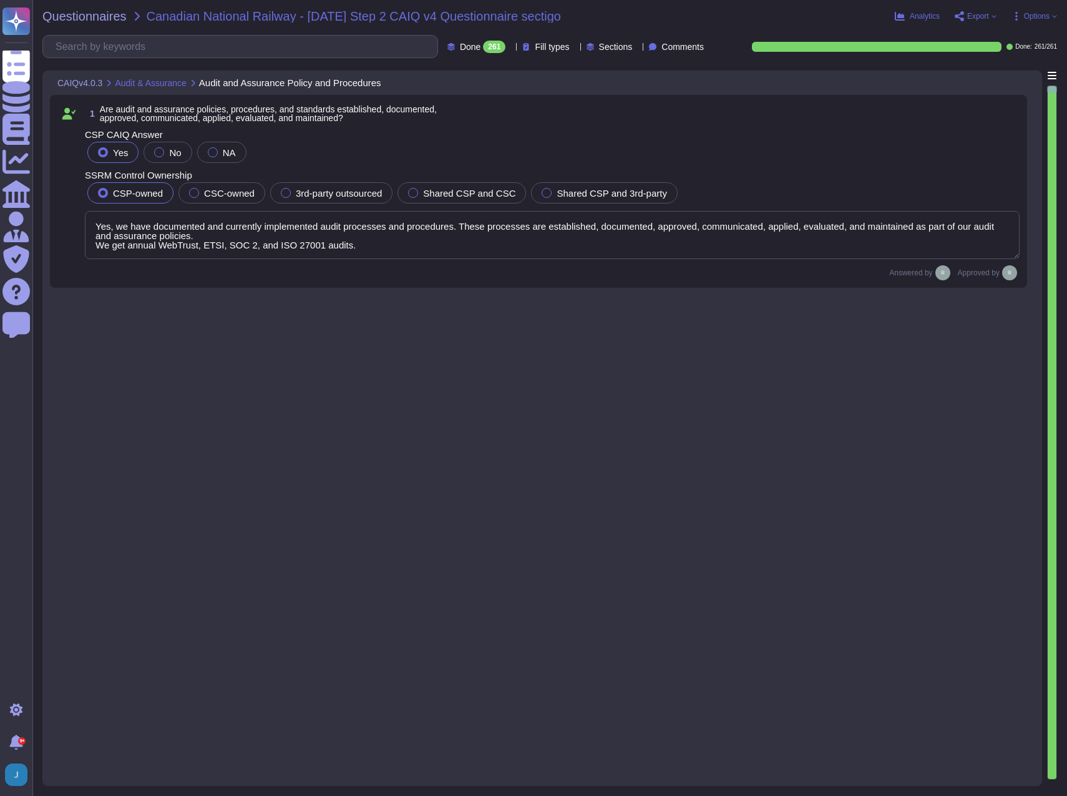
type textarea "Yes, we have documented and currently implemented audit processes and procedure…"
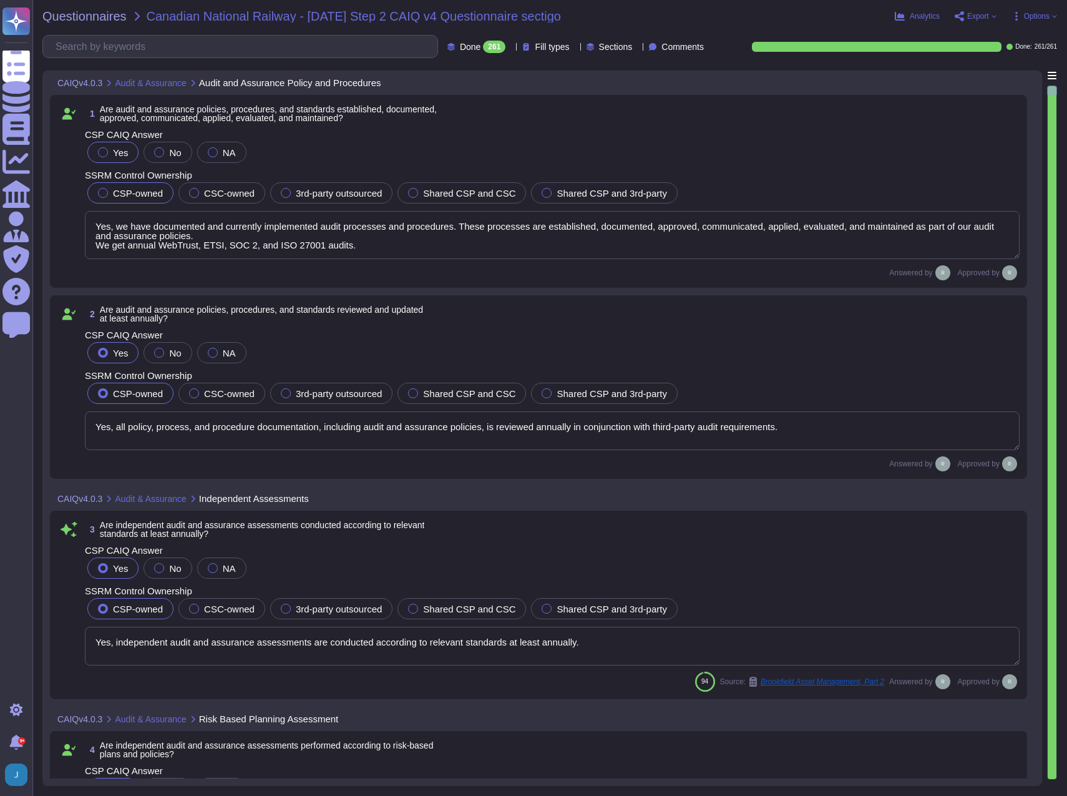
type textarea "Yes, all policy, process, and procedure documentation, including audit and assu…"
type textarea "Yes, independent audit and assurance assessments are conducted according to rel…"
type textarea "Yes, independent audit and assurance assessments are performed according to ris…"
type textarea "Yes, compliance is verified regarding all relevant standards, regulations, lega…"
click at [974, 16] on span "Export" at bounding box center [978, 15] width 22 height 7
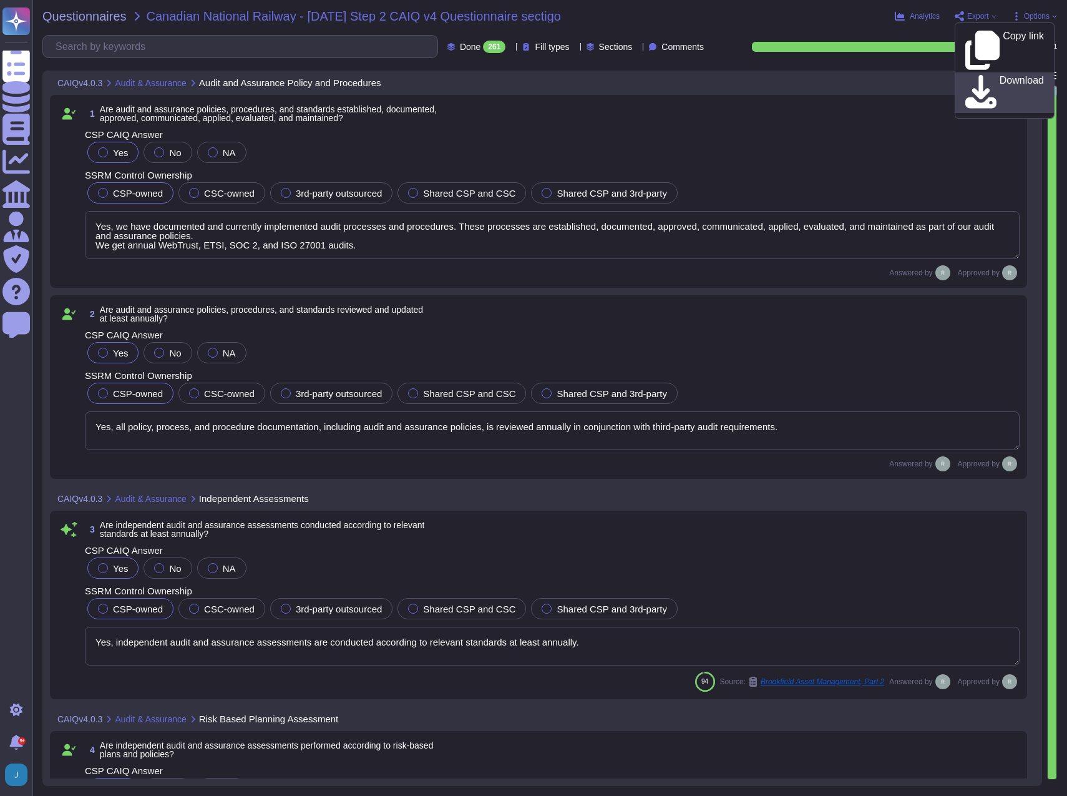
click at [968, 75] on icon at bounding box center [980, 93] width 31 height 36
